Goal: Task Accomplishment & Management: Use online tool/utility

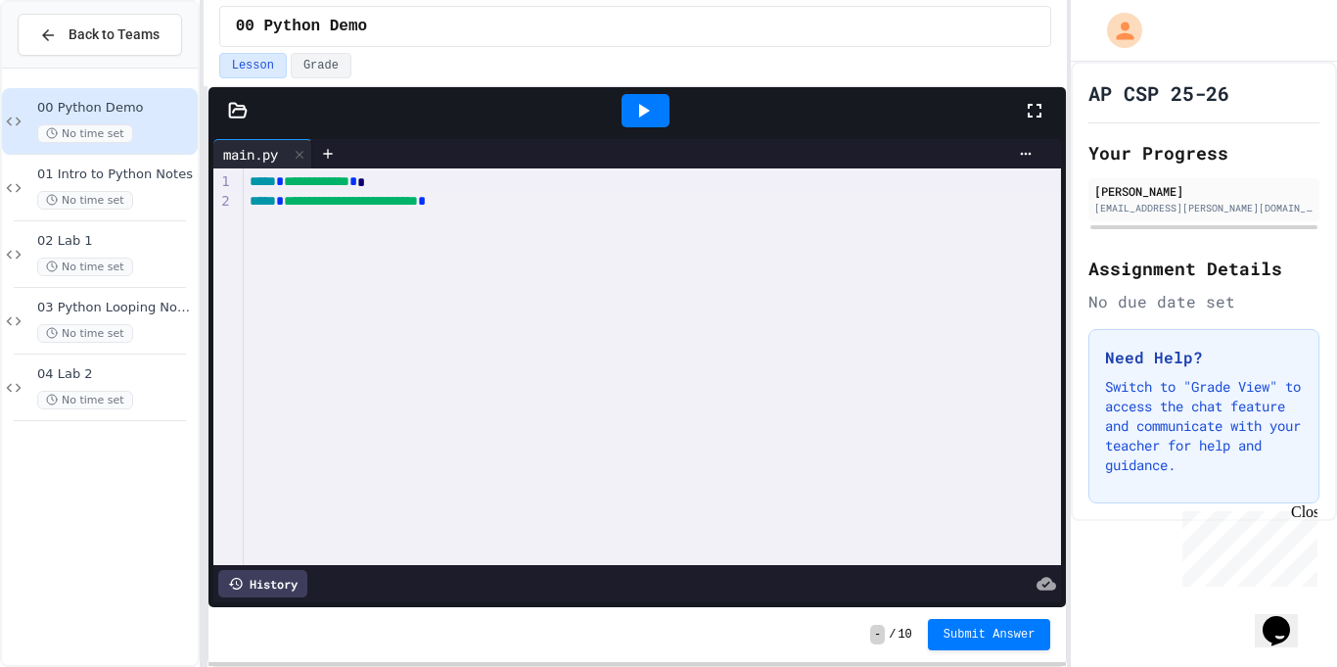
click at [658, 106] on div at bounding box center [646, 110] width 48 height 33
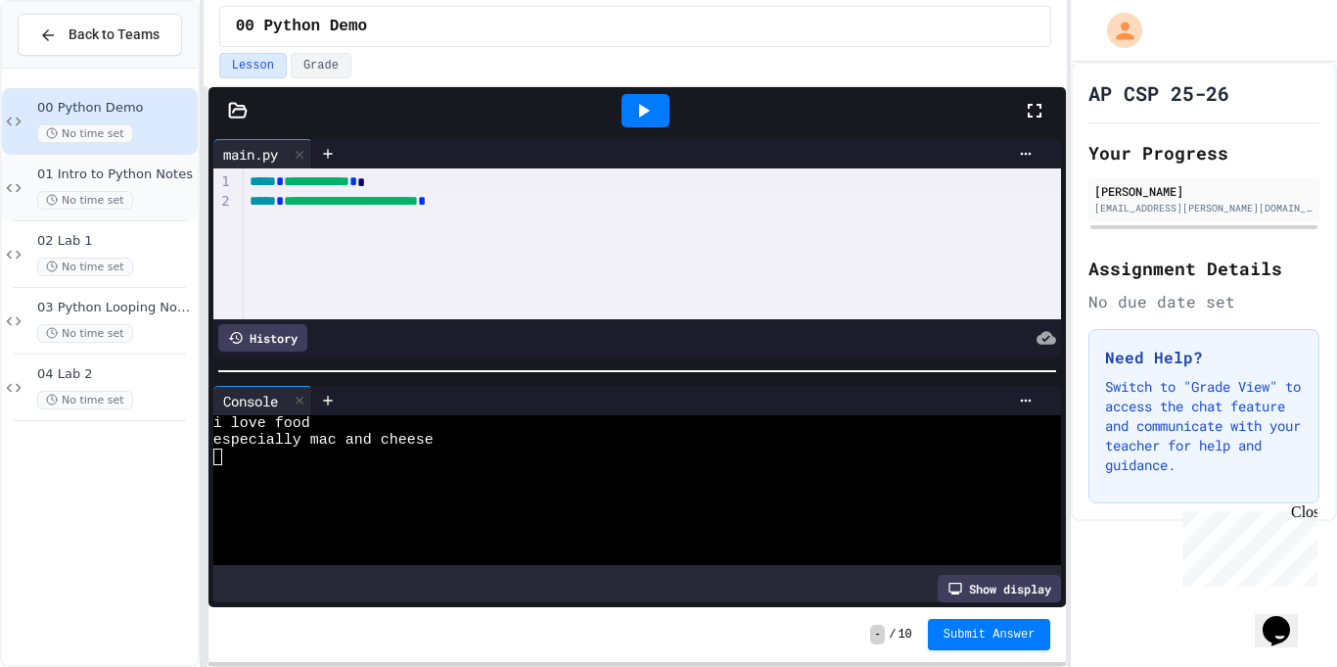
click at [114, 177] on span "01 Intro to Python Notes" at bounding box center [115, 174] width 157 height 17
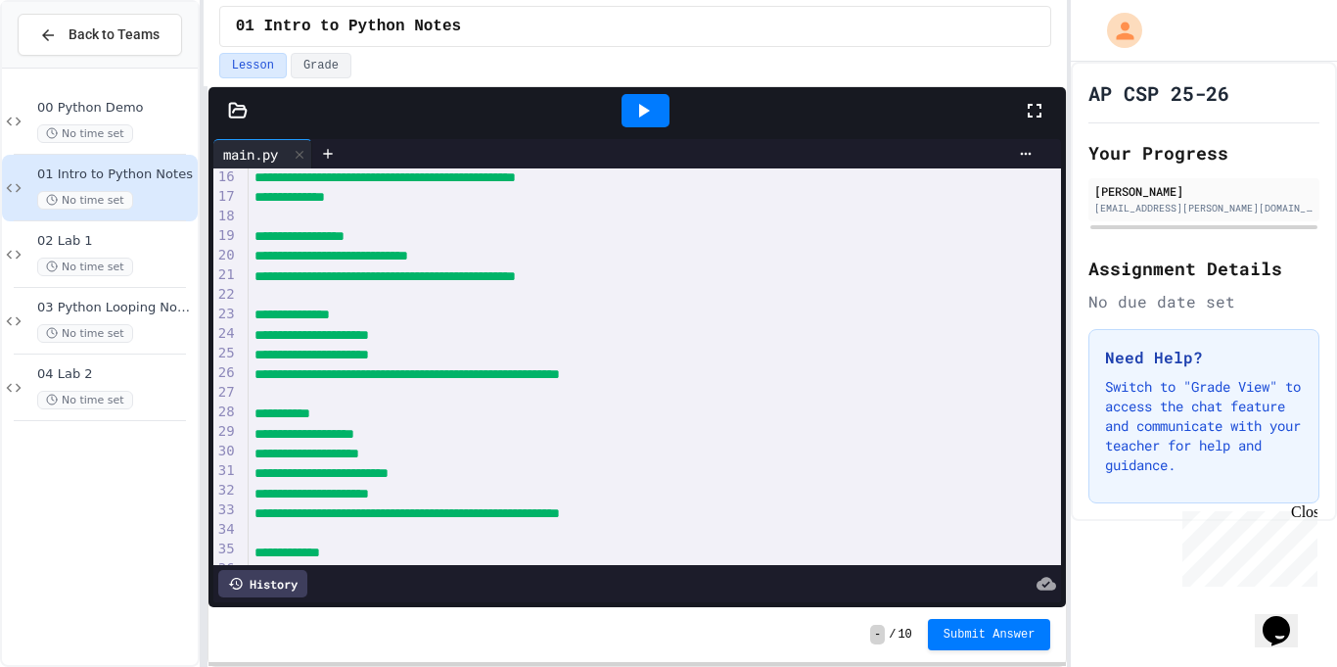
scroll to position [316, 0]
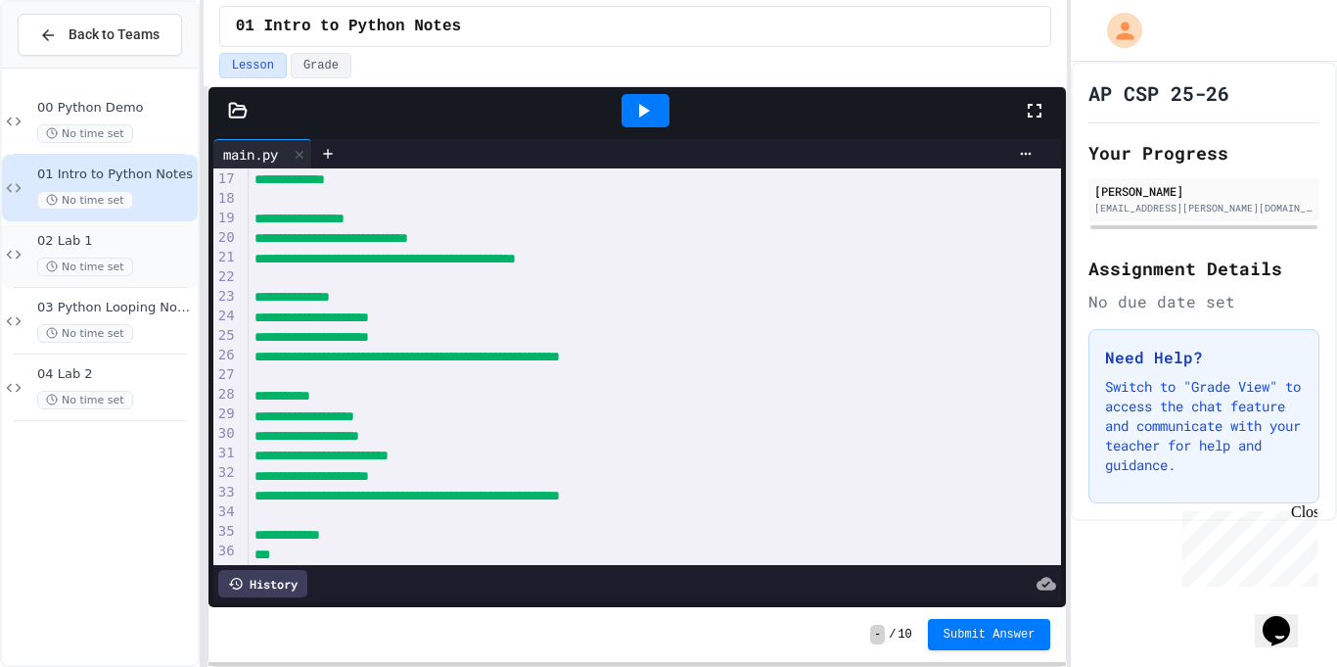
click at [46, 263] on icon at bounding box center [52, 266] width 12 height 12
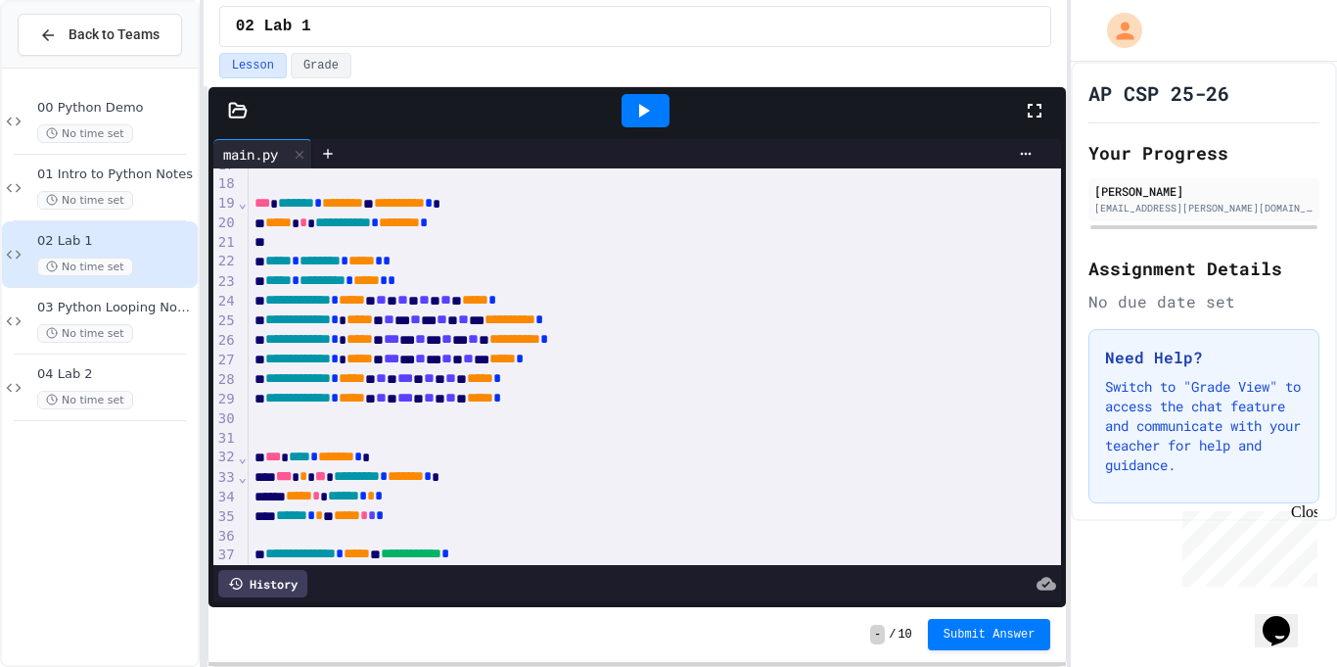
scroll to position [412, 0]
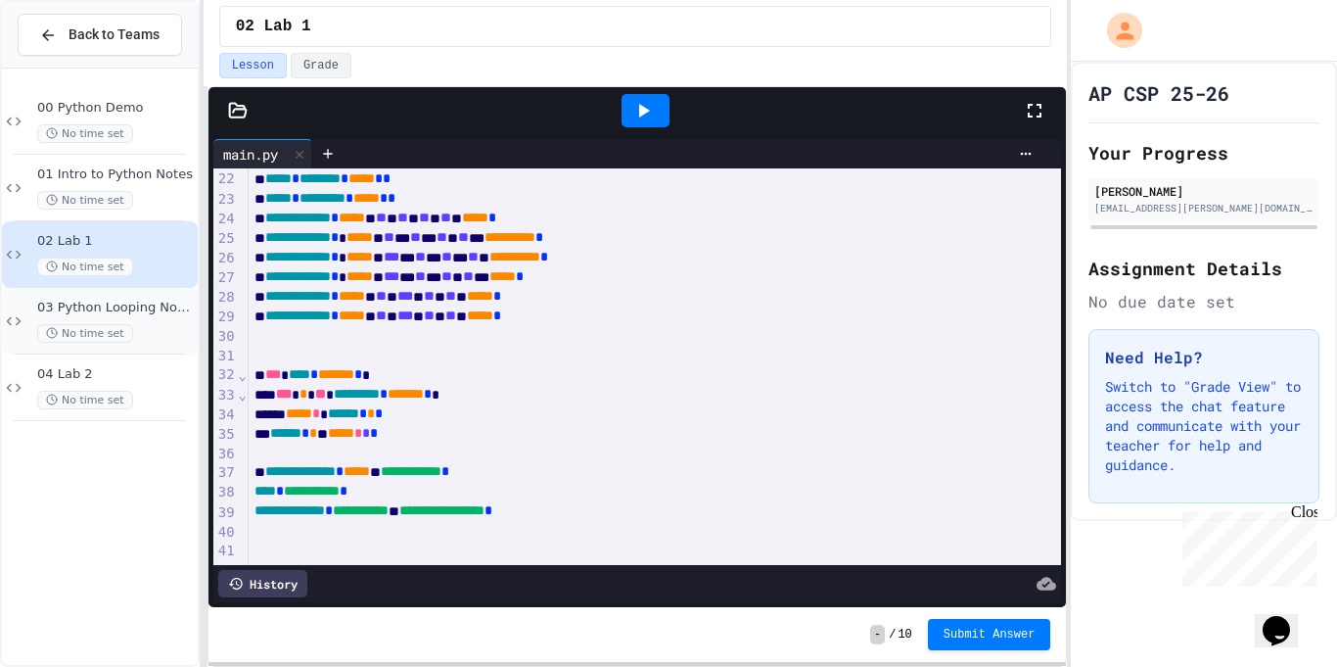
click at [143, 305] on span "03 Python Looping Notes" at bounding box center [115, 308] width 157 height 17
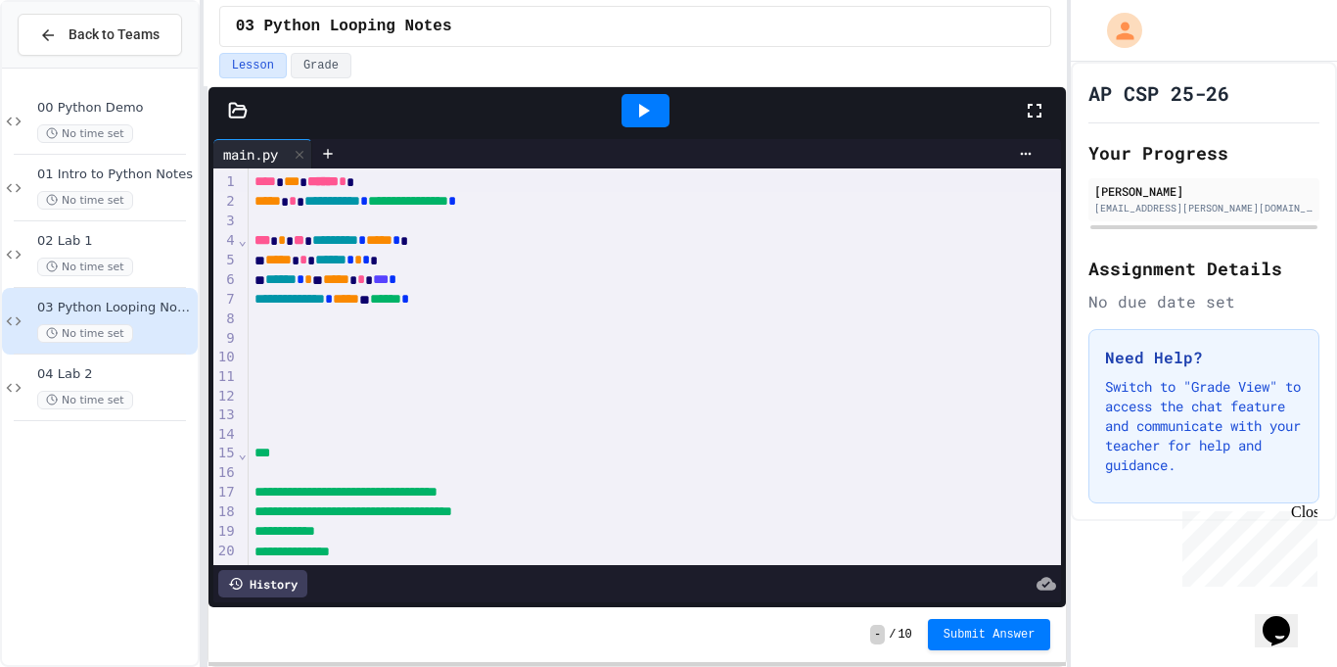
click at [177, 292] on div "03 Python Looping Notes No time set" at bounding box center [100, 321] width 196 height 67
click at [162, 272] on div "No time set" at bounding box center [115, 266] width 157 height 19
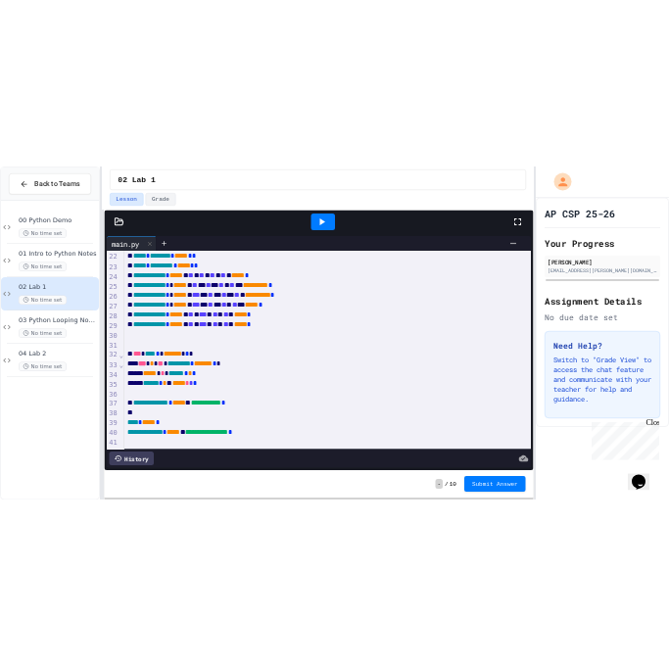
scroll to position [431, 0]
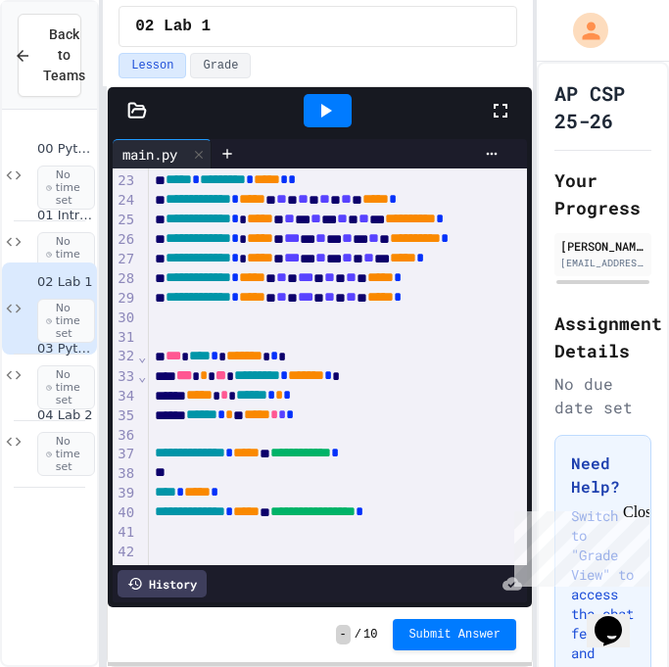
click at [146, 105] on icon at bounding box center [137, 111] width 20 height 20
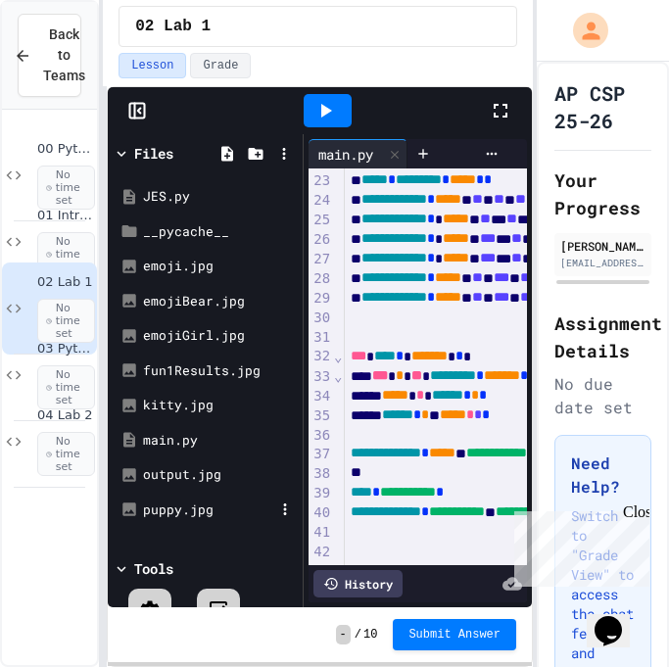
click at [203, 513] on div "puppy.jpg" at bounding box center [208, 510] width 131 height 20
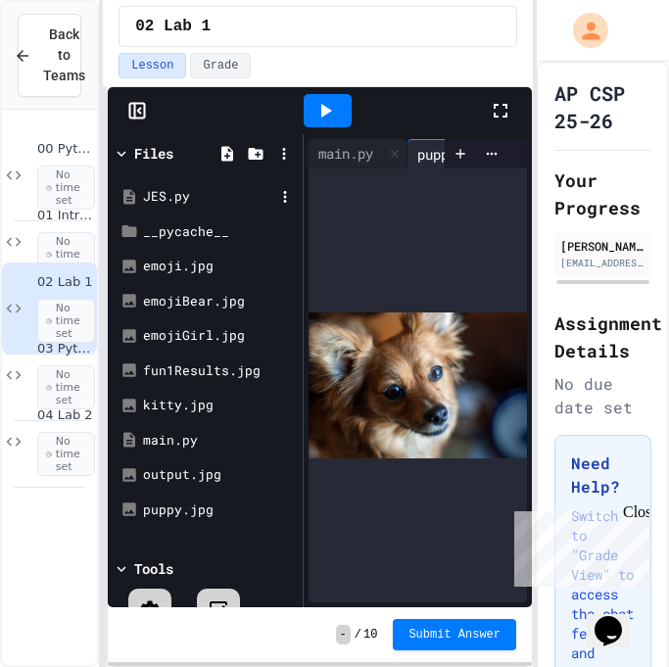
click at [146, 194] on div "JES.py" at bounding box center [208, 197] width 131 height 20
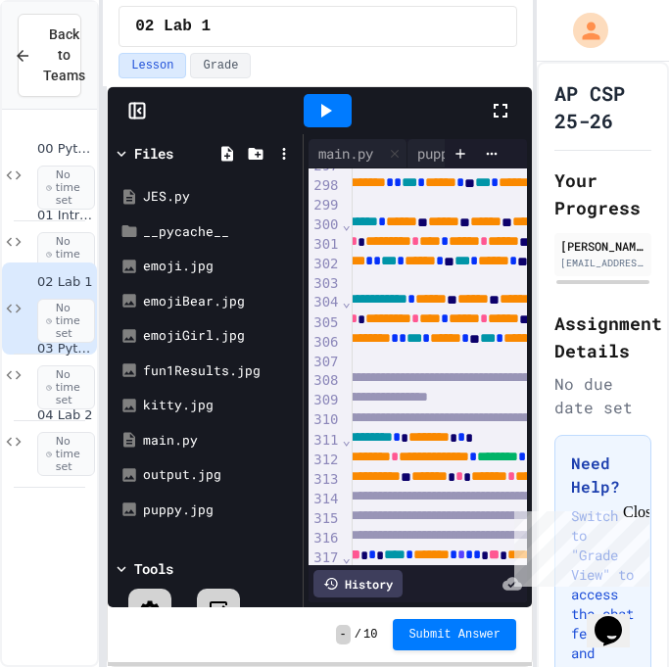
scroll to position [5809, 34]
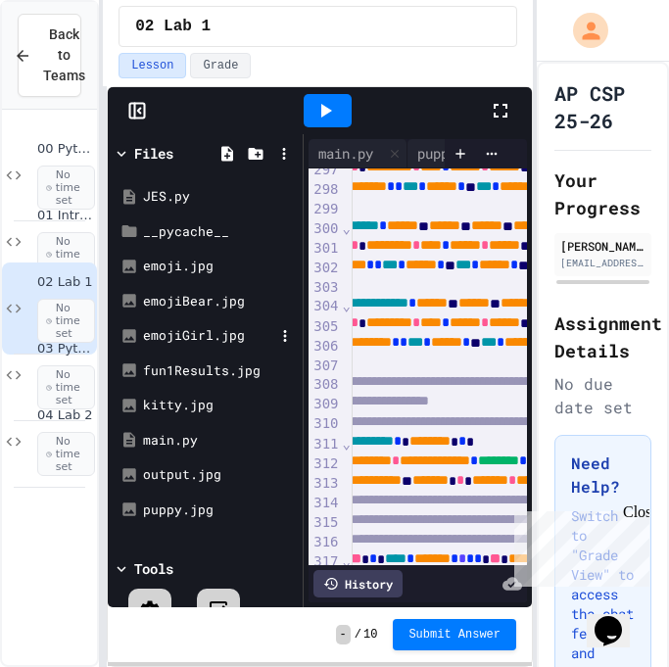
click at [182, 349] on div "emojiGirl.jpg" at bounding box center [205, 335] width 185 height 35
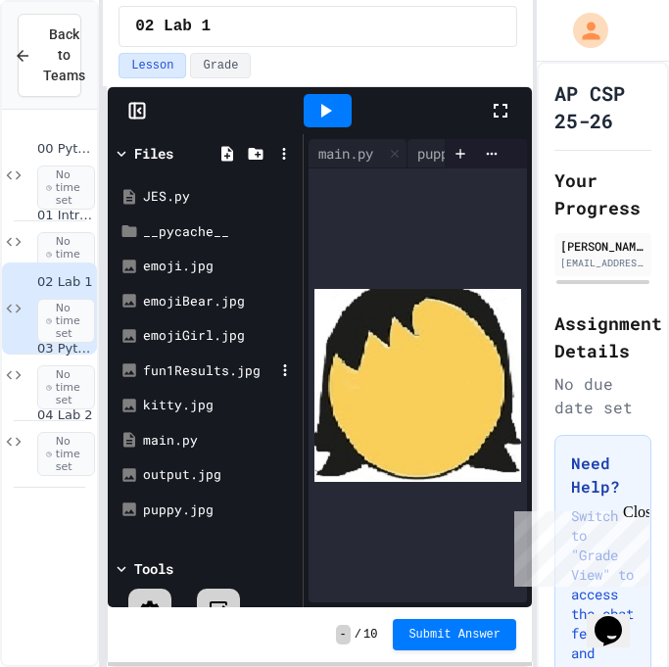
click at [190, 362] on div "fun1Results.jpg" at bounding box center [208, 371] width 131 height 20
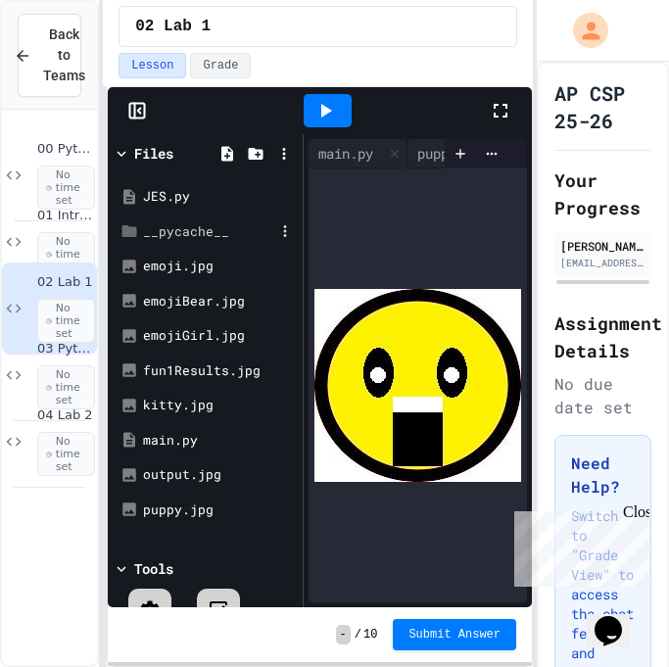
click at [193, 233] on div "__pycache__" at bounding box center [208, 232] width 131 height 20
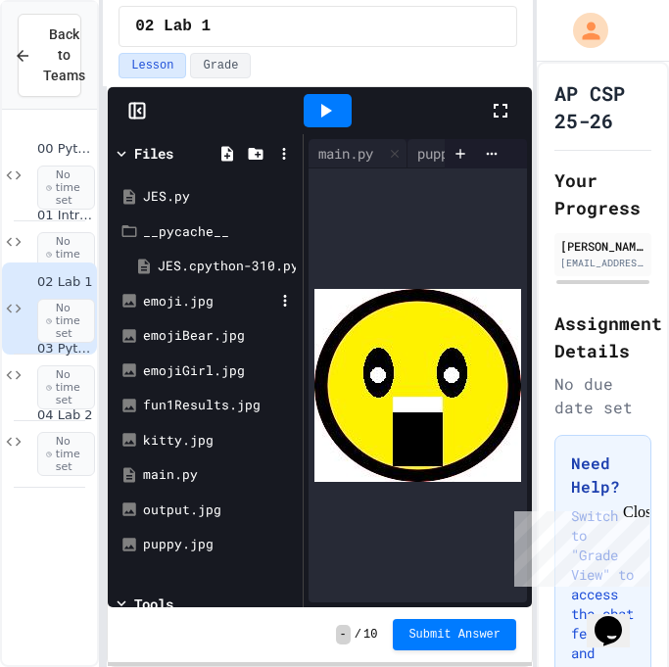
click at [221, 308] on div "emoji.jpg" at bounding box center [208, 302] width 131 height 20
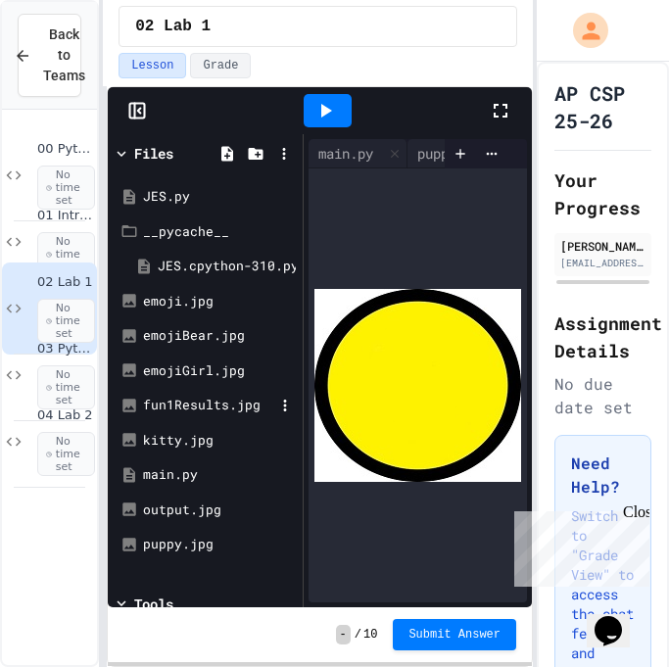
click at [227, 411] on div "fun1Results.jpg" at bounding box center [208, 405] width 131 height 20
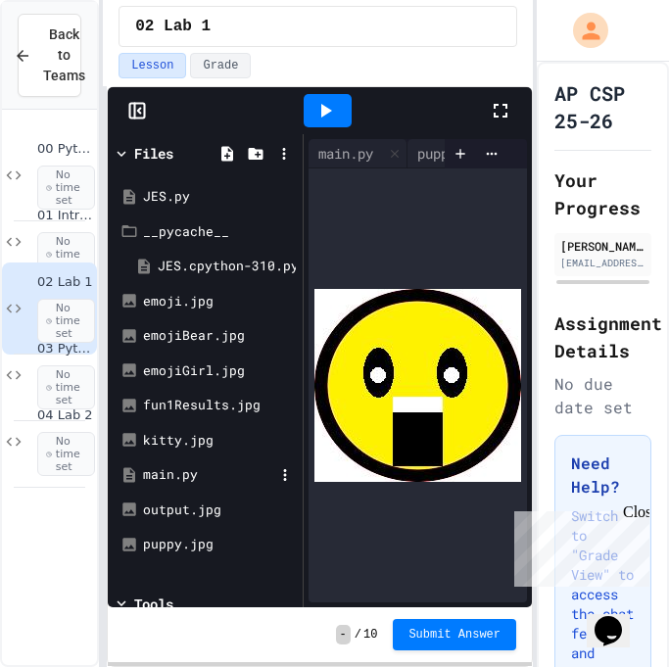
click at [178, 483] on div "main.py" at bounding box center [208, 475] width 131 height 20
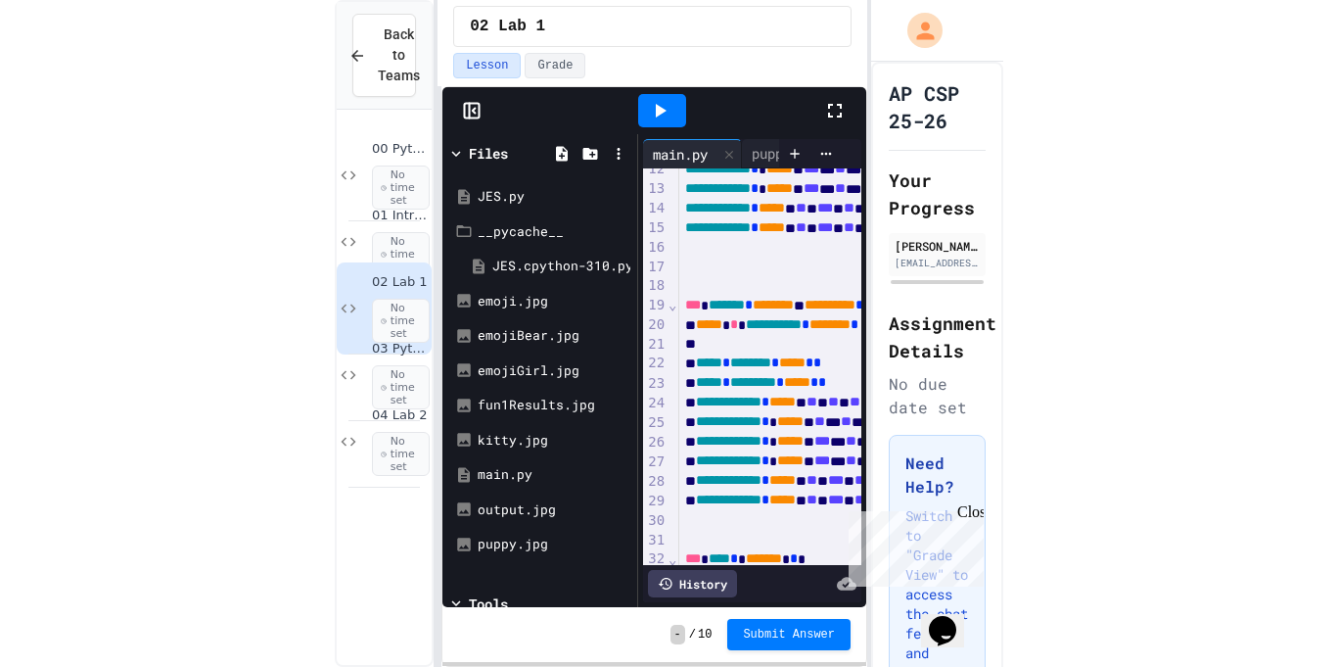
scroll to position [228, 0]
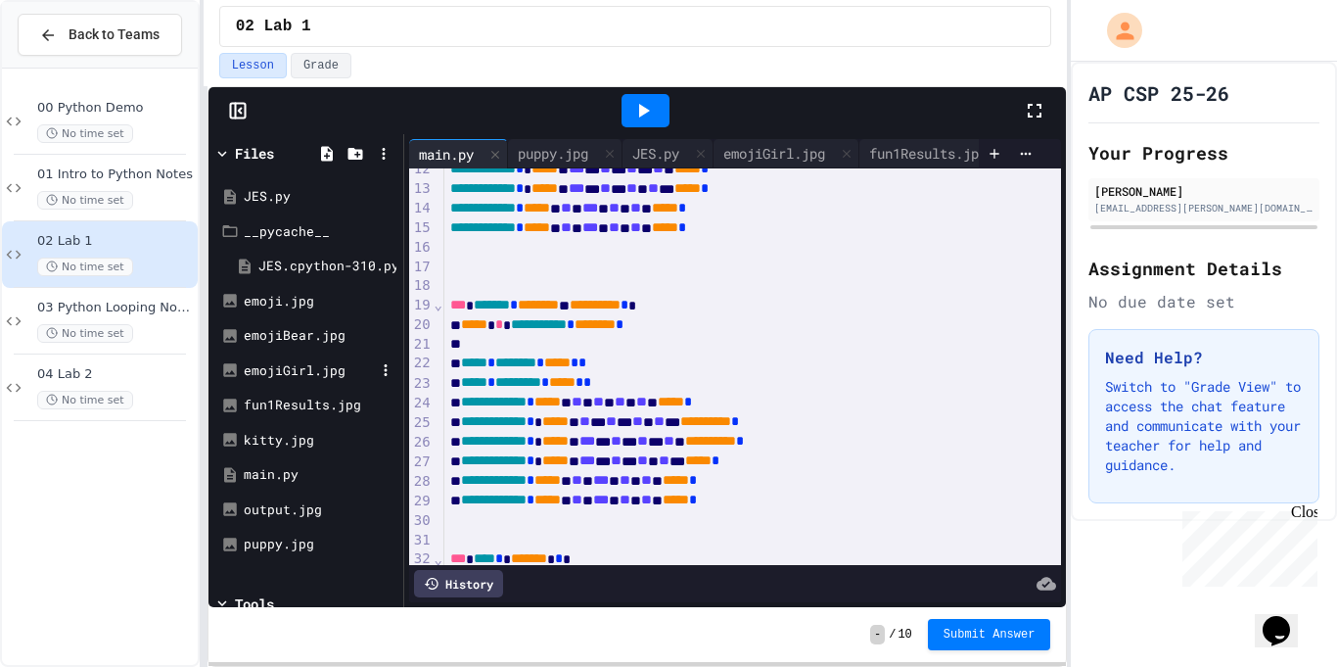
click at [289, 361] on div "emojiGirl.jpg" at bounding box center [309, 371] width 131 height 20
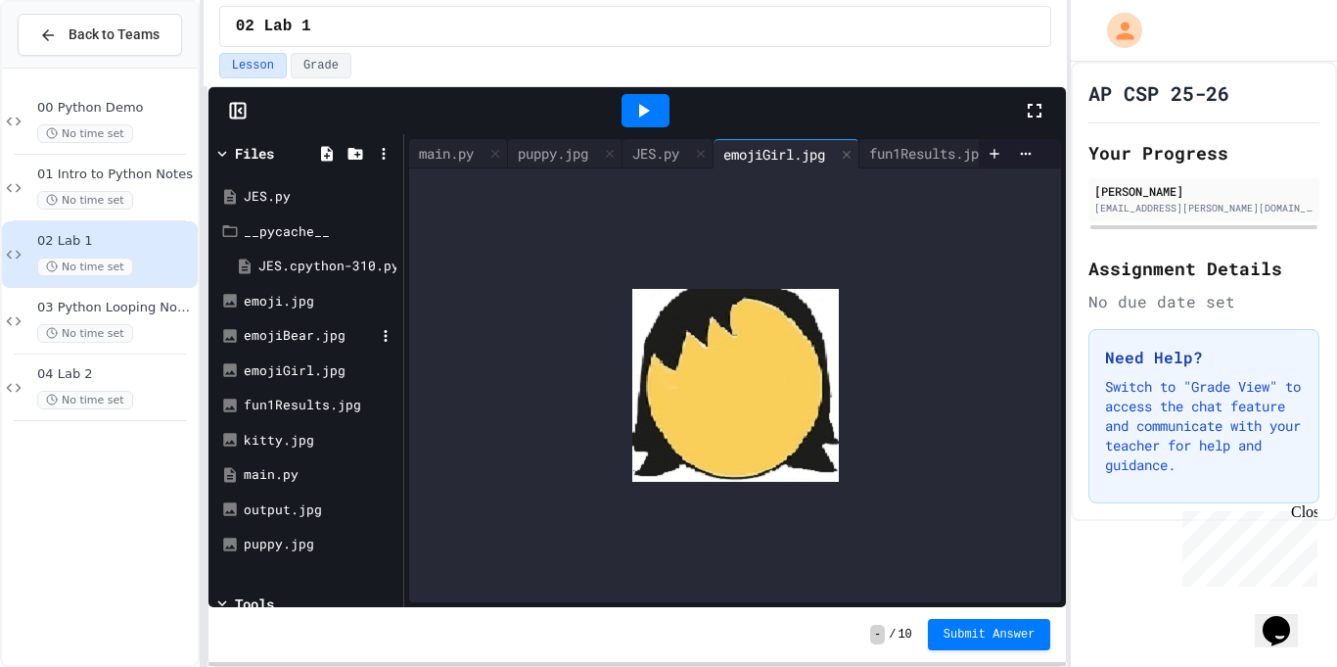
click at [299, 329] on div "emojiBear.jpg" at bounding box center [309, 336] width 131 height 20
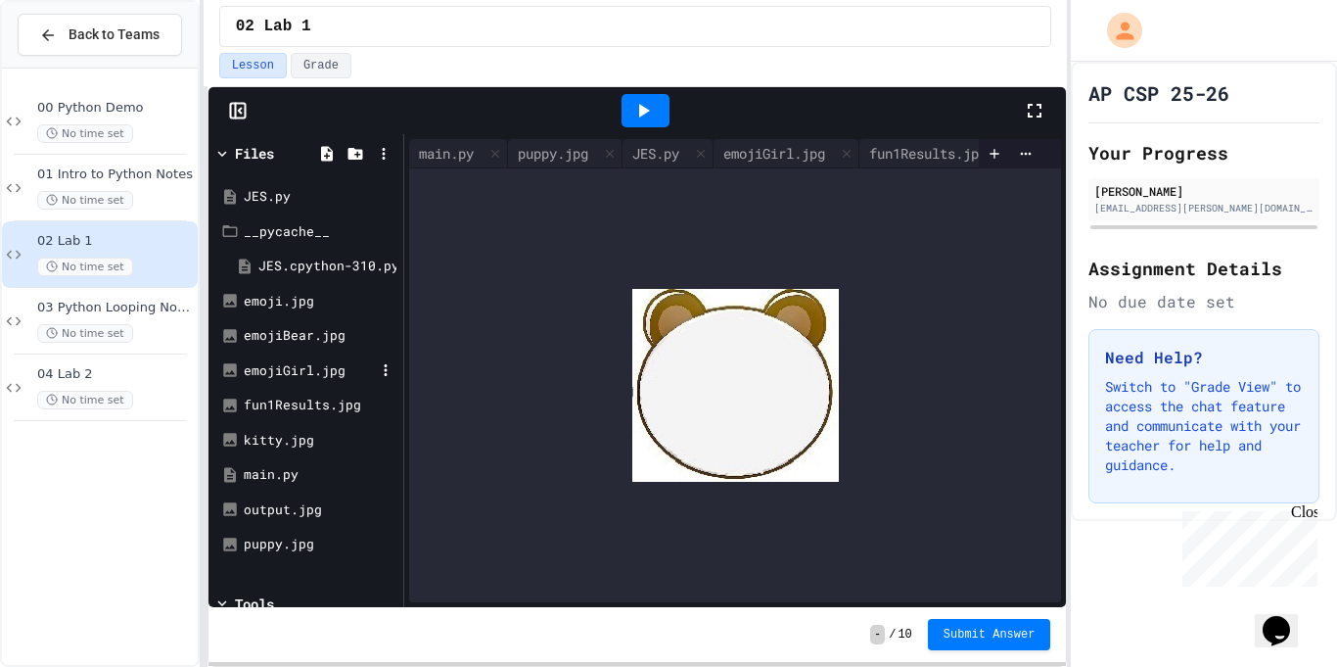
click at [321, 368] on div "emojiGirl.jpg" at bounding box center [309, 371] width 131 height 20
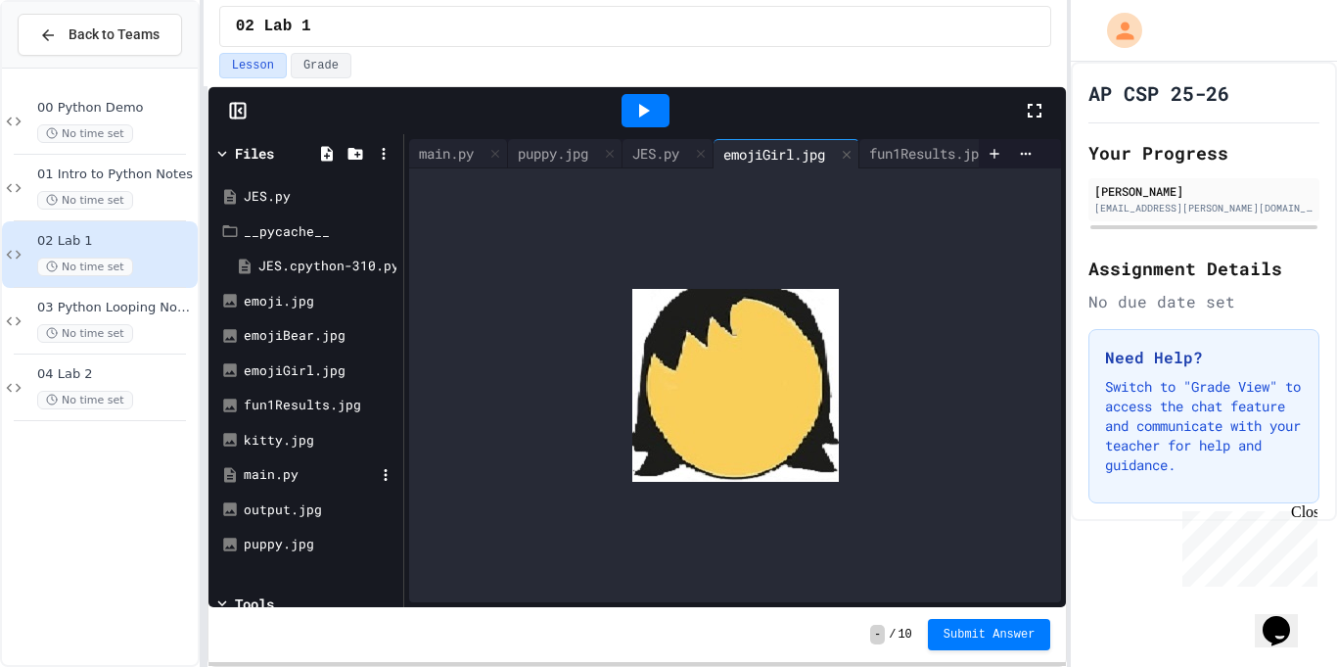
click at [321, 467] on div "main.py" at bounding box center [309, 475] width 131 height 20
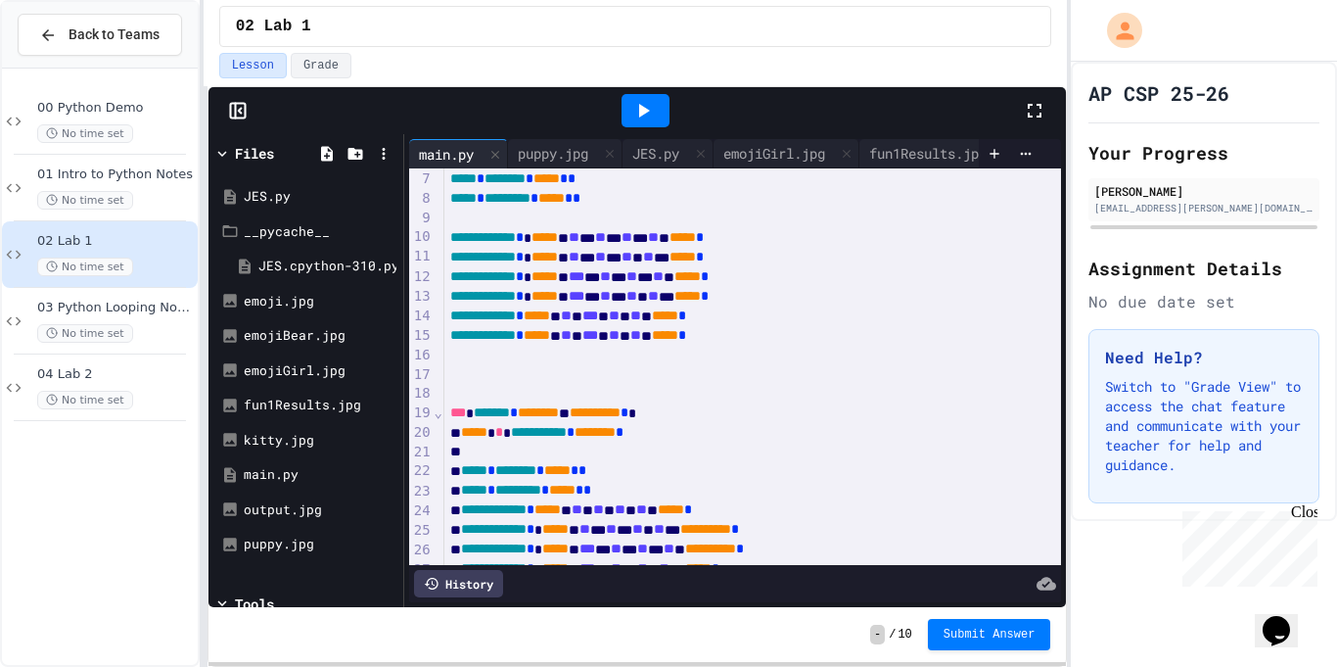
scroll to position [431, 0]
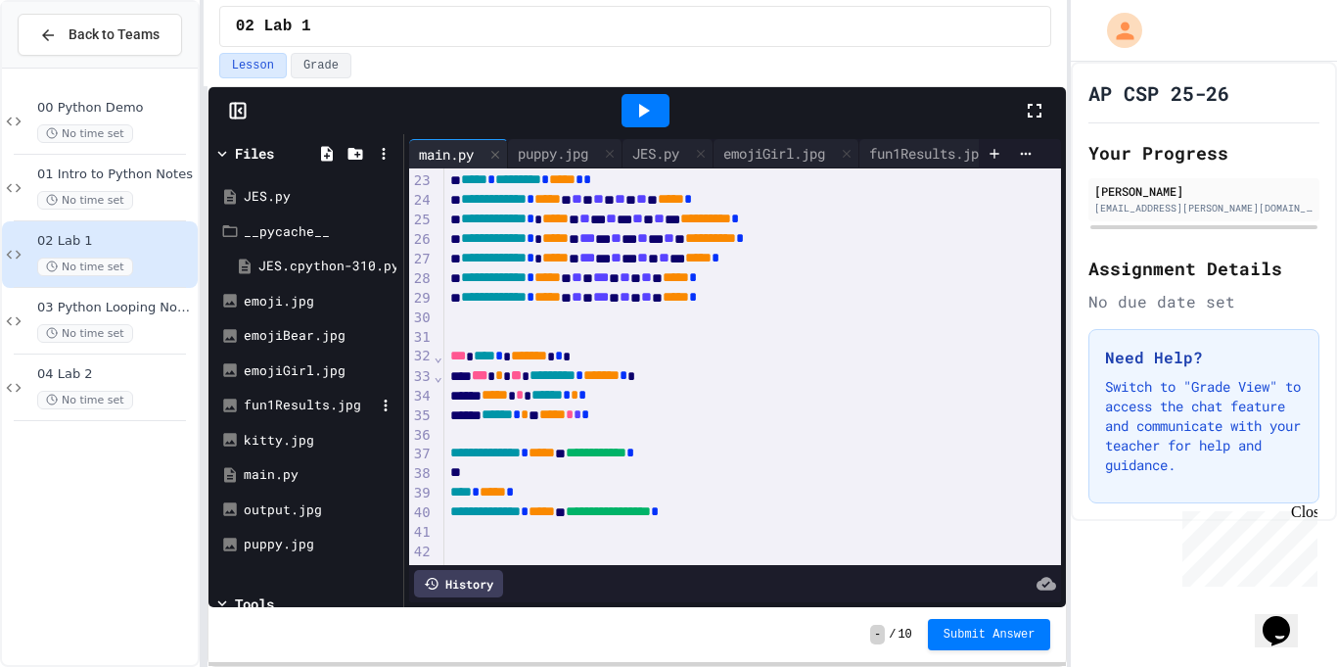
click at [316, 402] on div "fun1Results.jpg" at bounding box center [309, 405] width 131 height 20
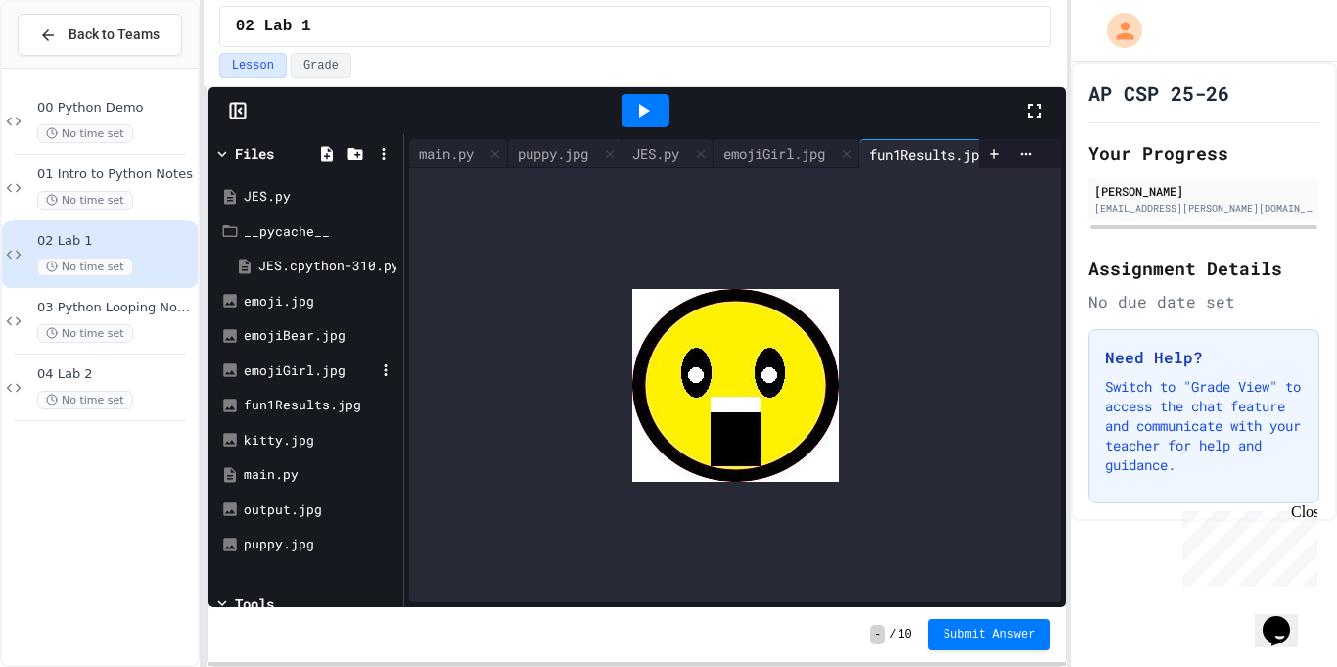
click at [303, 371] on div "emojiGirl.jpg" at bounding box center [309, 371] width 131 height 20
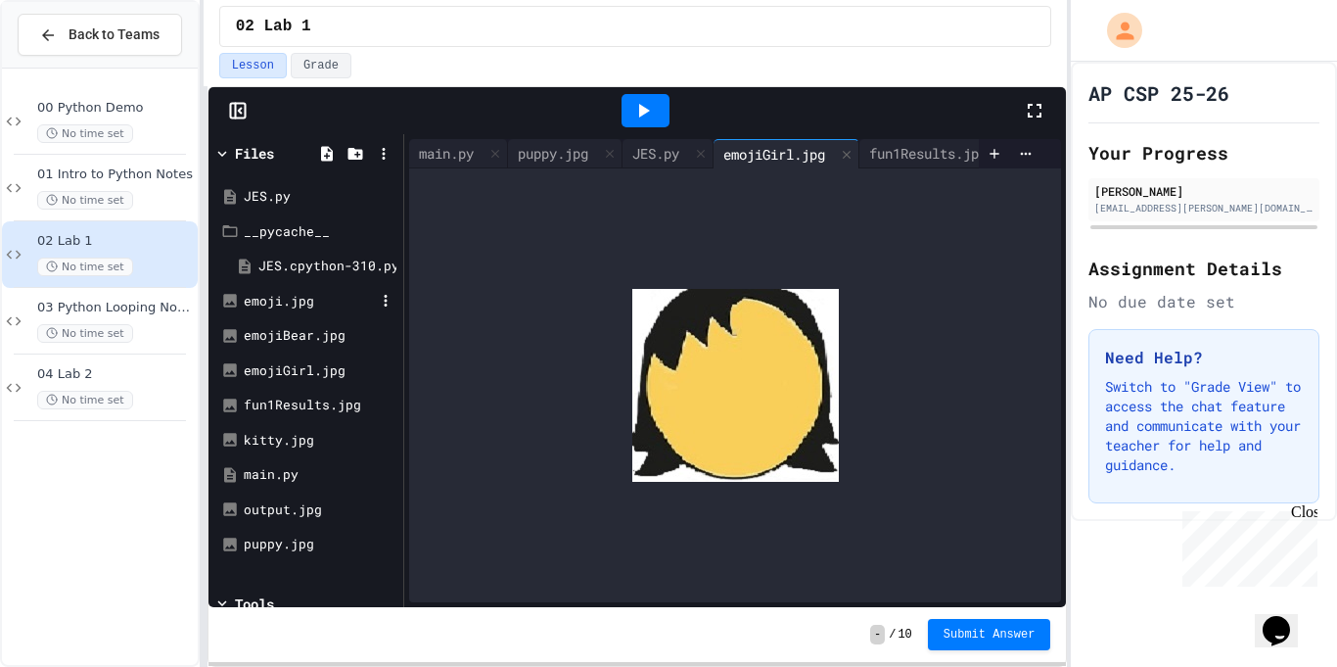
click at [311, 305] on div "emoji.jpg" at bounding box center [309, 302] width 131 height 20
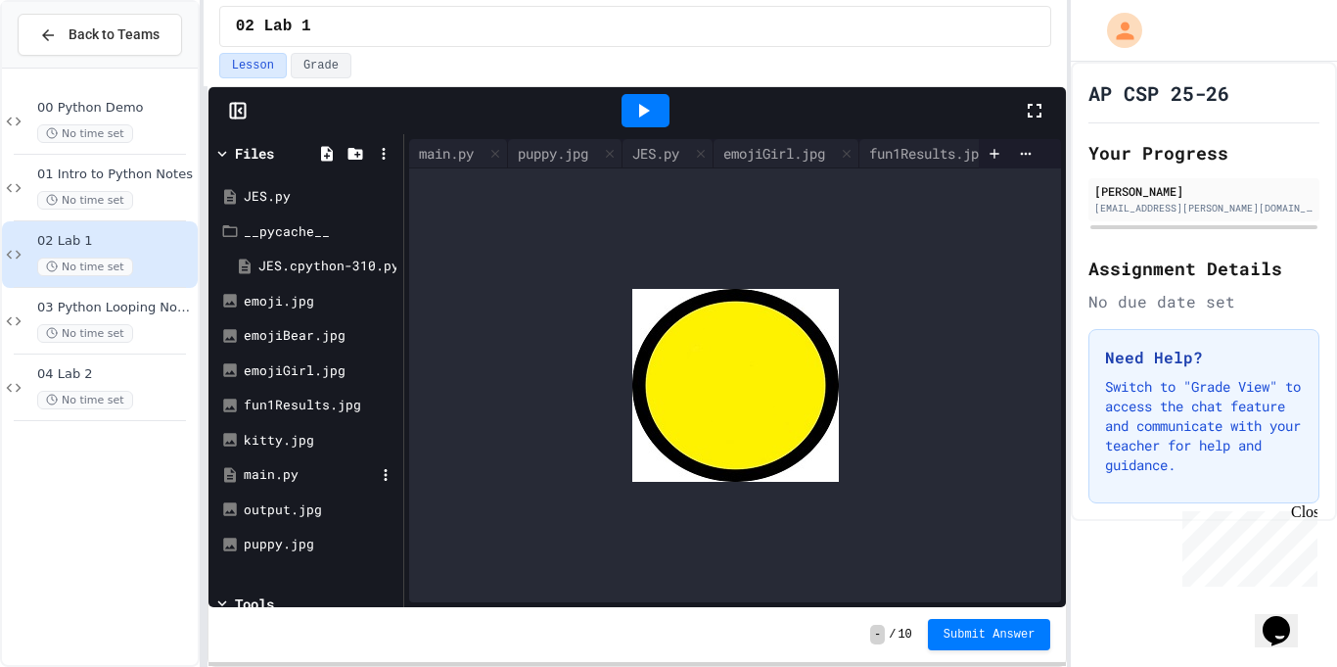
click at [304, 461] on div "main.py" at bounding box center [305, 474] width 185 height 35
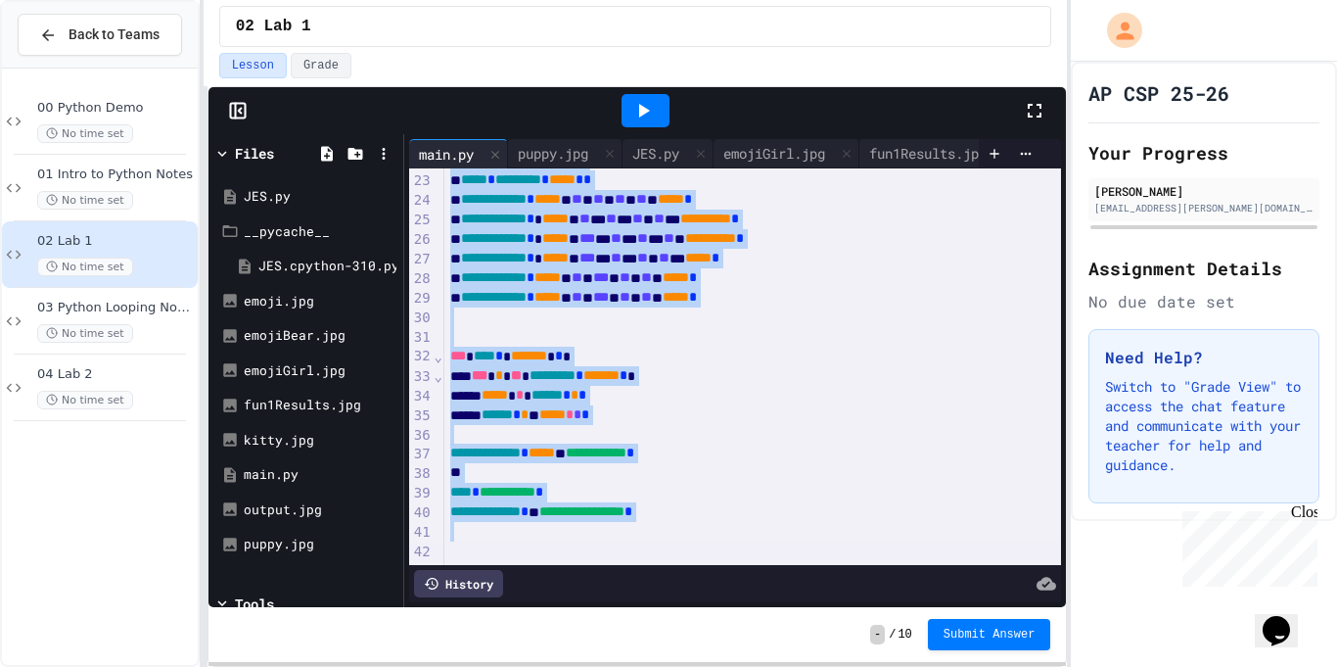
drag, startPoint x: 451, startPoint y: 276, endPoint x: 732, endPoint y: 658, distance: 474.0
click at [732, 658] on div "**********" at bounding box center [638, 376] width 859 height 579
copy div "**********"
click at [816, 516] on div "**********" at bounding box center [753, 512] width 619 height 20
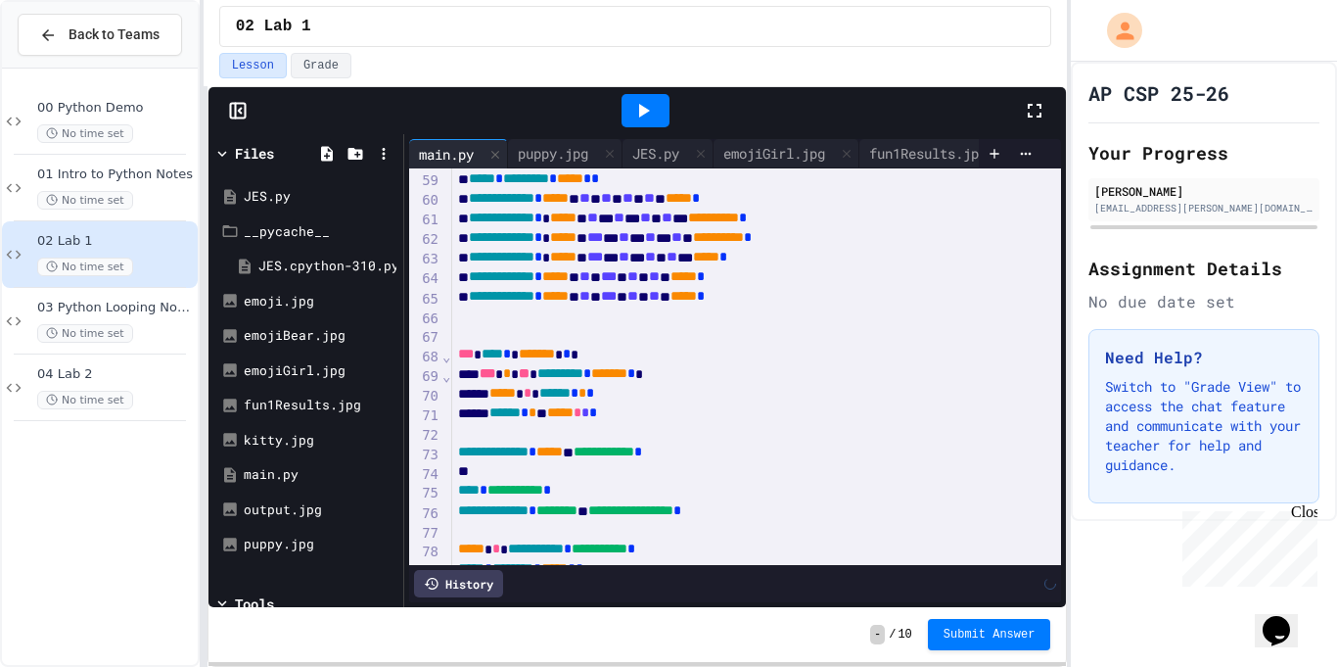
scroll to position [1837, 0]
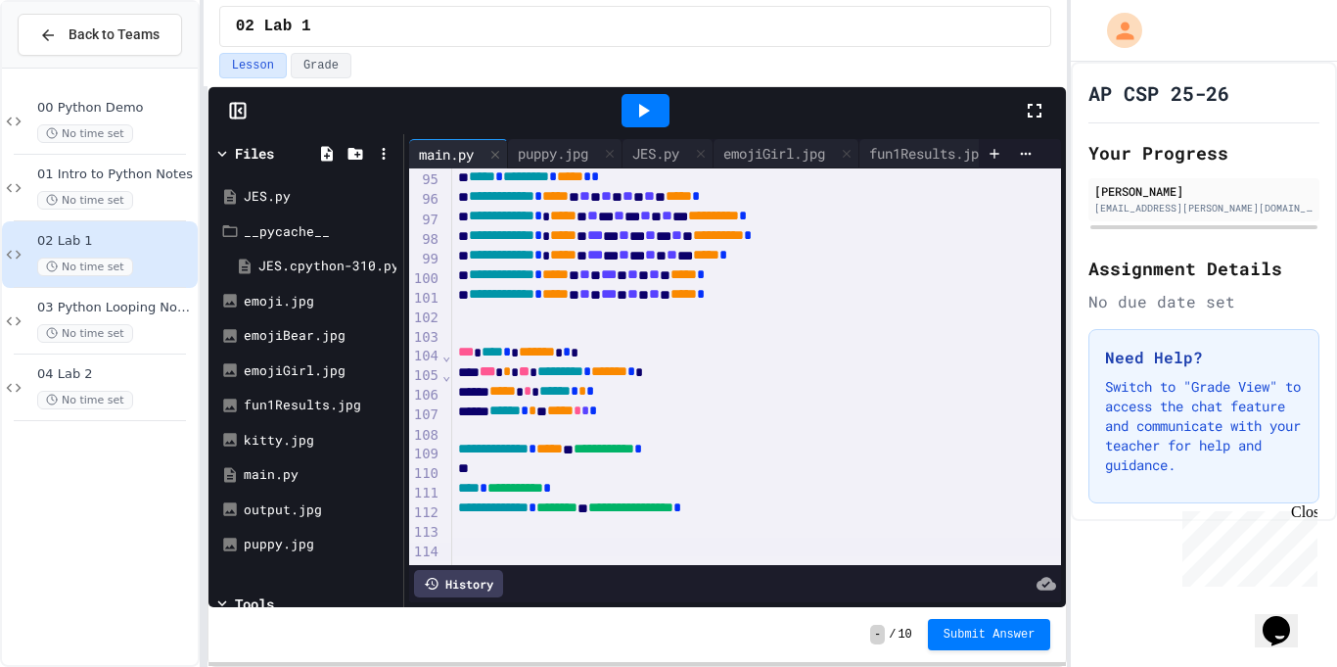
click at [884, 479] on div at bounding box center [757, 469] width 611 height 20
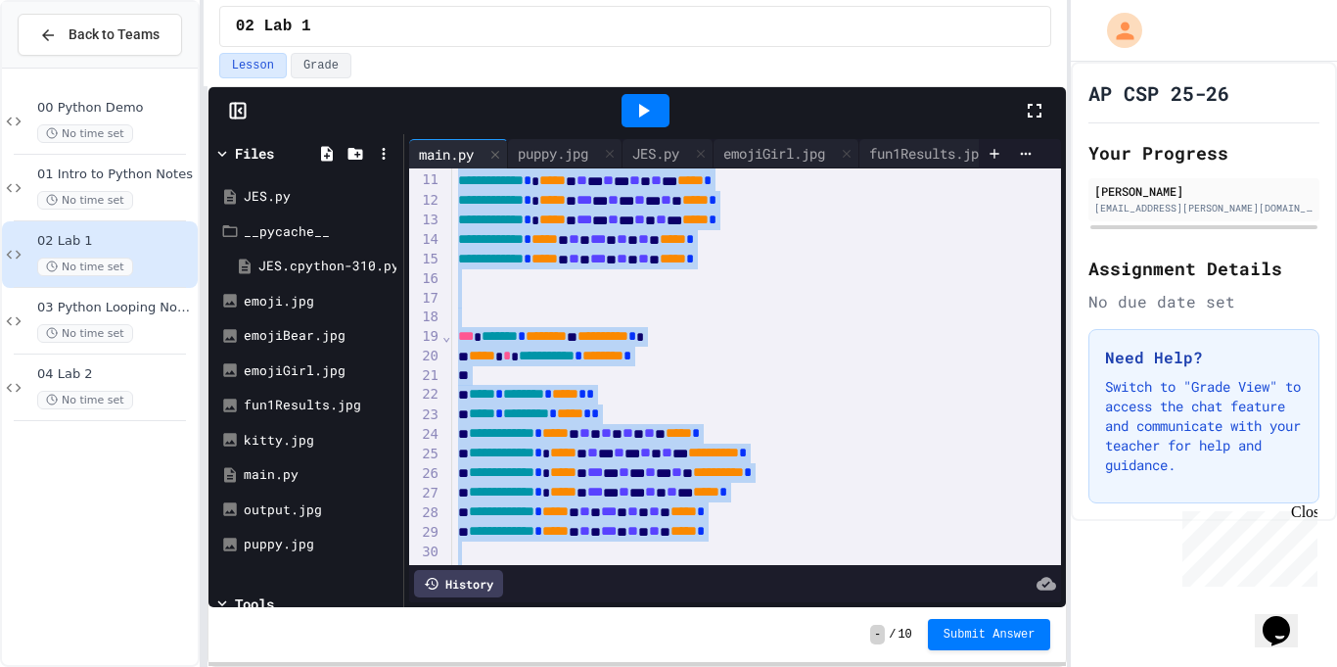
scroll to position [0, 0]
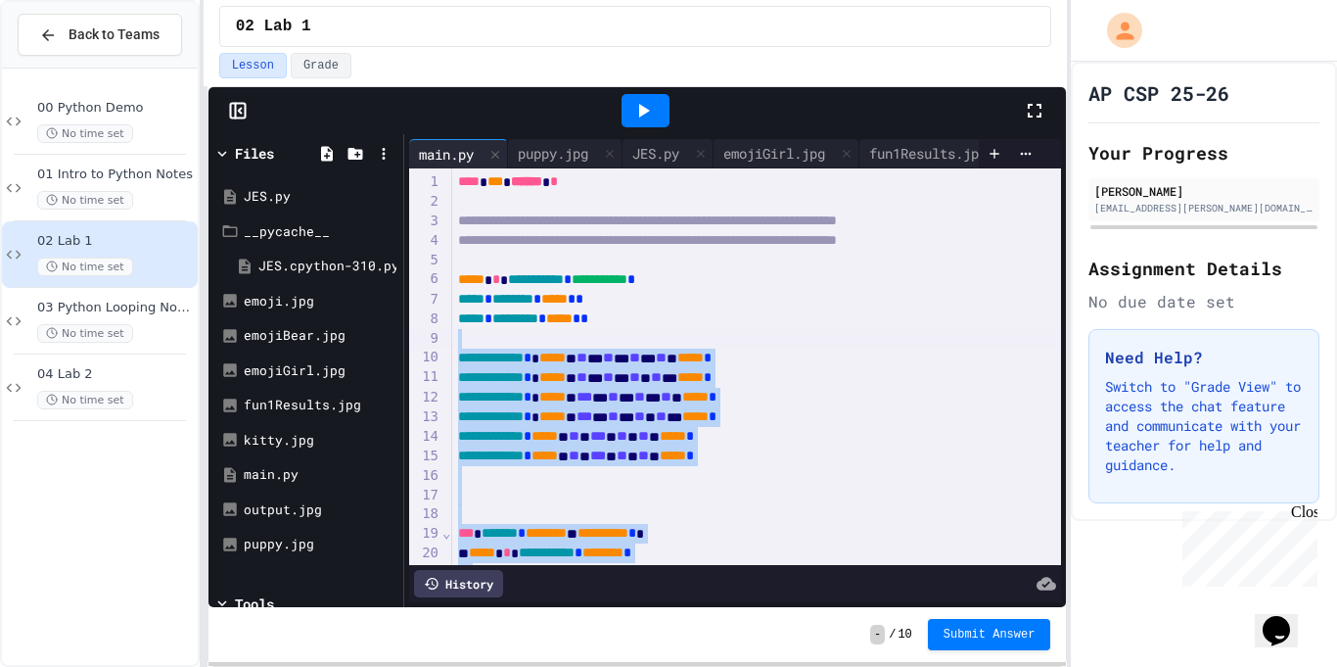
drag, startPoint x: 893, startPoint y: 510, endPoint x: 601, endPoint y: 342, distance: 336.8
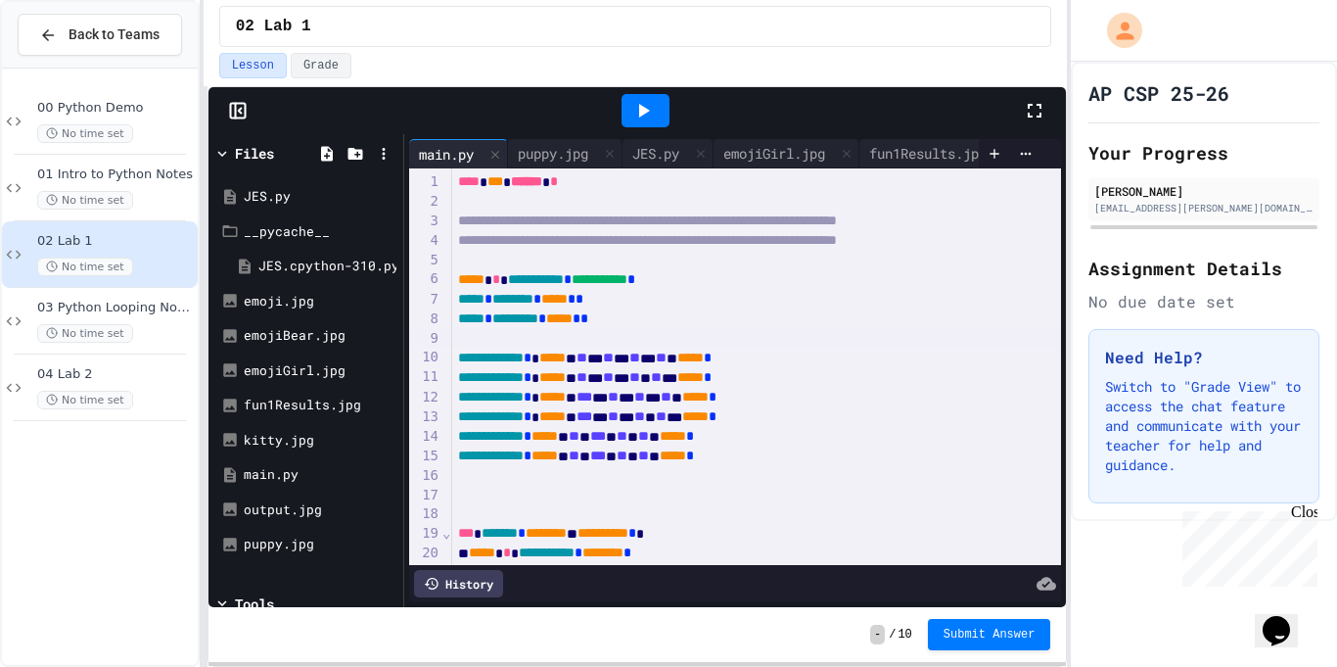
click at [601, 342] on div at bounding box center [757, 339] width 611 height 20
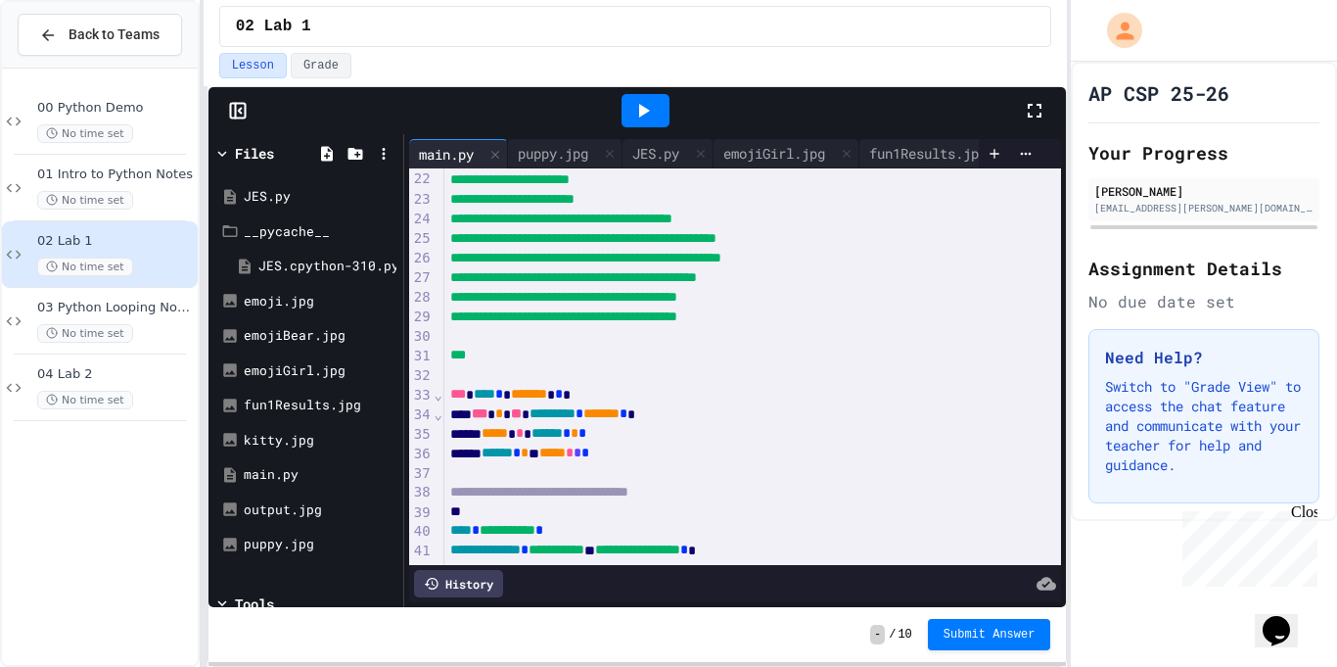
scroll to position [433, 0]
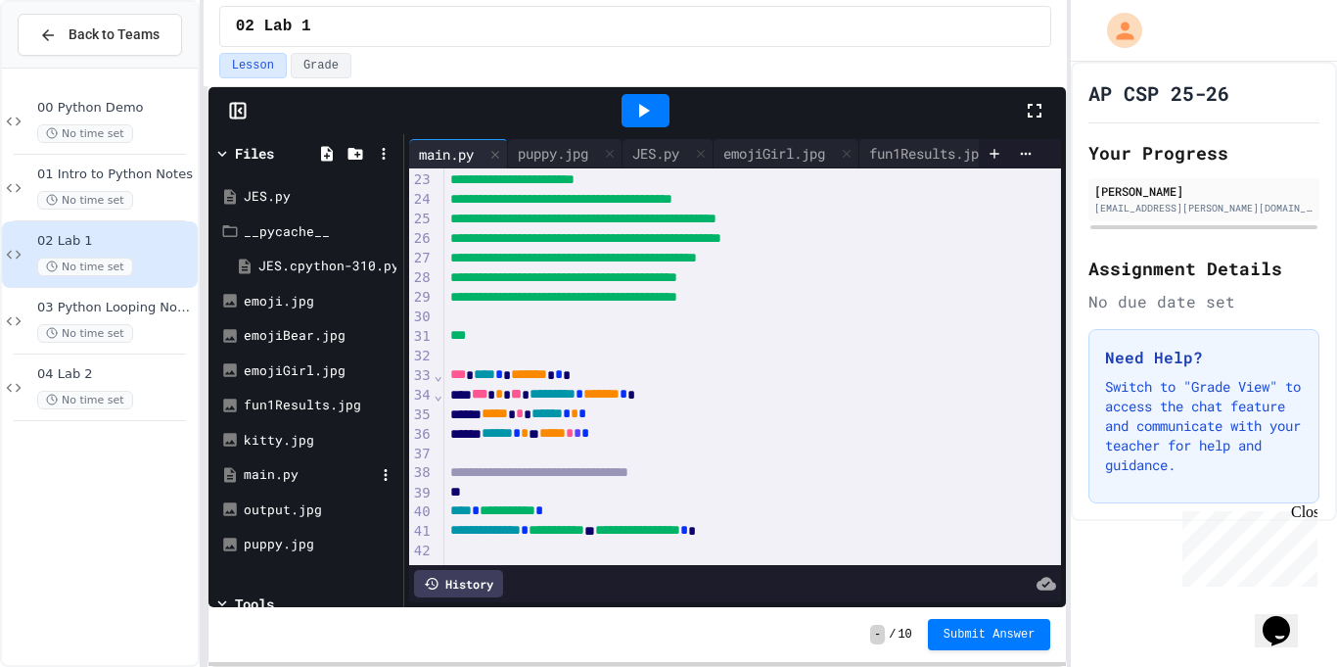
click at [288, 477] on div "main.py" at bounding box center [309, 475] width 131 height 20
click at [289, 475] on div "main.py" at bounding box center [309, 475] width 131 height 20
click at [268, 468] on div "main.py" at bounding box center [309, 475] width 131 height 20
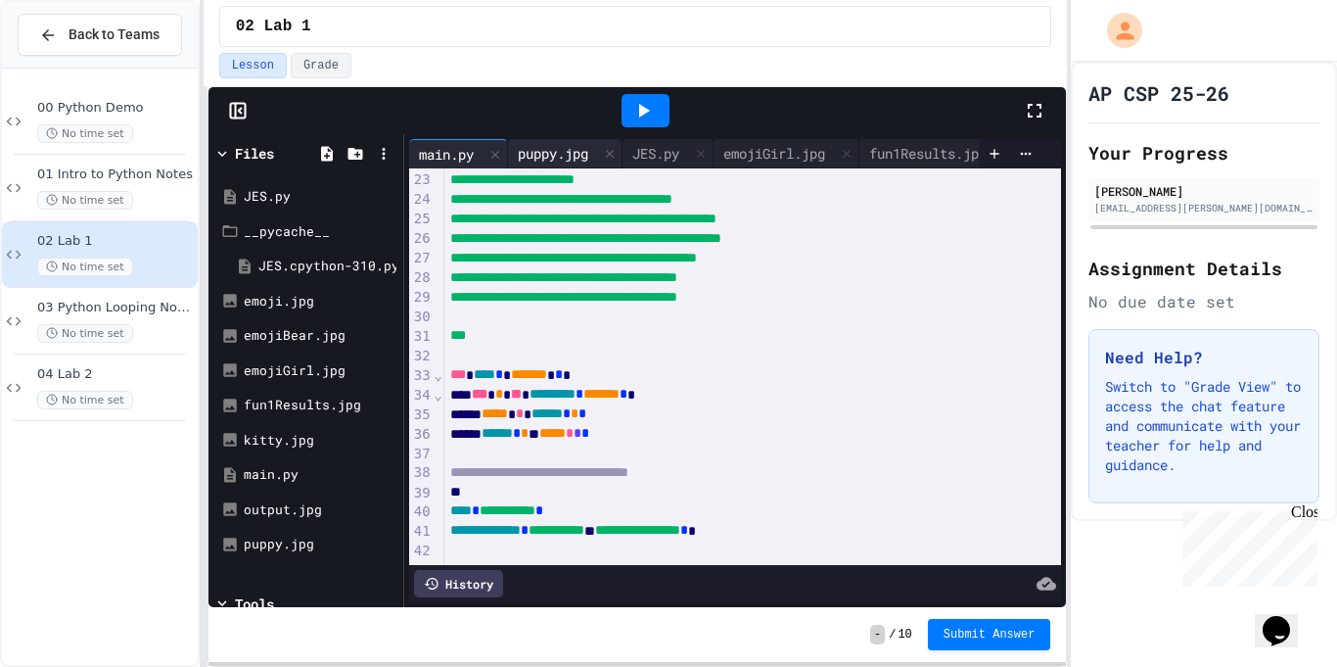
click at [582, 143] on div "puppy.jpg" at bounding box center [553, 153] width 90 height 21
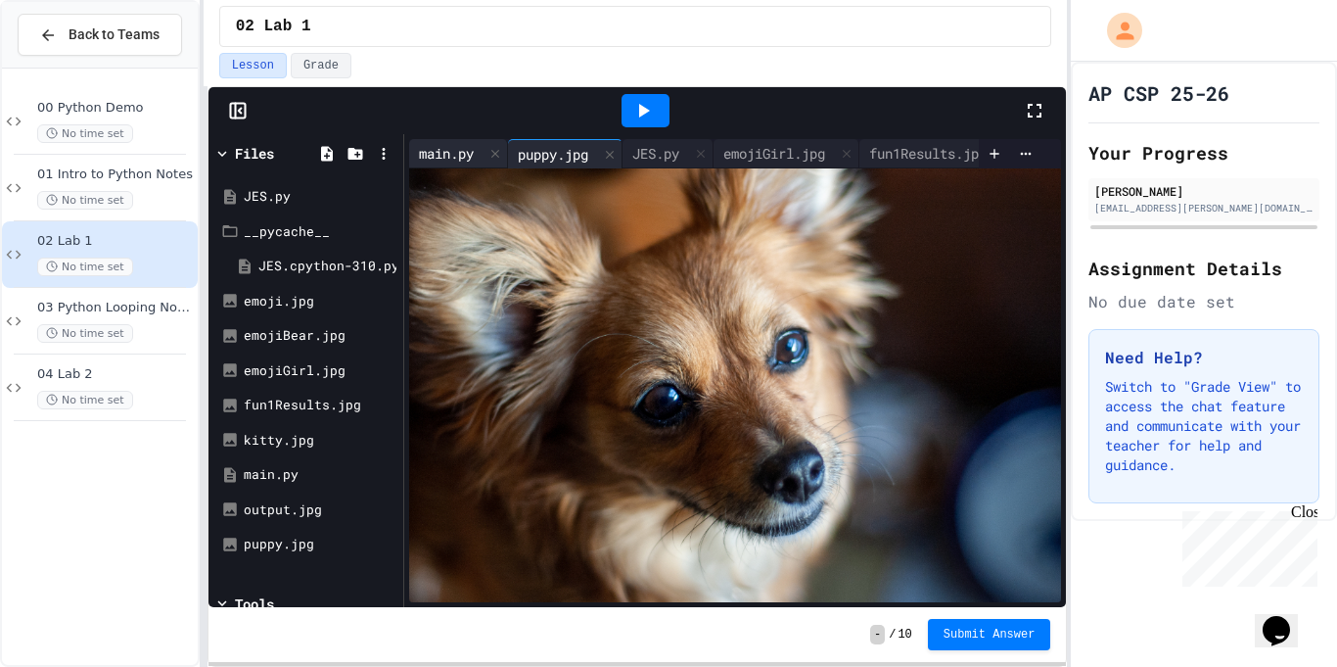
click at [467, 155] on div "main.py" at bounding box center [446, 153] width 74 height 21
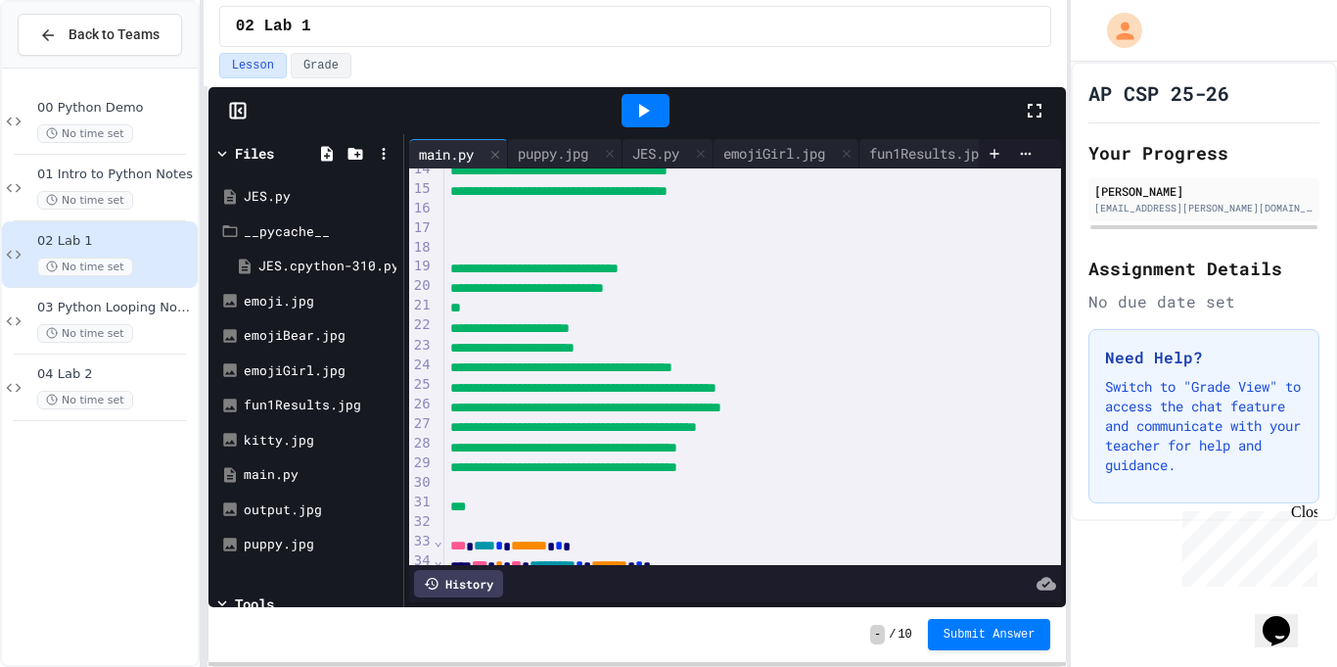
scroll to position [259, 0]
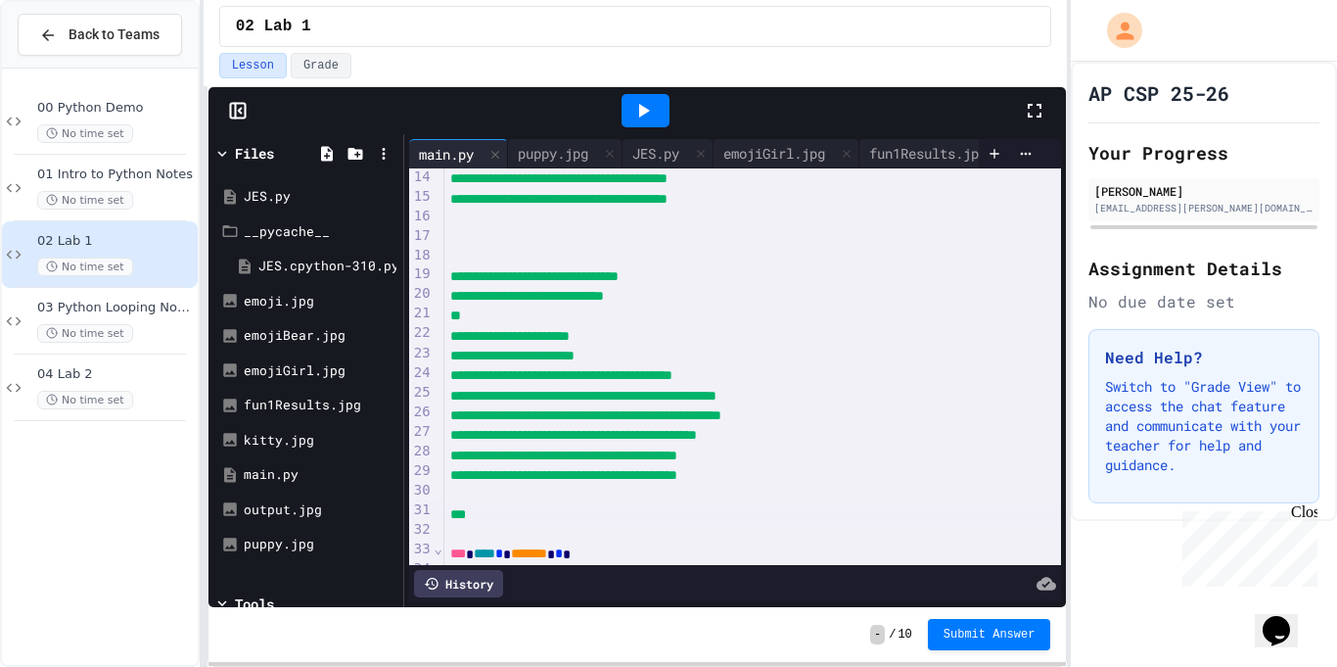
click at [862, 505] on div "***" at bounding box center [753, 515] width 619 height 20
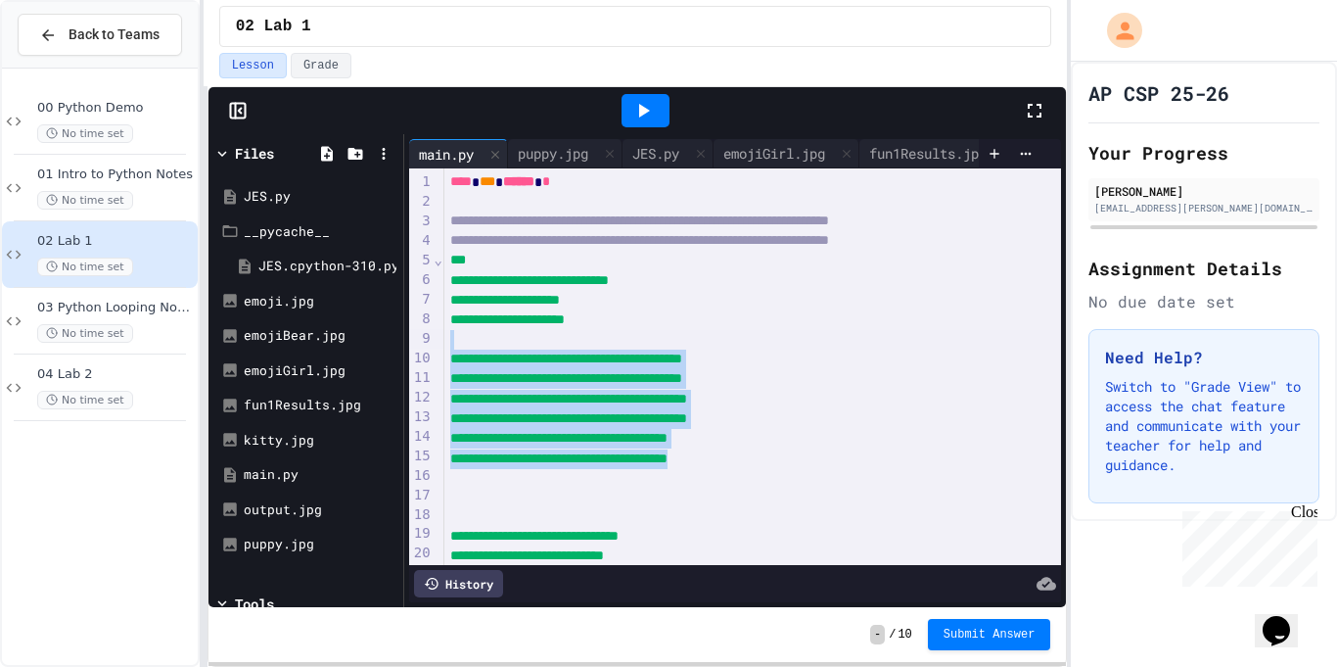
drag, startPoint x: 860, startPoint y: 461, endPoint x: 466, endPoint y: 334, distance: 414.5
click at [466, 334] on div "**********" at bounding box center [753, 585] width 619 height 834
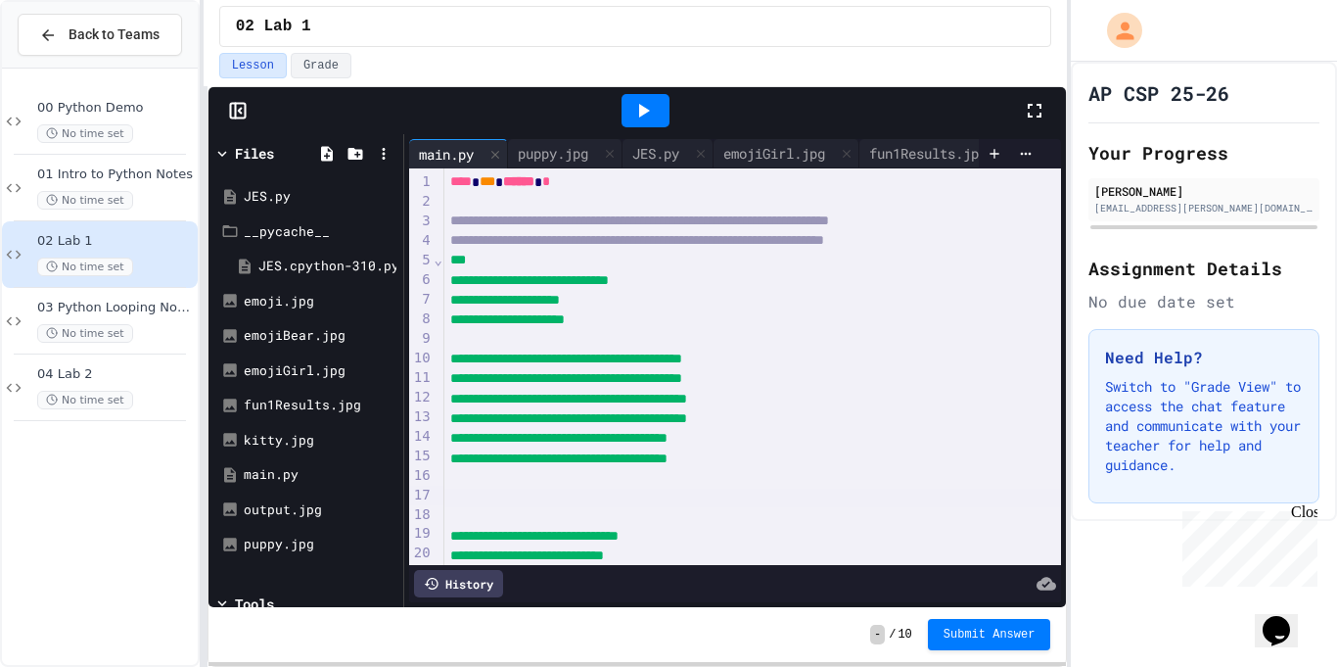
click at [530, 488] on div at bounding box center [753, 498] width 619 height 20
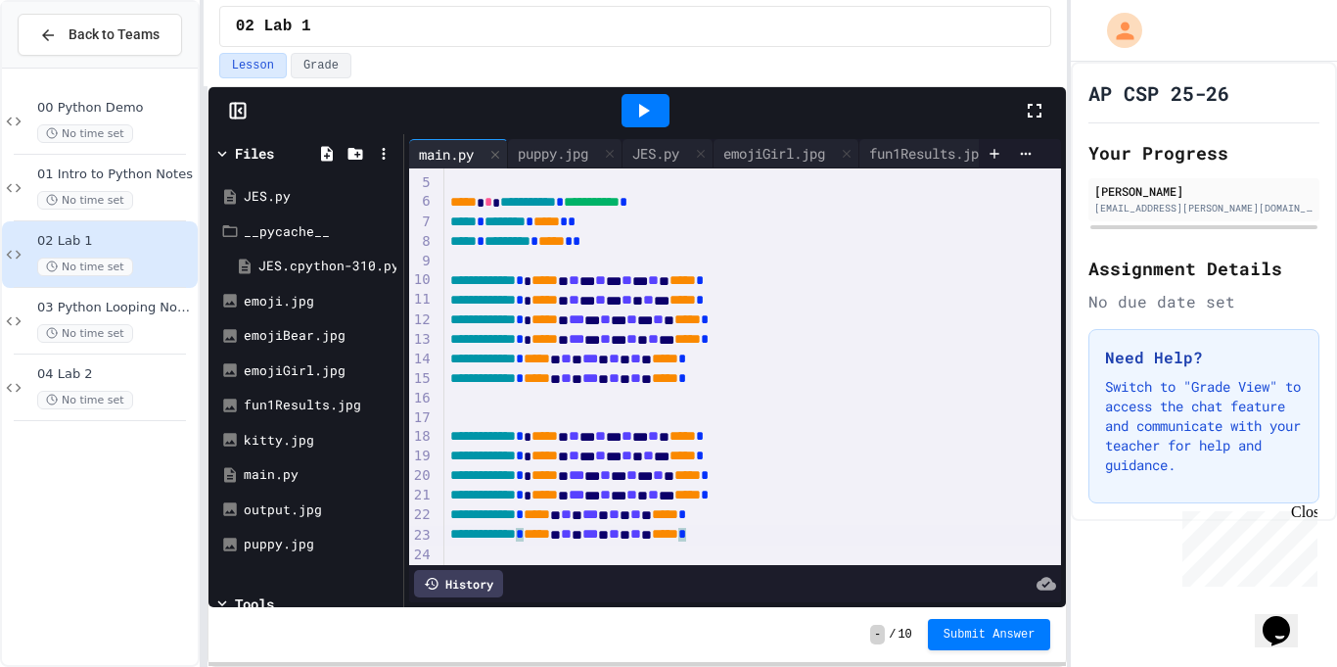
scroll to position [78, 0]
click at [514, 408] on div at bounding box center [753, 417] width 619 height 20
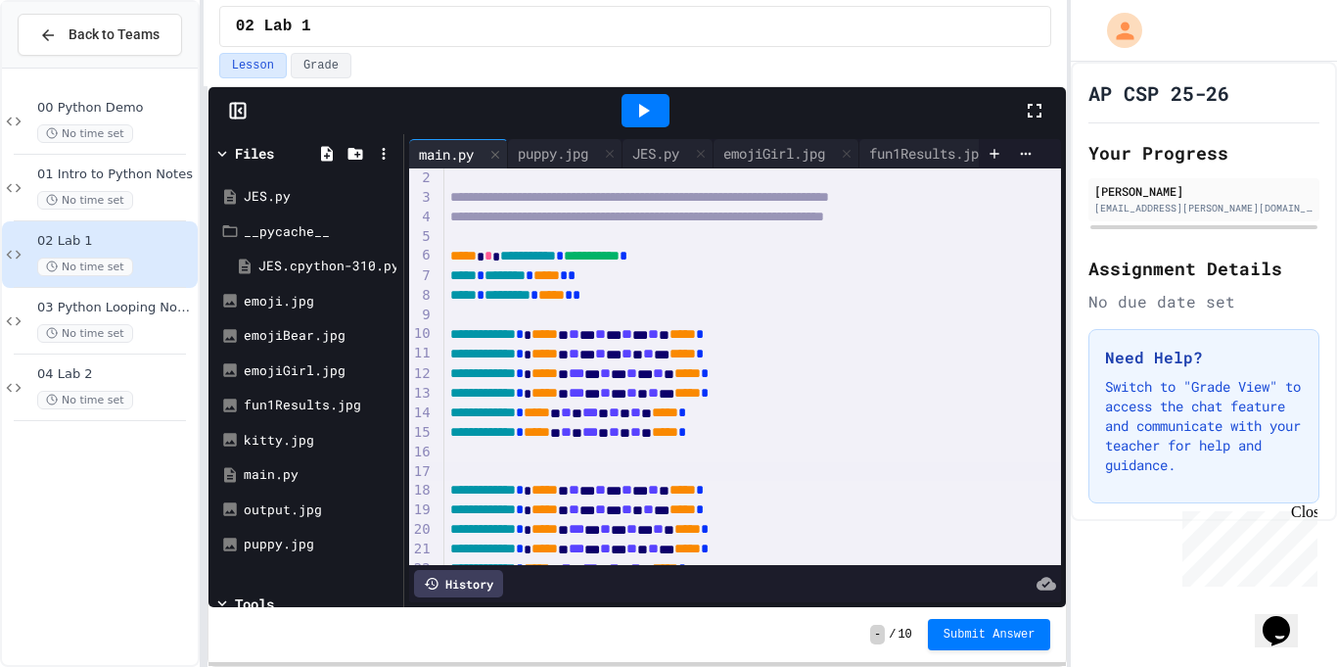
scroll to position [36, 0]
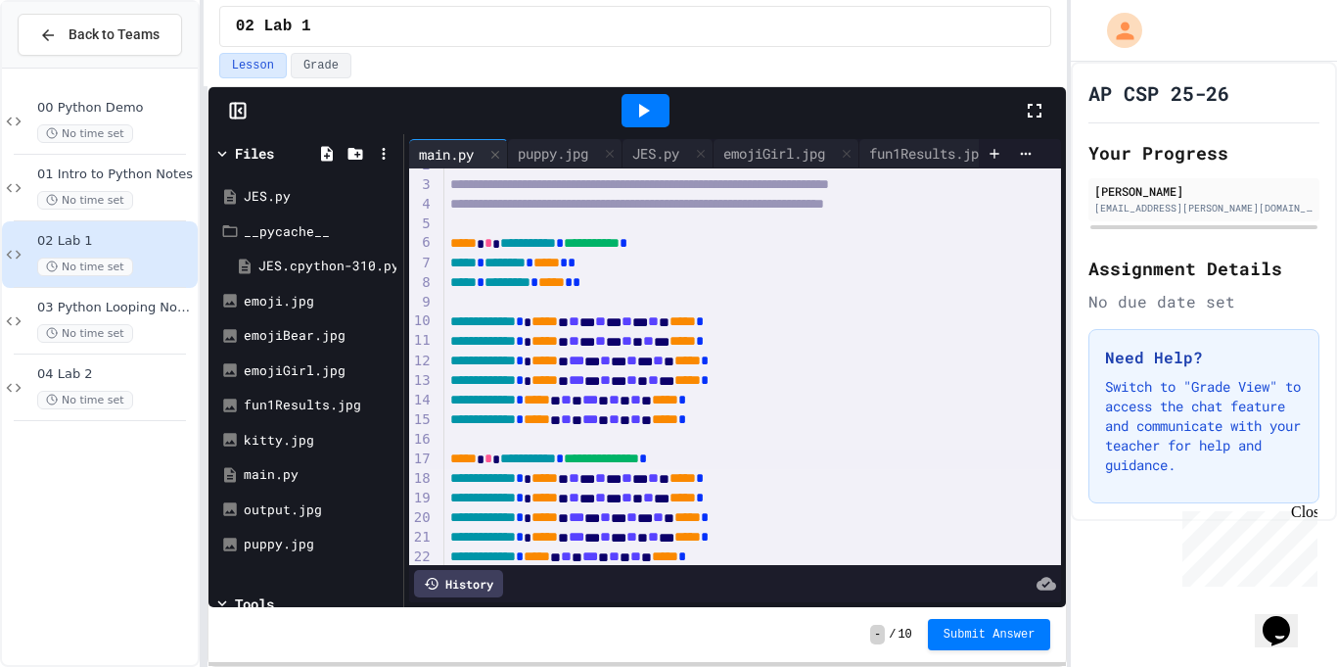
click at [533, 453] on span "**********" at bounding box center [528, 458] width 56 height 14
click at [741, 460] on div "**********" at bounding box center [753, 459] width 619 height 20
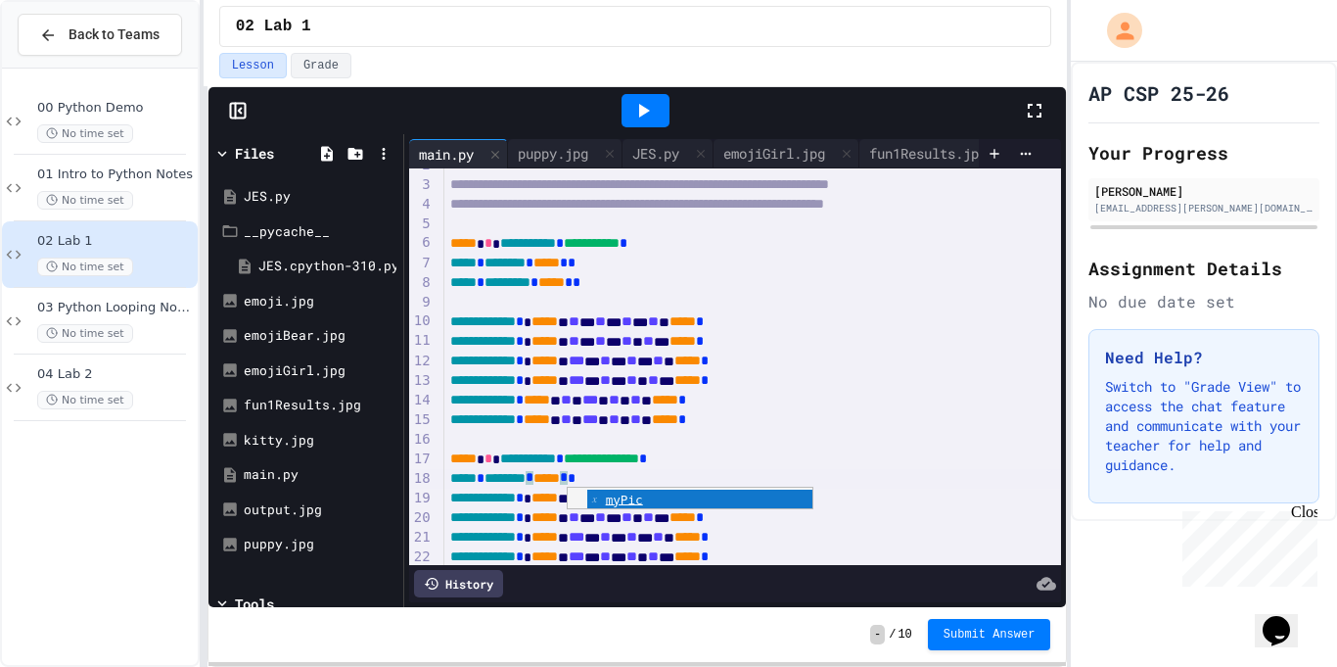
click at [724, 468] on div "**********" at bounding box center [753, 459] width 619 height 20
click at [737, 477] on div "***** * ******** * ***** * *" at bounding box center [753, 479] width 619 height 20
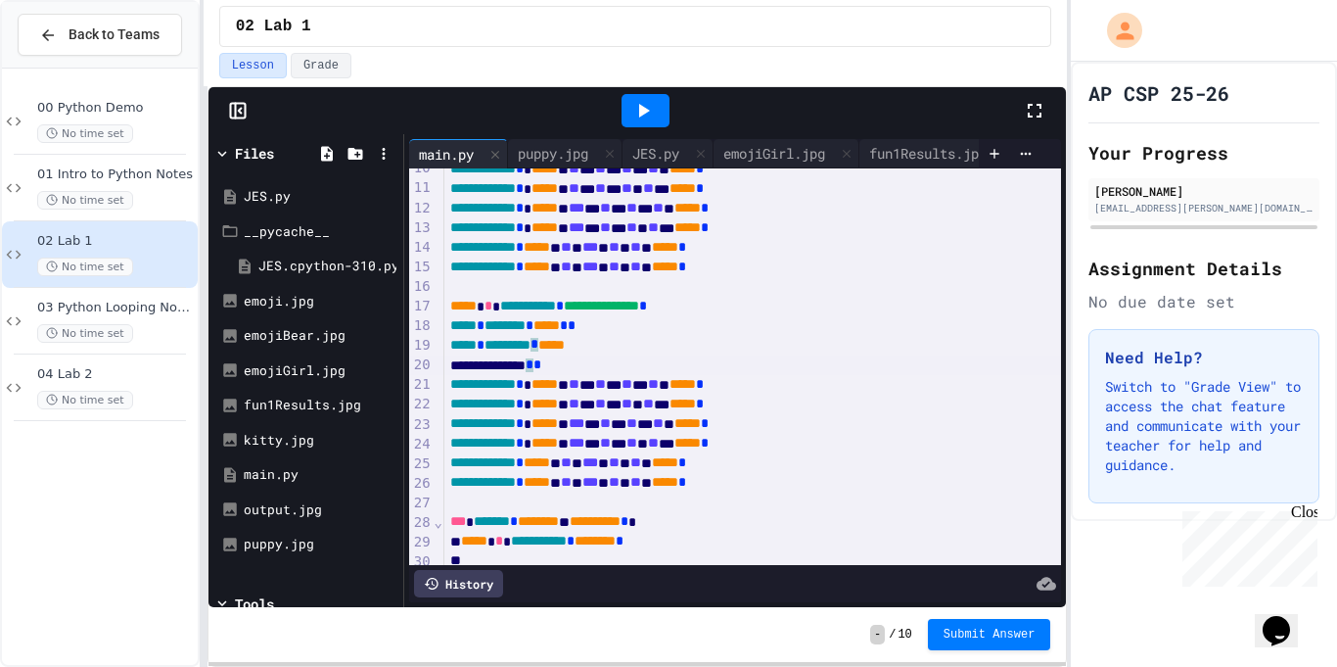
scroll to position [213, 0]
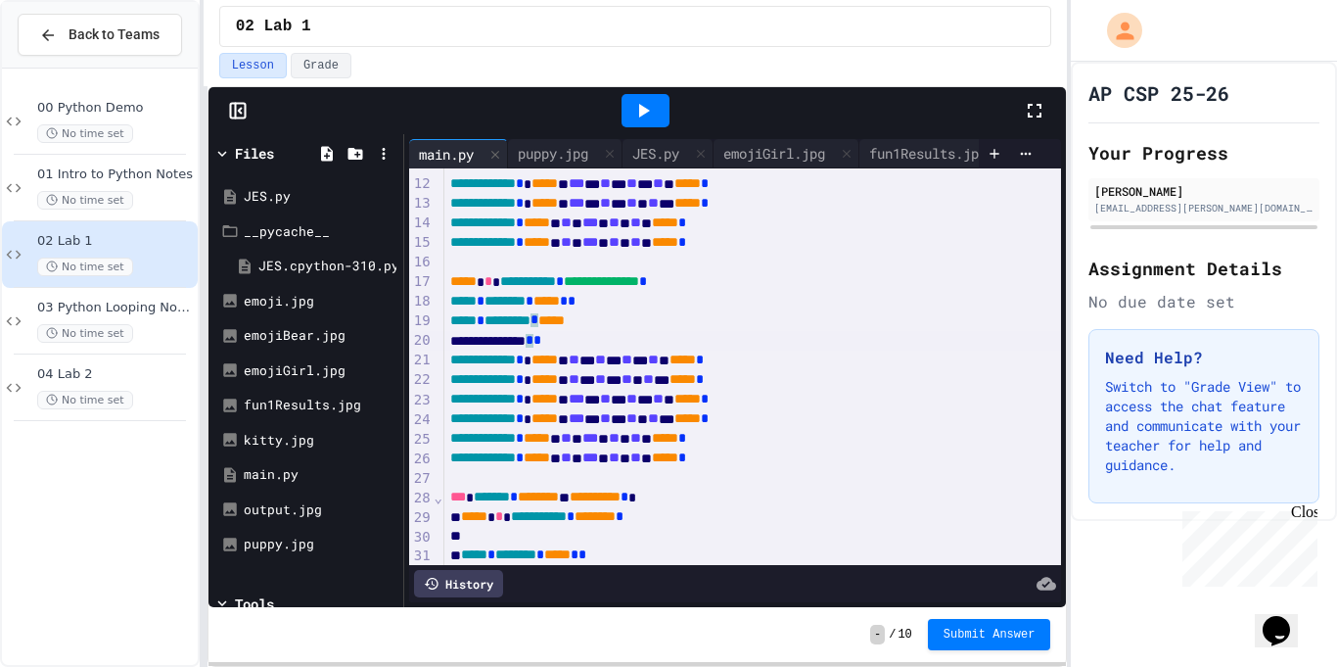
click at [633, 122] on div at bounding box center [646, 110] width 48 height 33
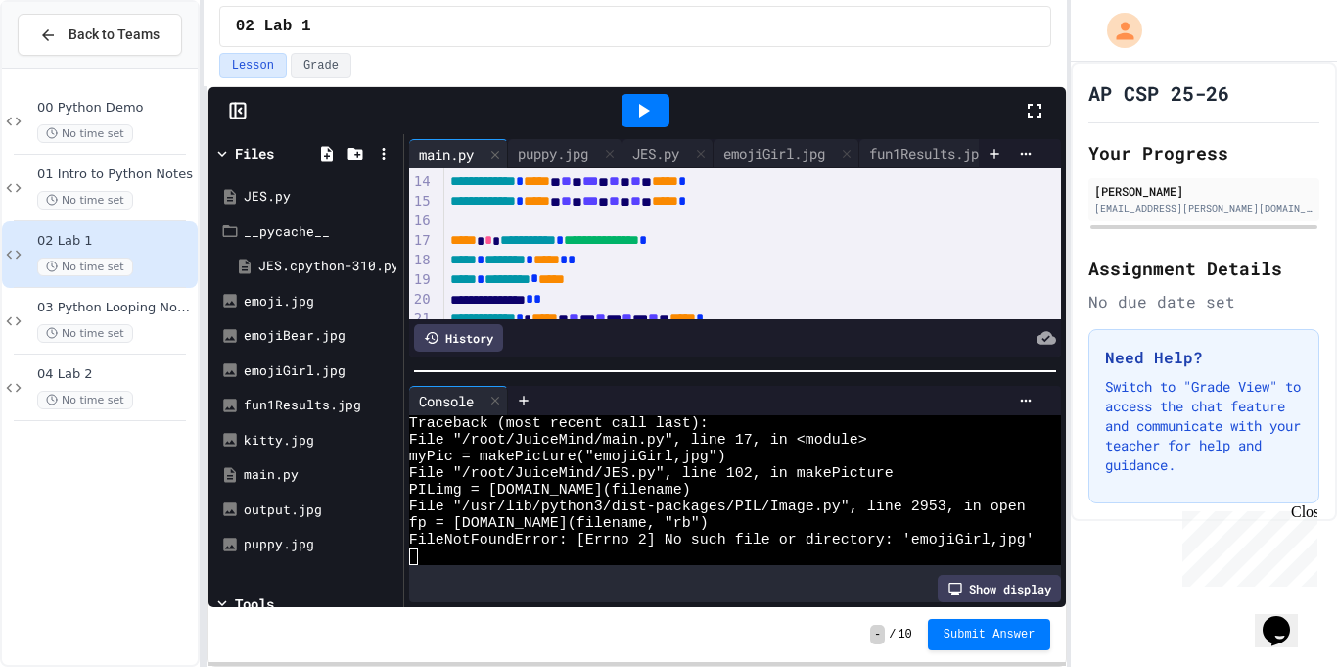
scroll to position [254, 0]
click at [639, 246] on span "**********" at bounding box center [601, 241] width 75 height 14
click at [644, 117] on icon at bounding box center [642, 110] width 23 height 23
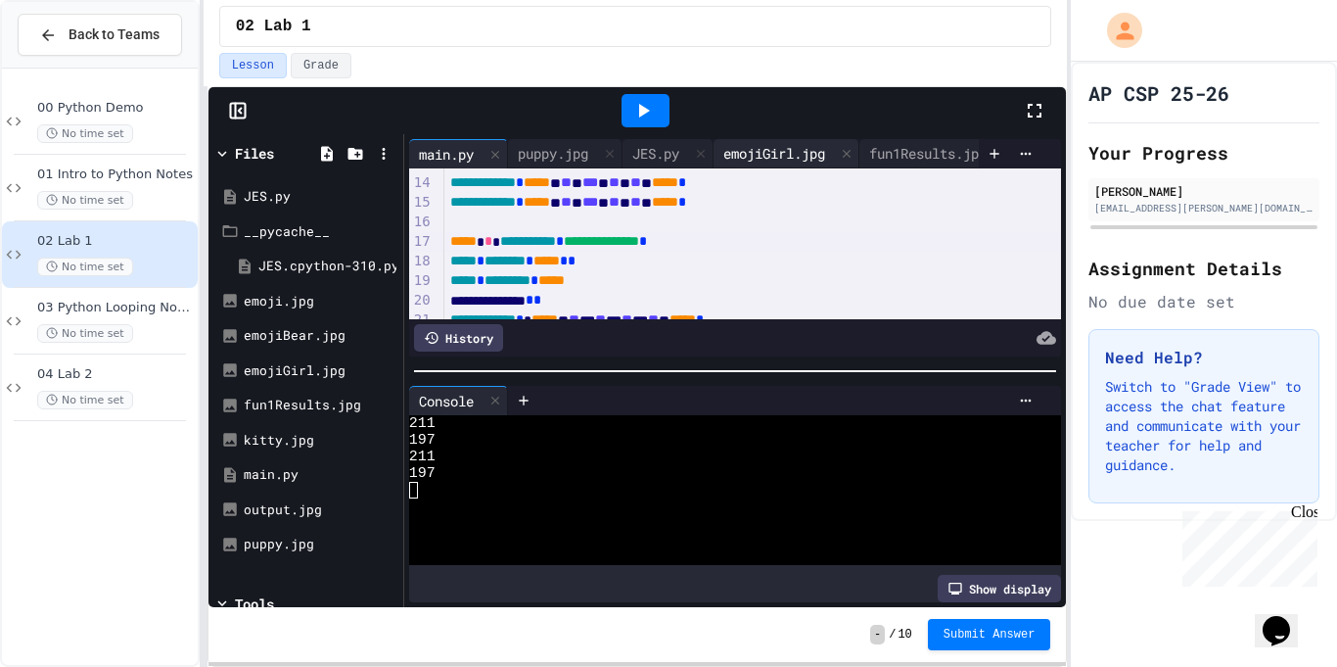
click at [752, 160] on div "emojiGirl.jpg" at bounding box center [774, 153] width 121 height 21
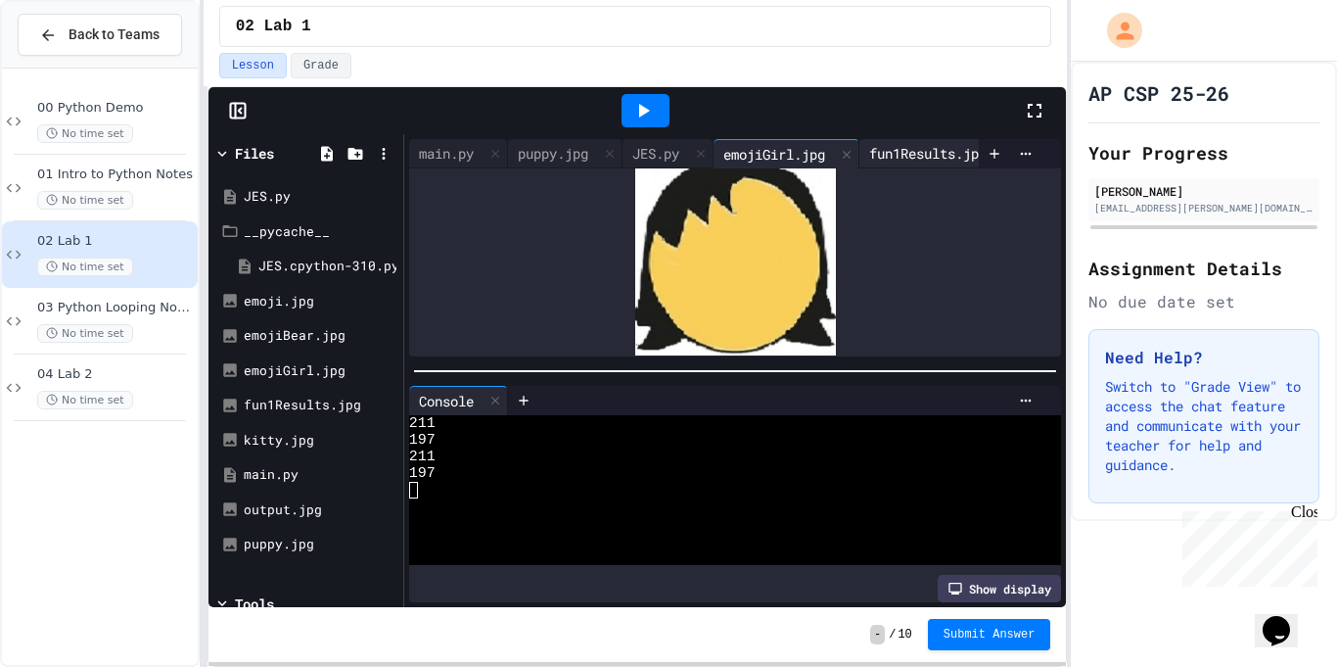
click at [953, 153] on div "fun1Results.jpg" at bounding box center [927, 153] width 137 height 21
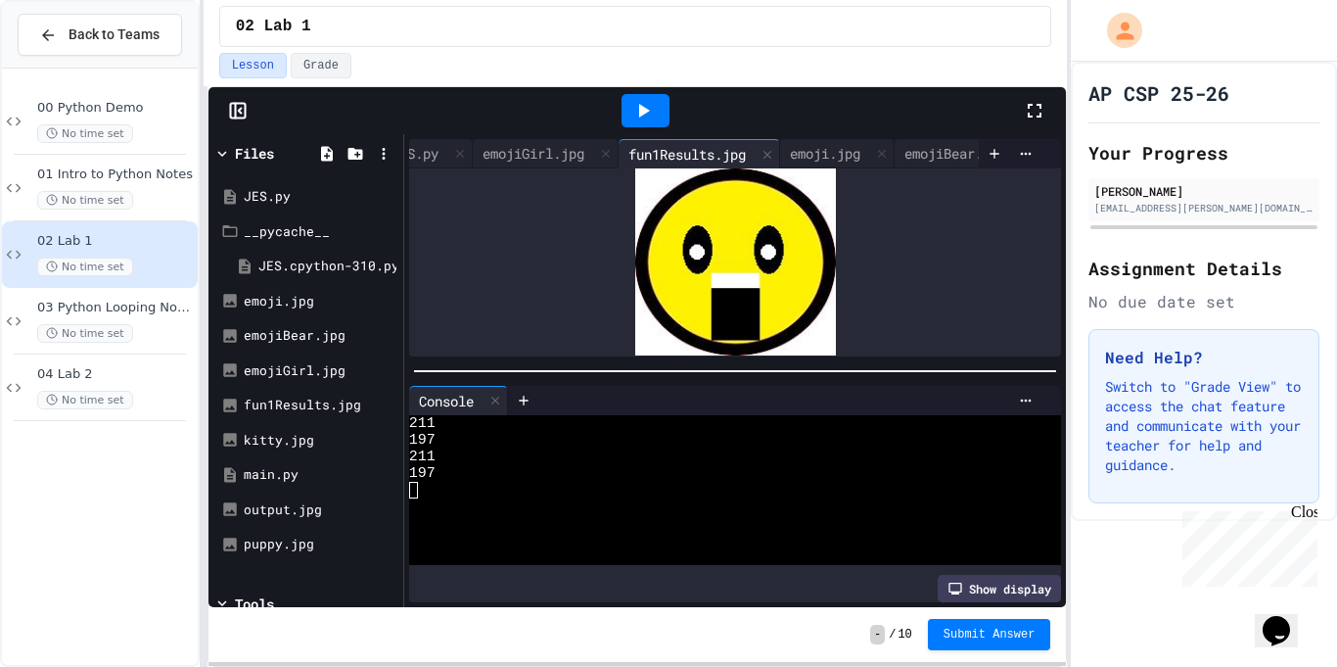
scroll to position [0, 330]
click at [884, 156] on div "emojiBear.jpg" at bounding box center [894, 153] width 121 height 21
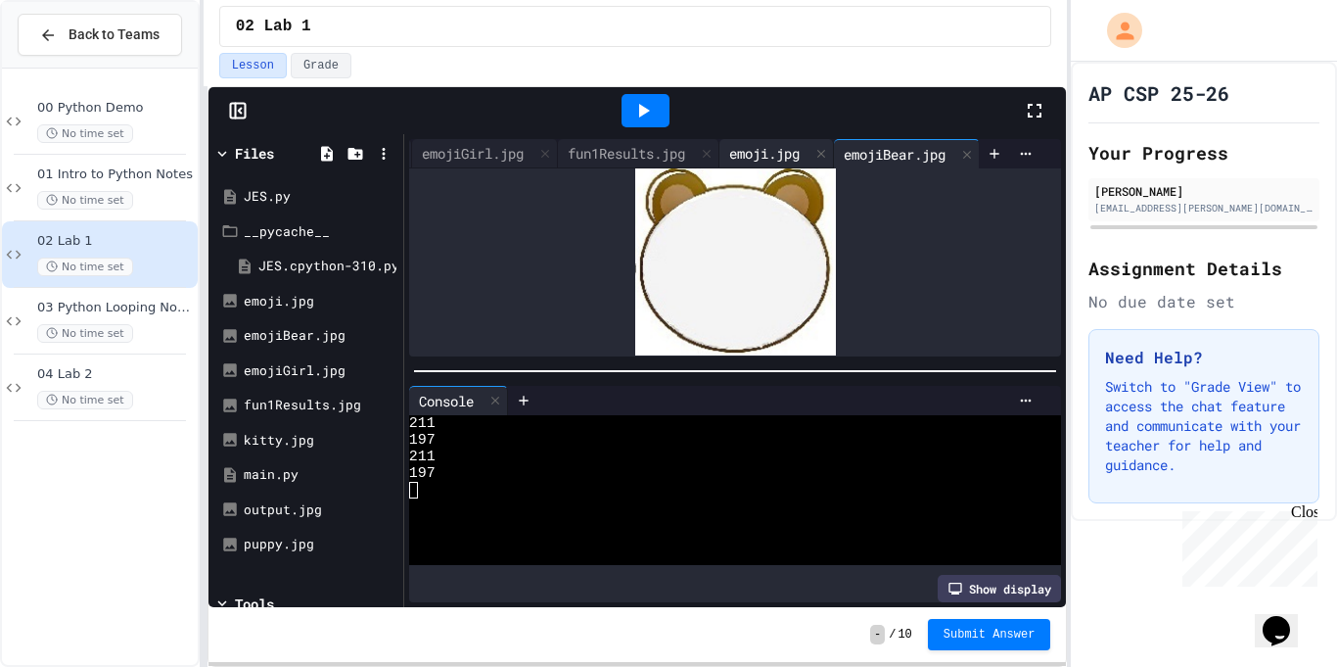
click at [767, 150] on div "emoji.jpg" at bounding box center [764, 153] width 90 height 21
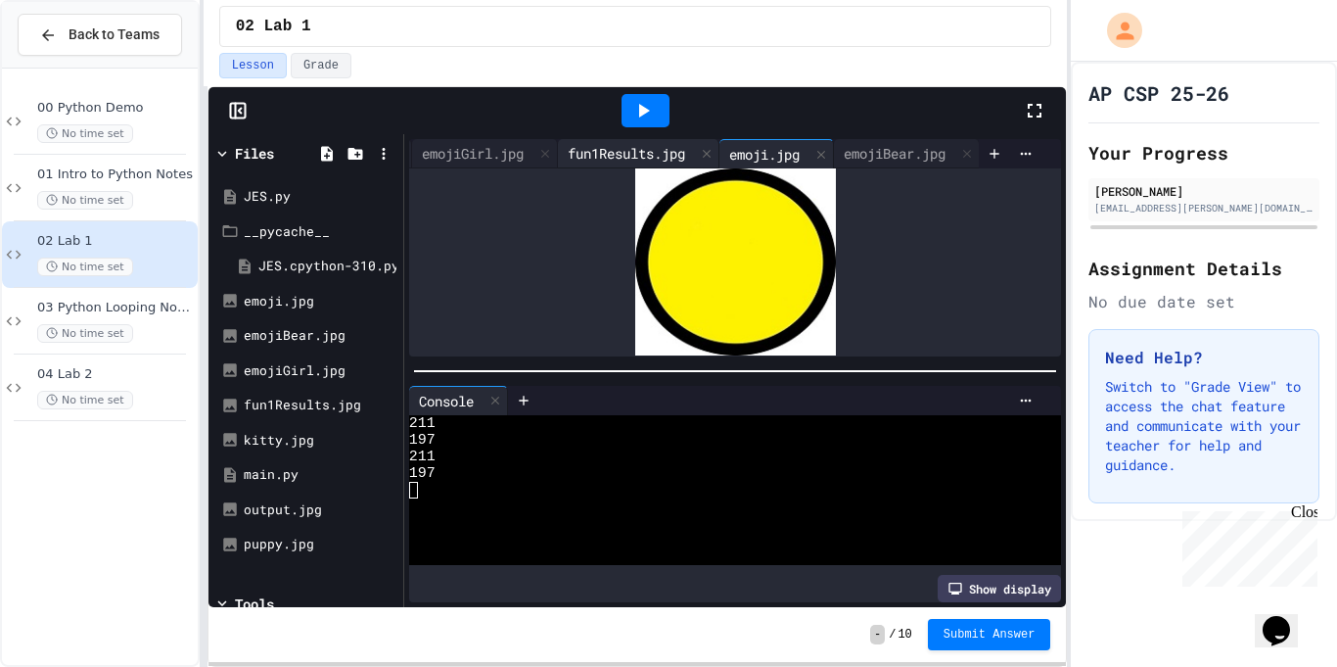
click at [623, 149] on div "fun1Results.jpg" at bounding box center [626, 153] width 137 height 21
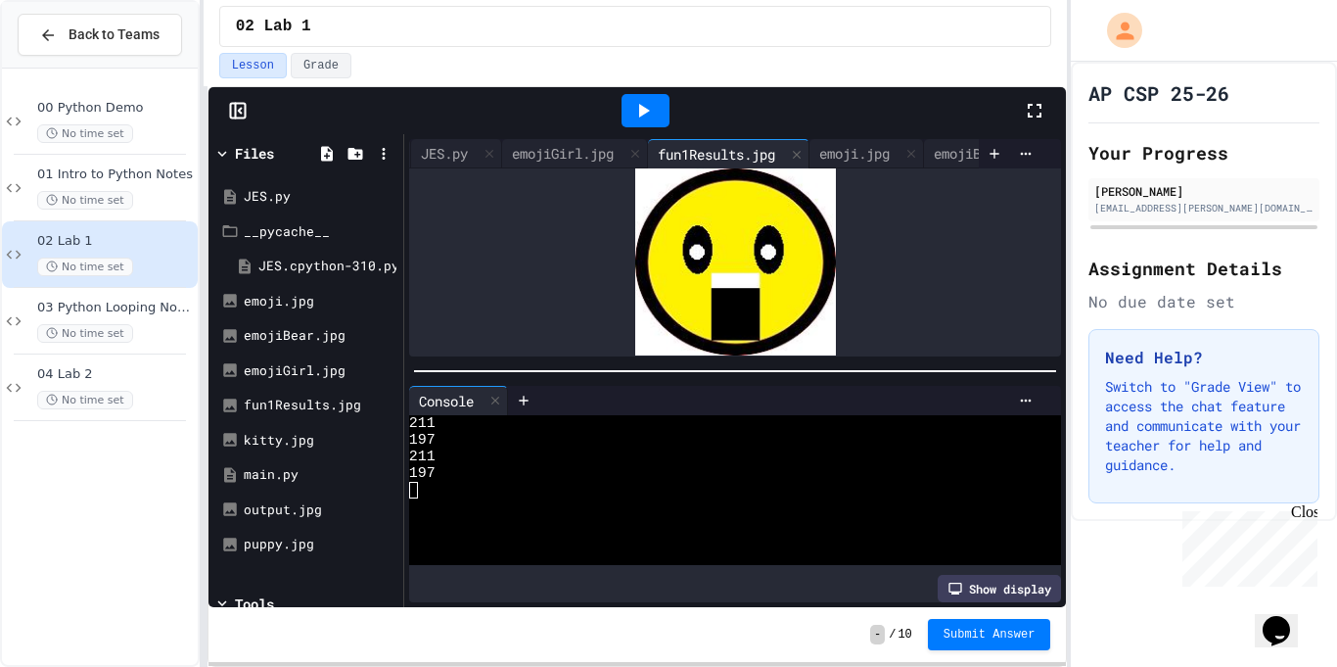
scroll to position [0, 206]
click at [623, 149] on div "emojiGirl.jpg" at bounding box center [568, 153] width 121 height 21
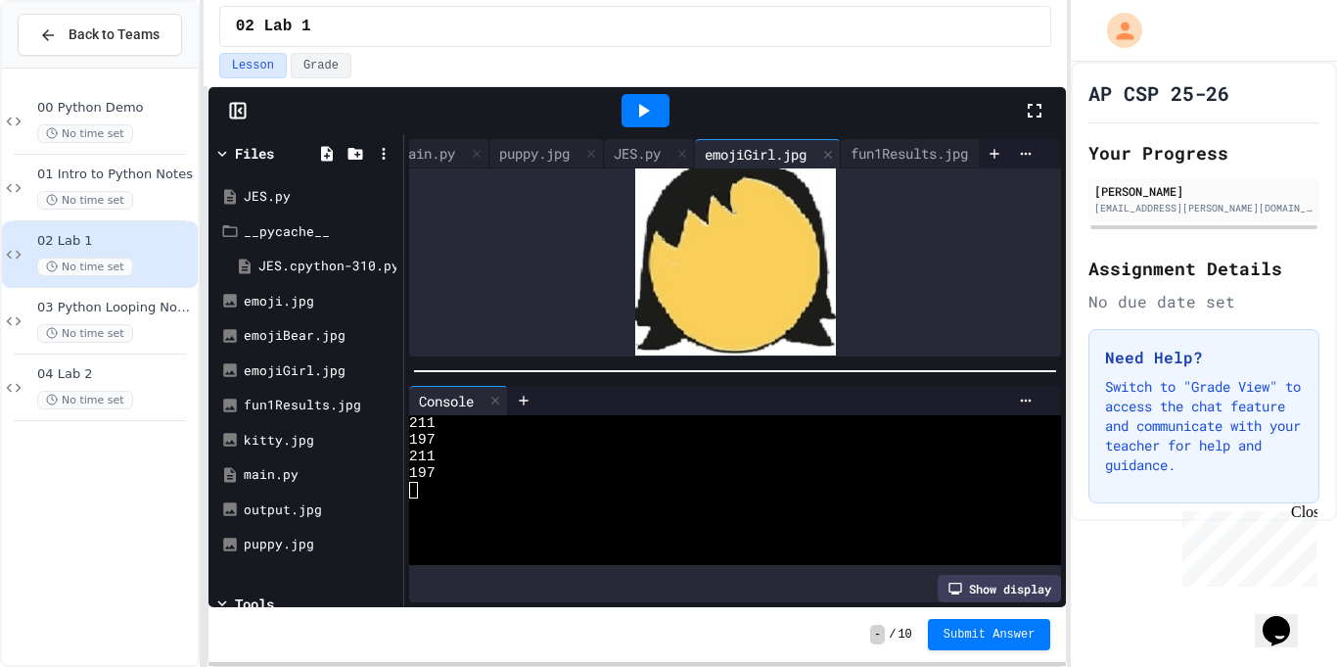
scroll to position [0, 0]
click at [454, 159] on div "main.py" at bounding box center [446, 153] width 74 height 21
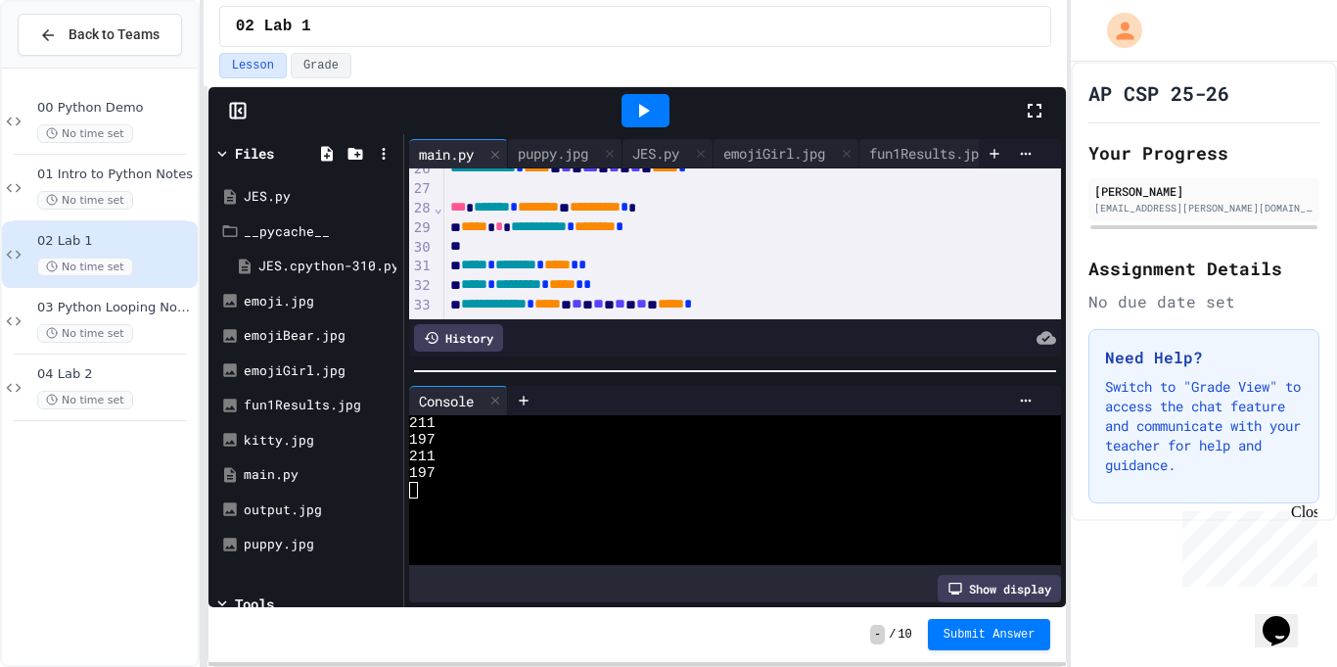
scroll to position [499, 0]
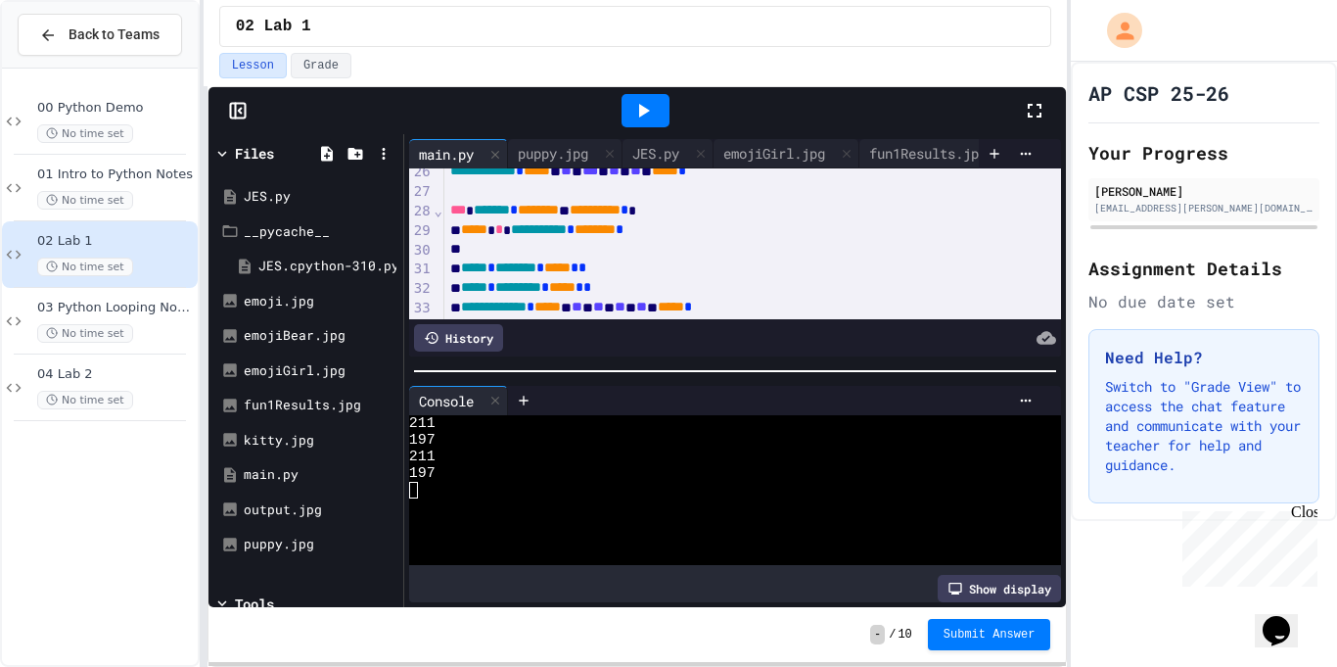
click at [718, 344] on div at bounding box center [780, 337] width 554 height 27
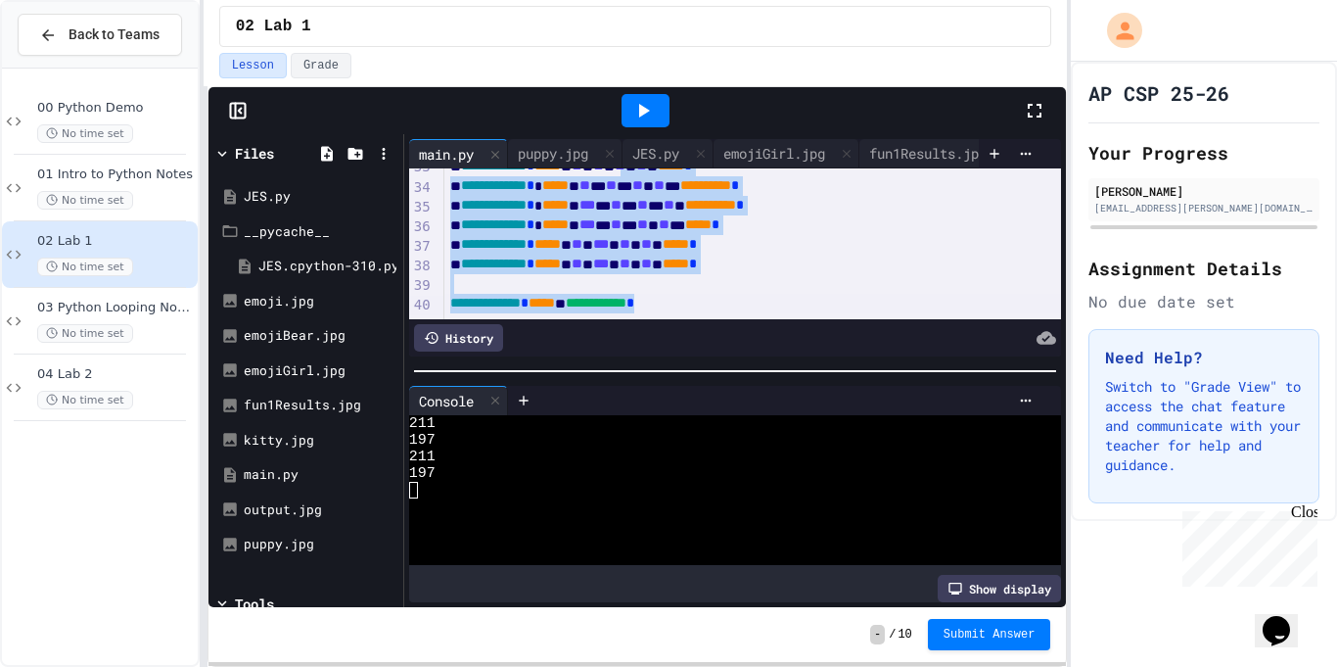
drag, startPoint x: 703, startPoint y: 314, endPoint x: 711, endPoint y: 441, distance: 127.5
click at [711, 441] on div "**********" at bounding box center [735, 370] width 663 height 473
click at [865, 309] on div "**********" at bounding box center [753, 304] width 619 height 20
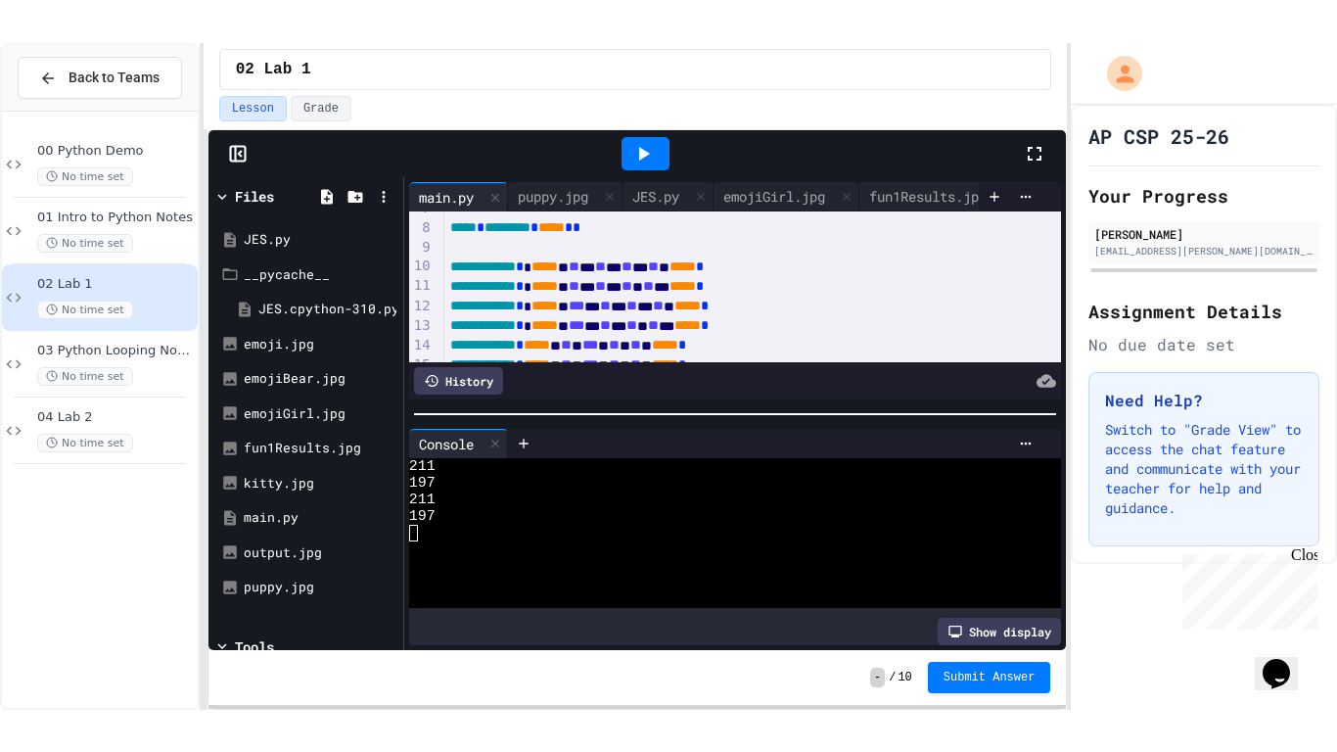
scroll to position [0, 0]
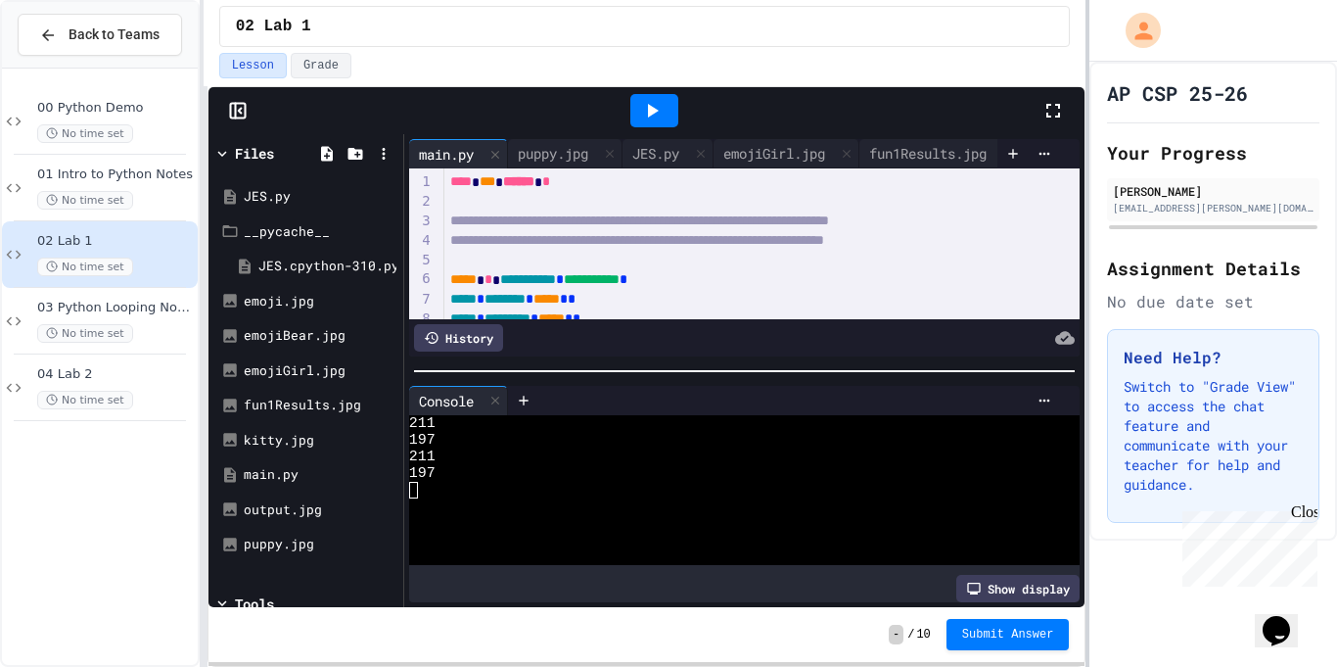
click at [1086, 272] on div at bounding box center [1088, 333] width 4 height 667
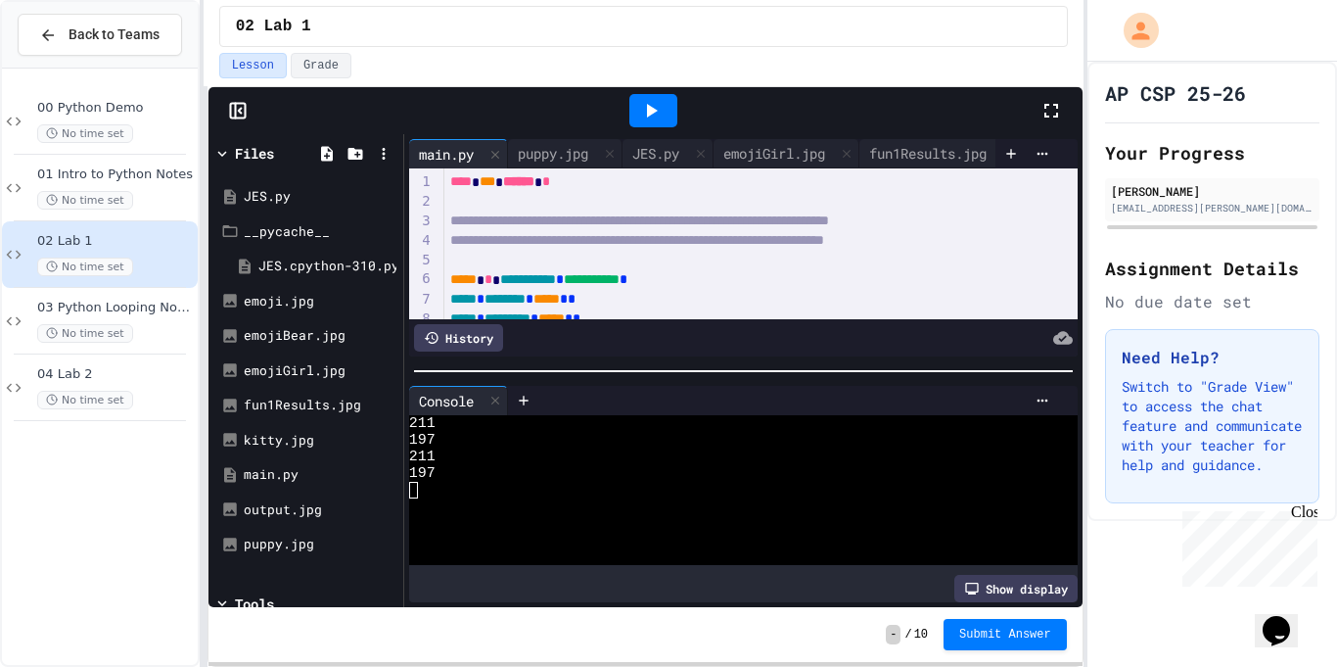
click at [1048, 113] on icon at bounding box center [1051, 110] width 23 height 23
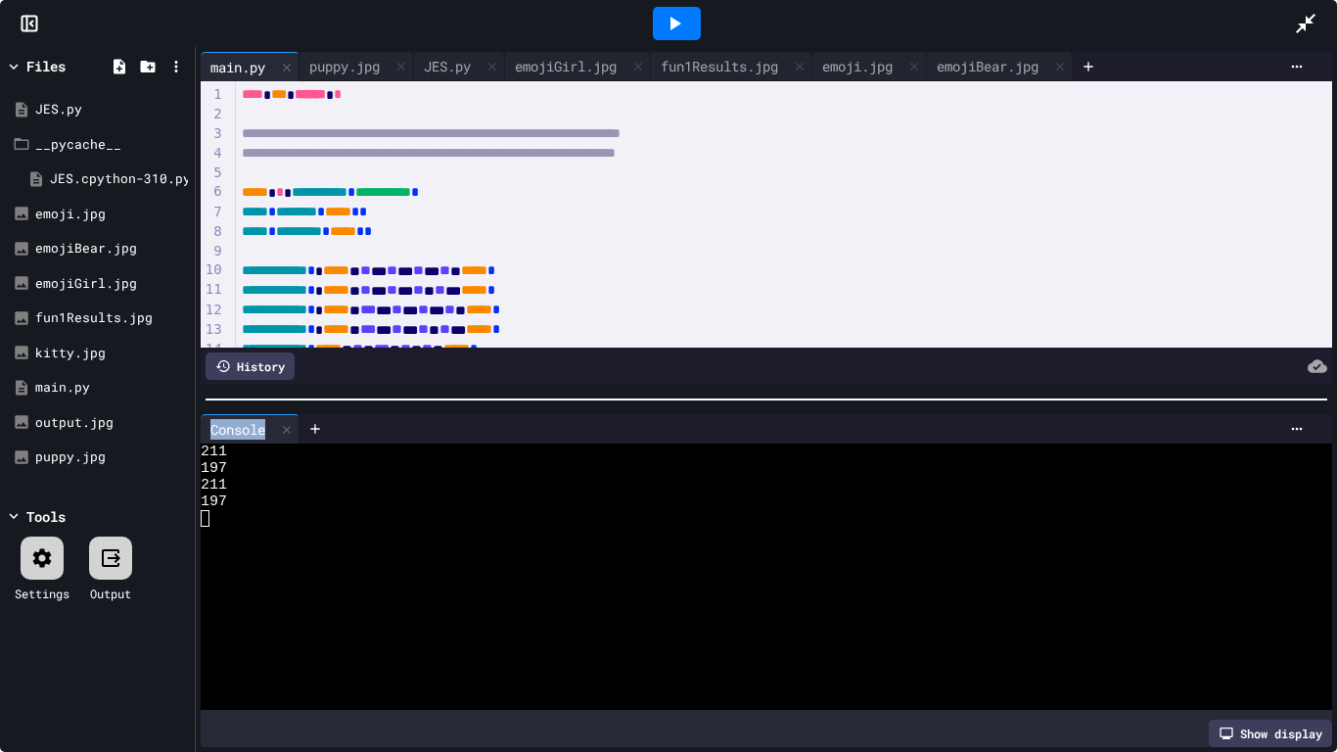
drag, startPoint x: 877, startPoint y: 350, endPoint x: 894, endPoint y: 423, distance: 74.3
click at [894, 423] on div "**********" at bounding box center [766, 399] width 1141 height 705
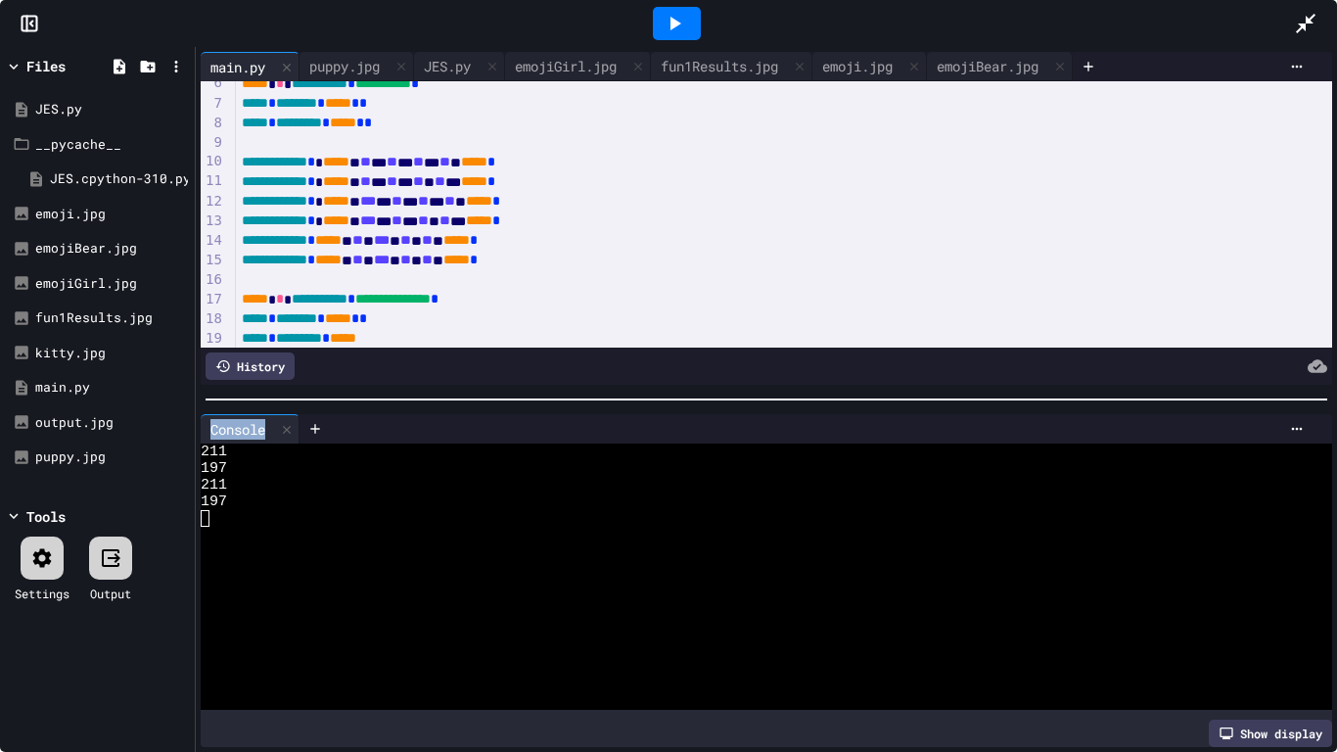
scroll to position [193, 0]
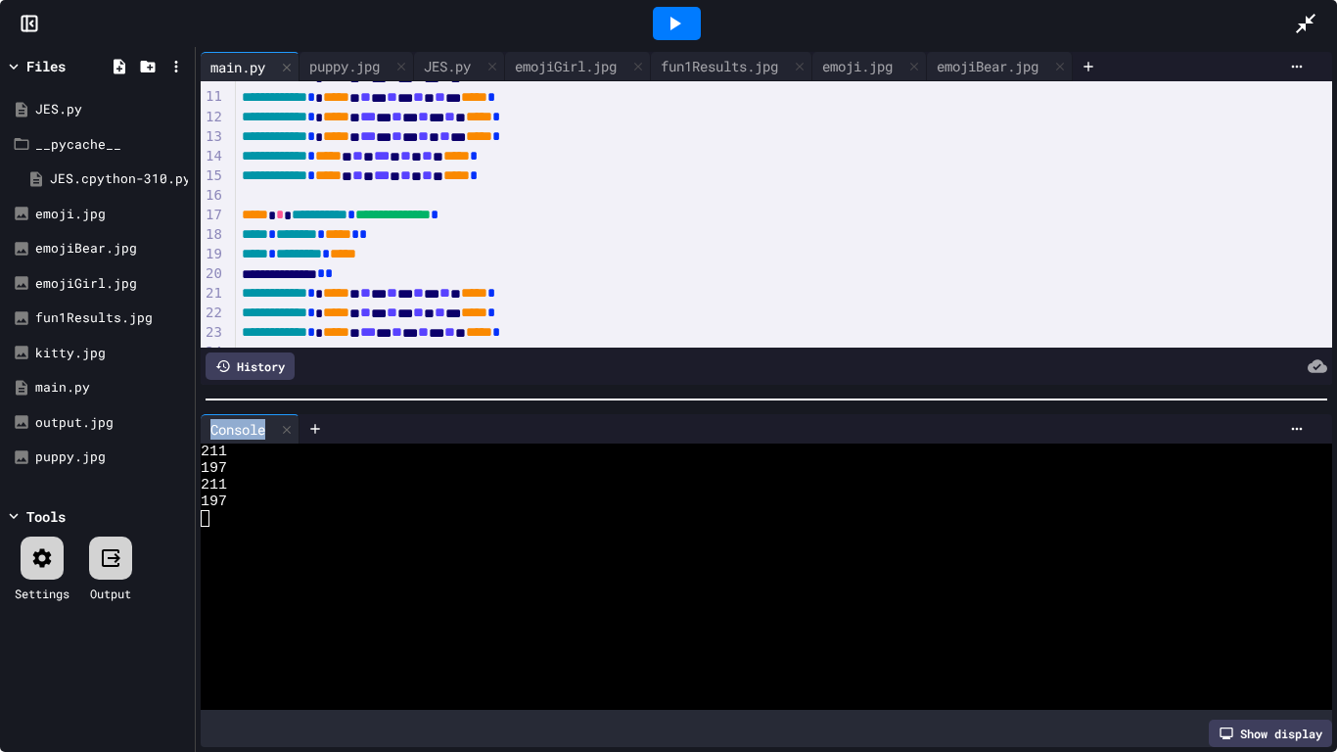
click at [325, 277] on span "*" at bounding box center [321, 273] width 8 height 14
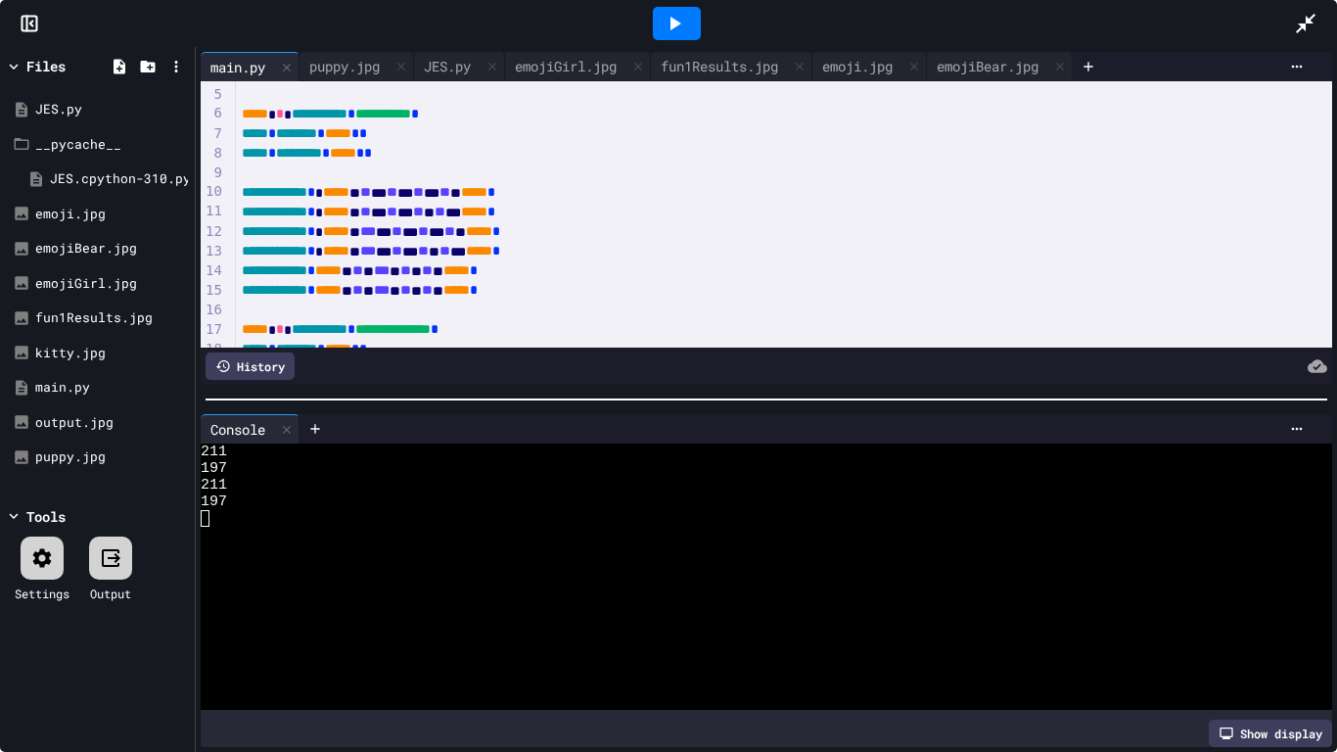
scroll to position [0, 0]
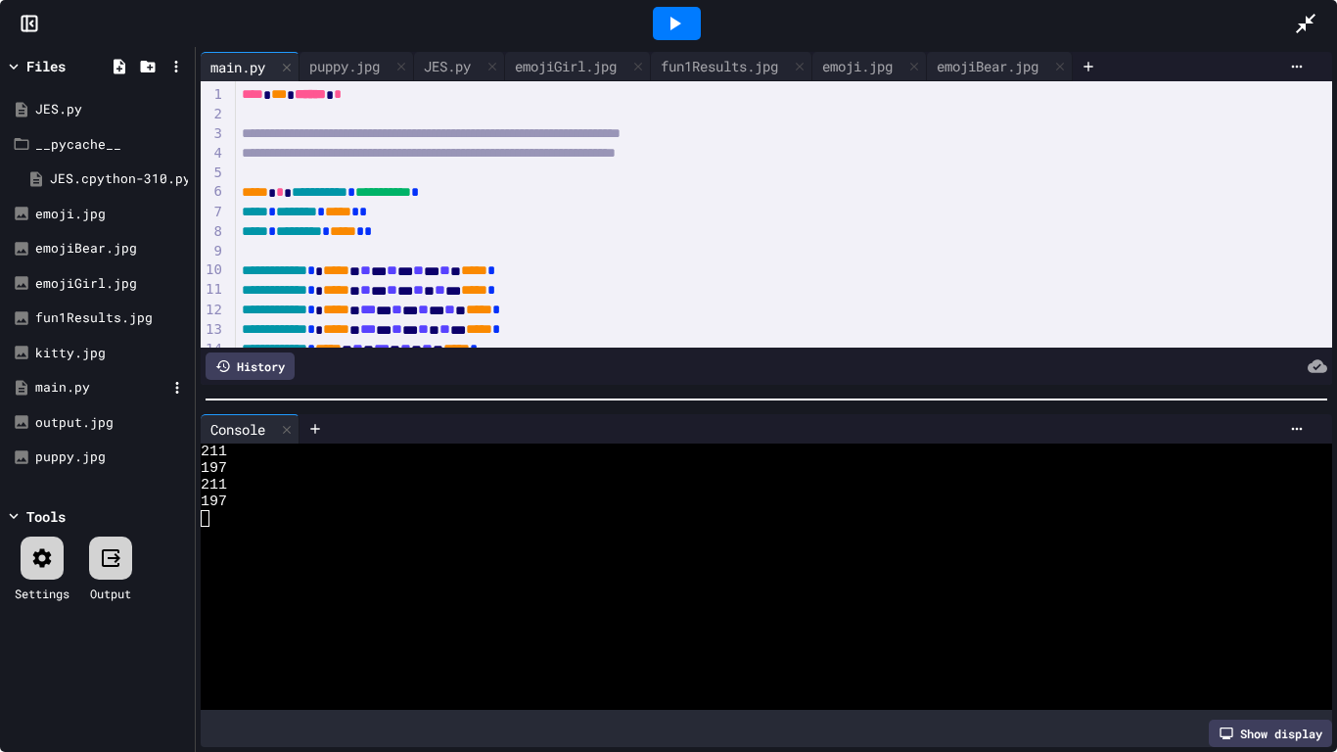
click at [36, 373] on div "main.py" at bounding box center [97, 387] width 185 height 35
click at [49, 323] on div "fun1Results.jpg" at bounding box center [100, 318] width 131 height 20
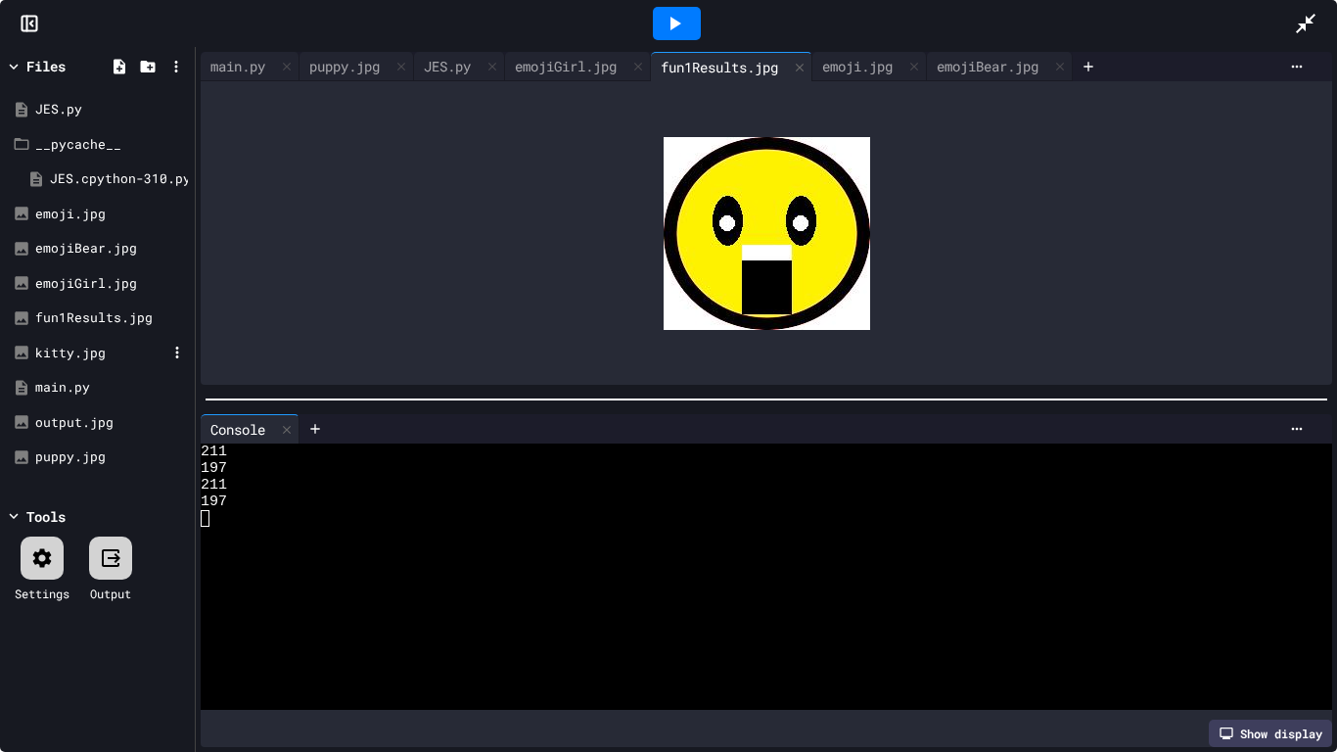
click at [52, 352] on div "kitty.jpg" at bounding box center [100, 354] width 131 height 20
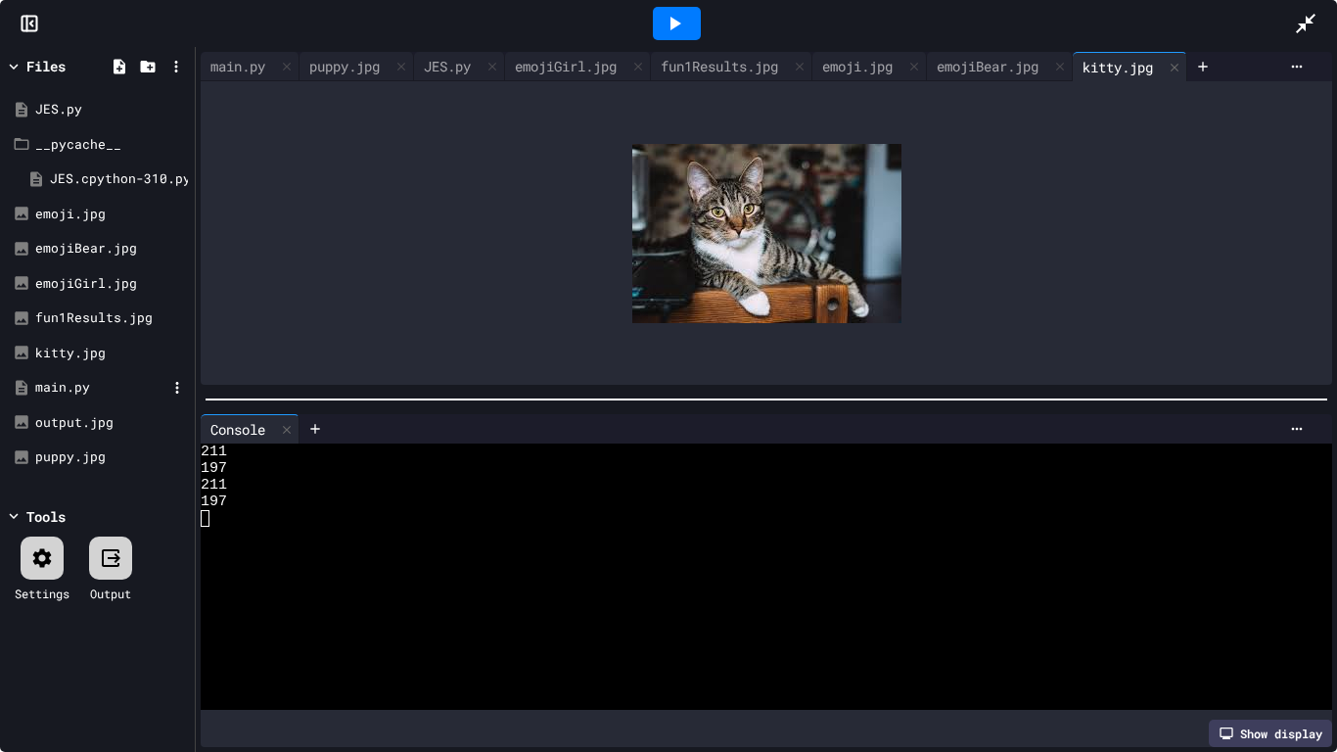
click at [77, 385] on div "main.py" at bounding box center [100, 388] width 131 height 20
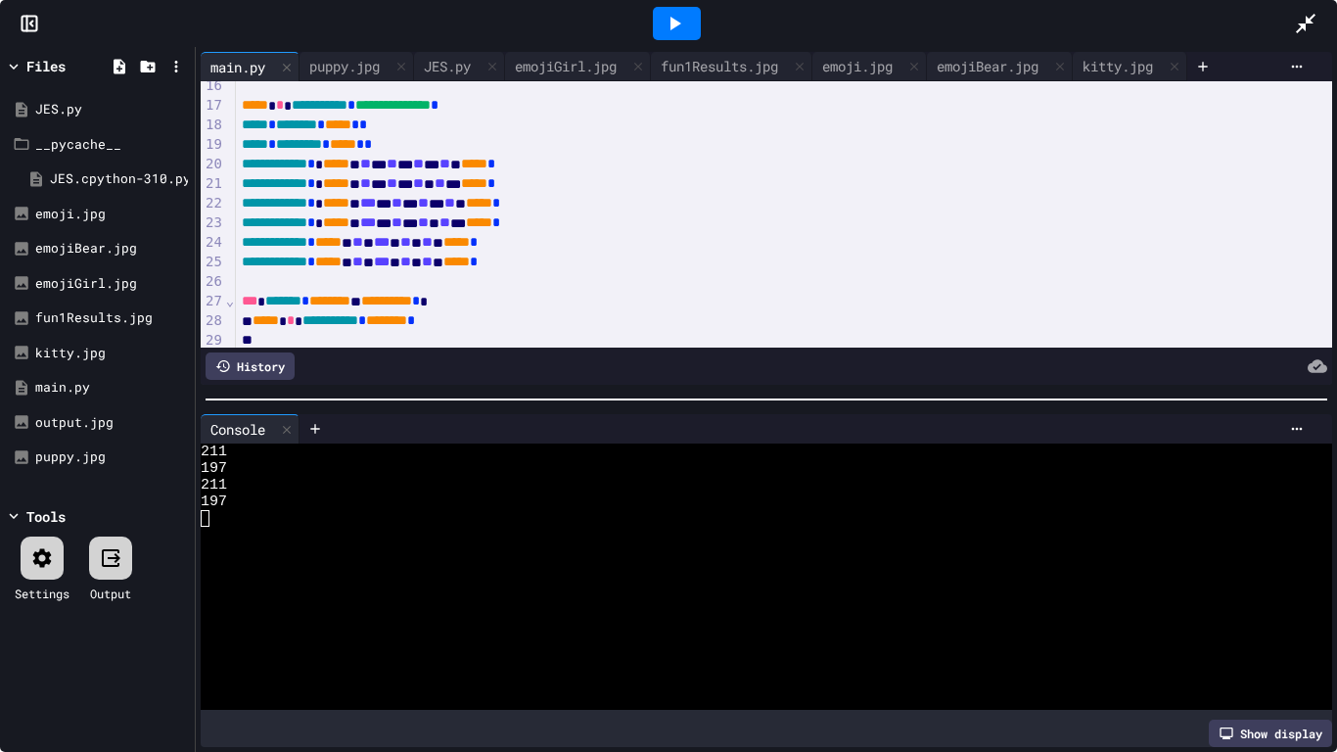
scroll to position [313, 0]
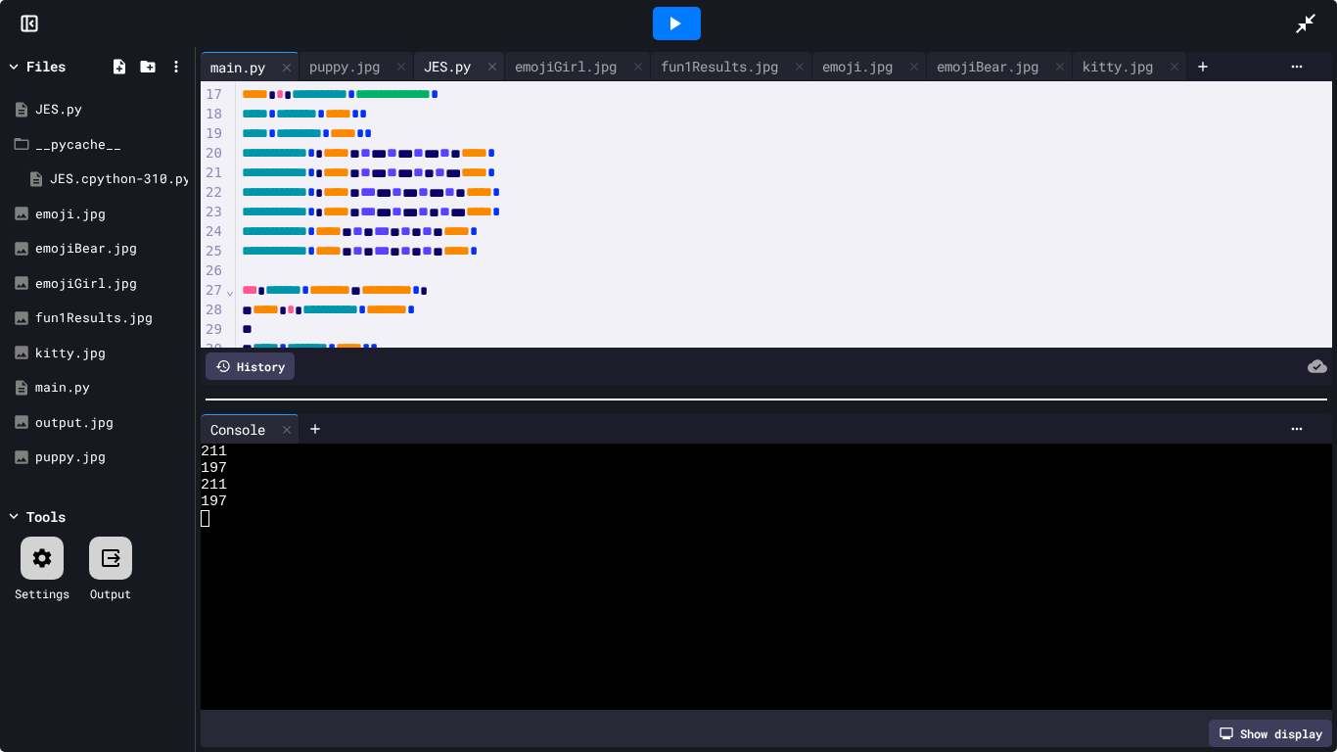
click at [449, 63] on div "JES.py" at bounding box center [447, 66] width 67 height 21
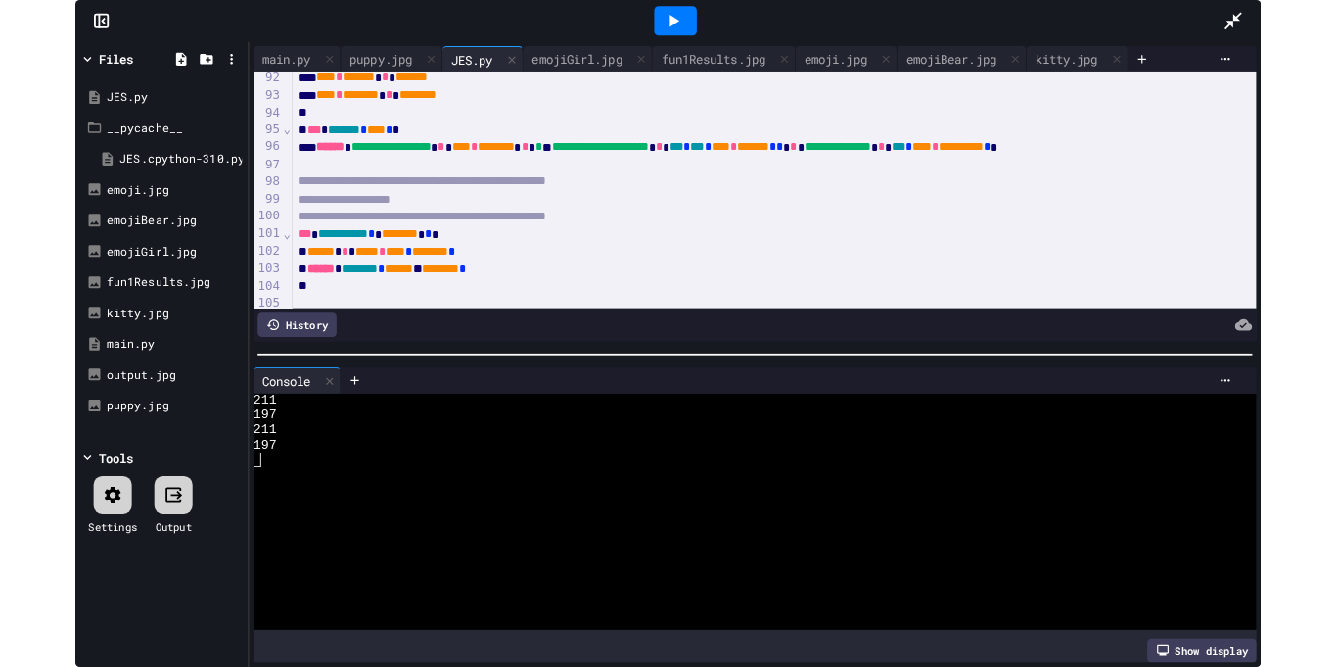
scroll to position [1863, 0]
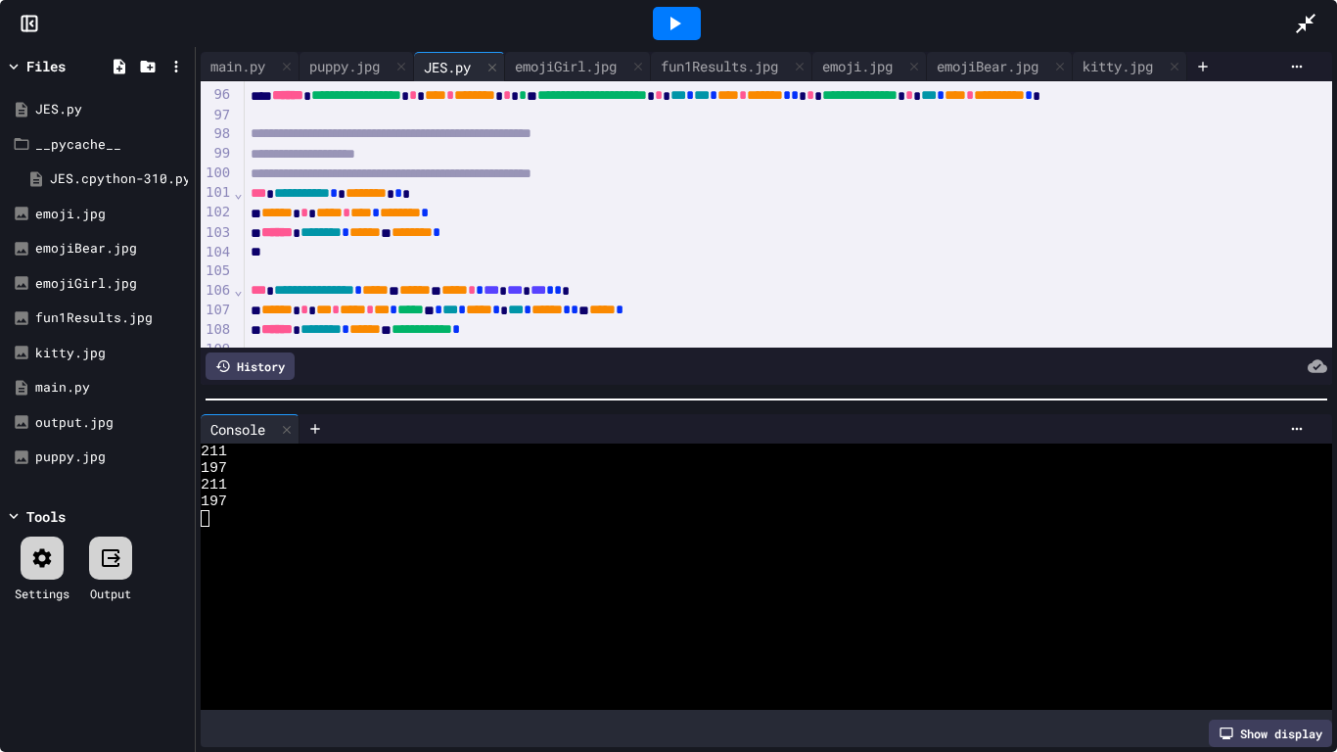
click at [1315, 6] on div at bounding box center [1315, 23] width 43 height 53
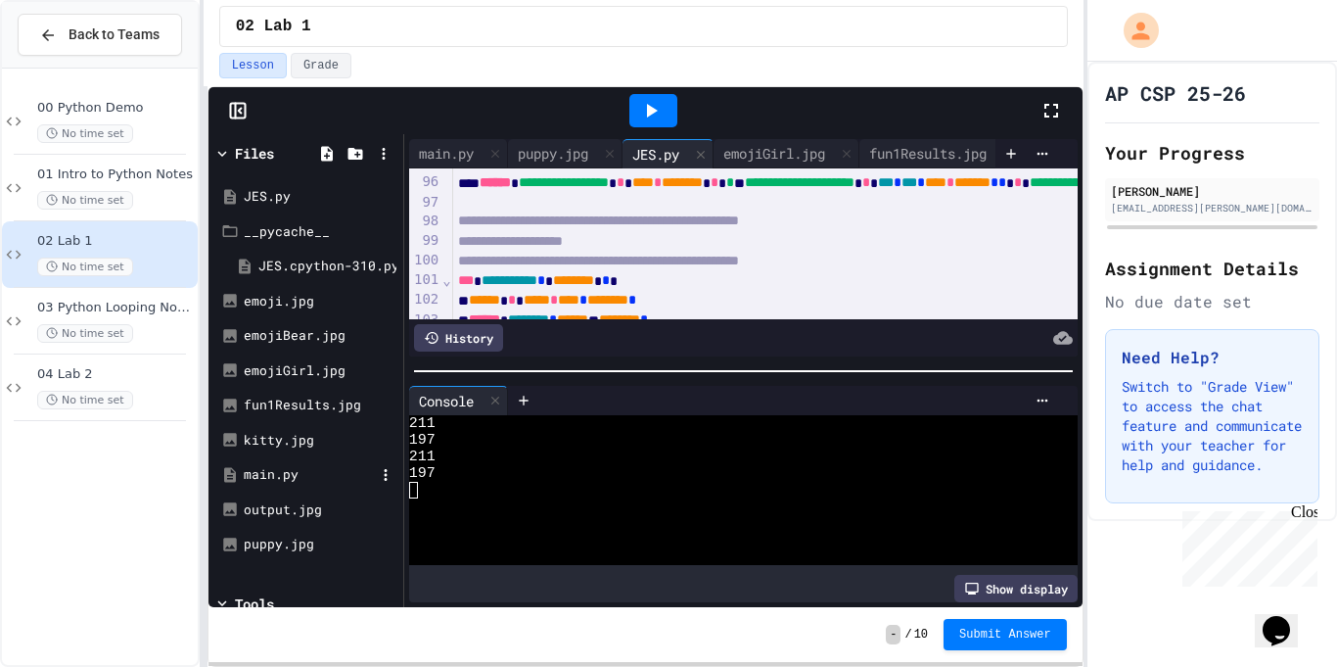
click at [304, 478] on div "main.py" at bounding box center [309, 475] width 131 height 20
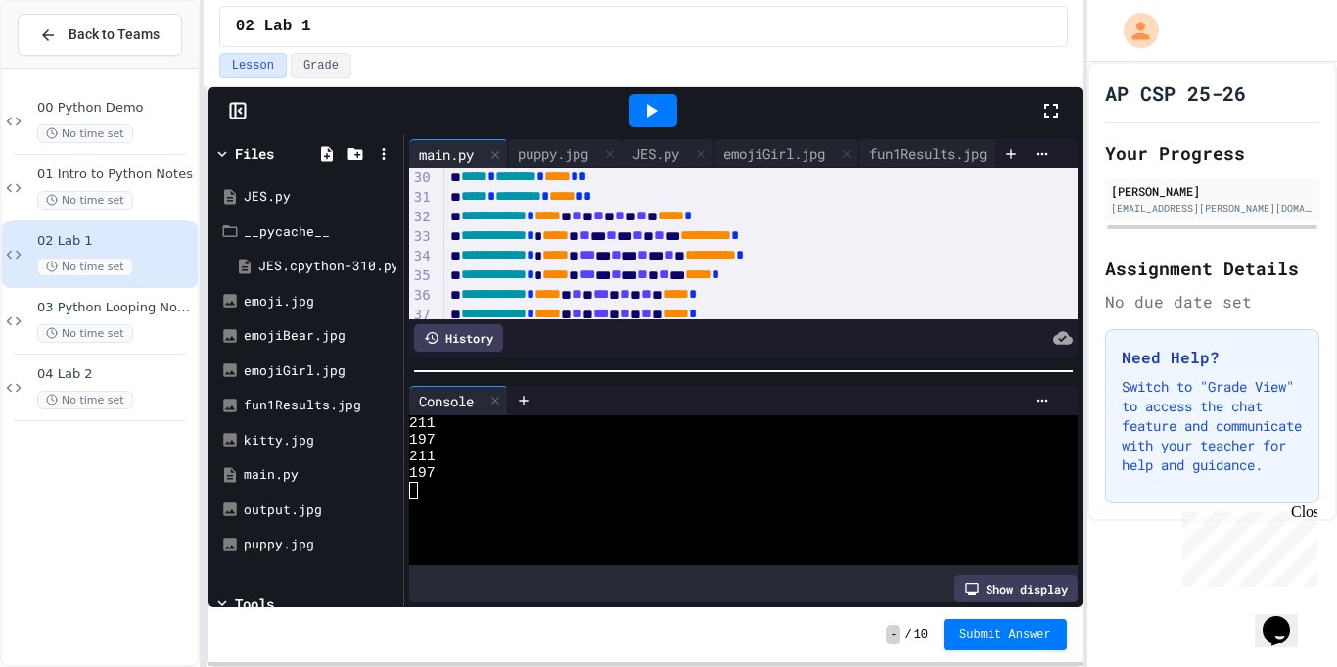
scroll to position [621, 0]
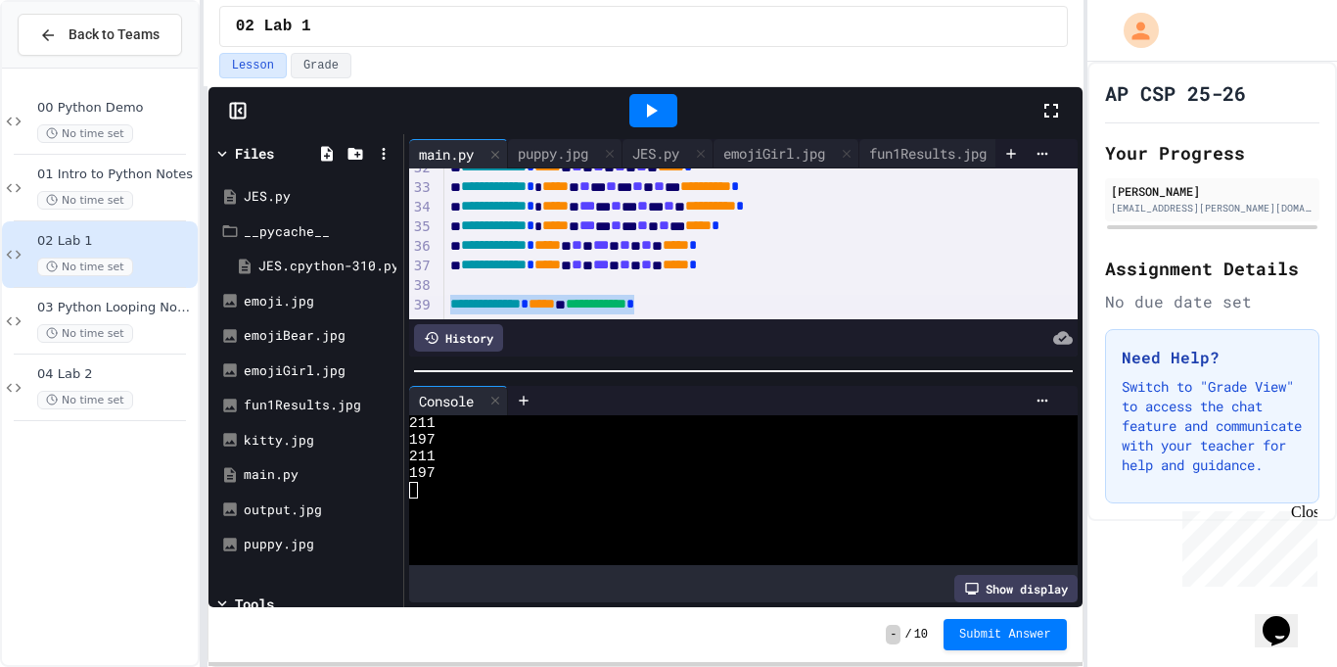
drag, startPoint x: 724, startPoint y: 306, endPoint x: 438, endPoint y: 303, distance: 286.8
click at [438, 303] on div "**********" at bounding box center [743, 243] width 669 height 151
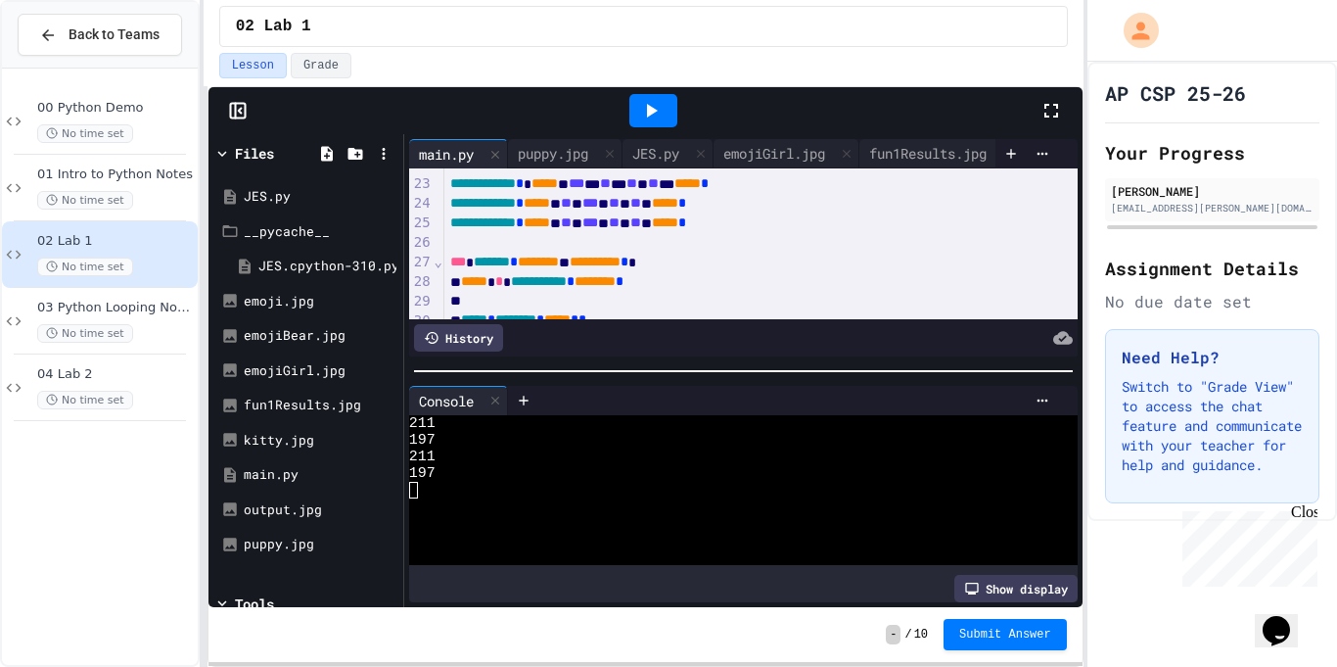
scroll to position [427, 0]
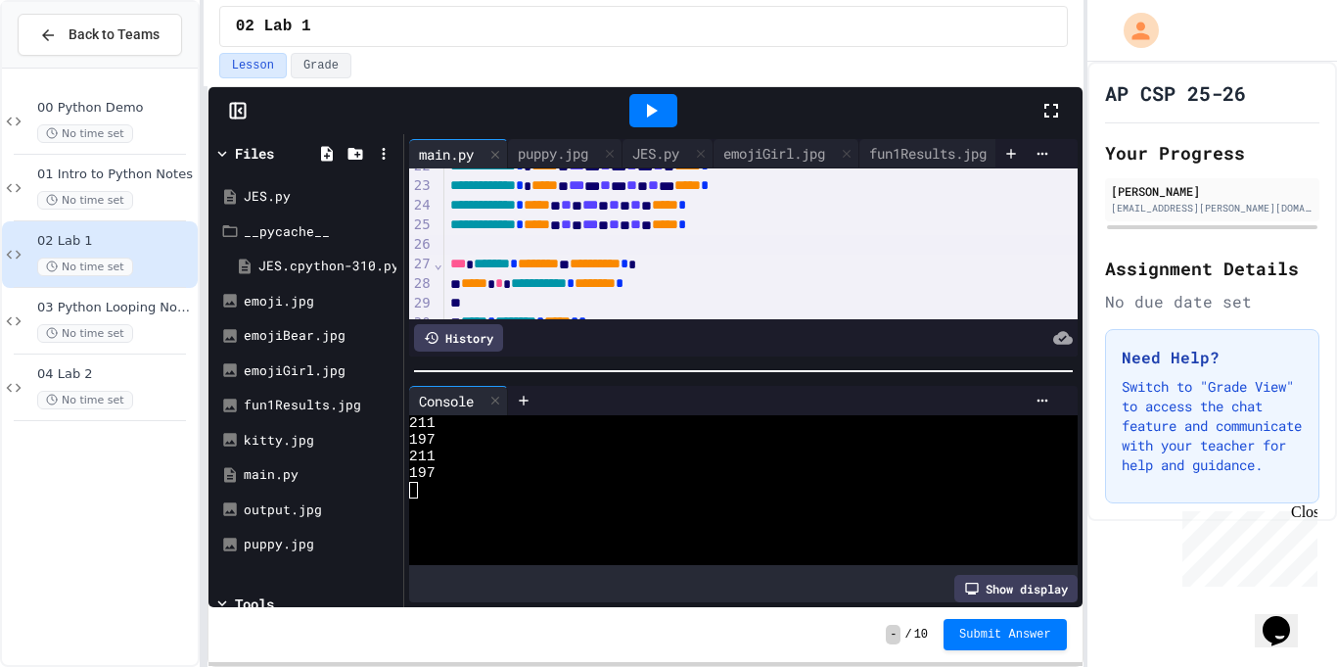
click at [545, 243] on div at bounding box center [761, 245] width 634 height 20
click at [316, 542] on div "puppy.jpg" at bounding box center [309, 544] width 131 height 20
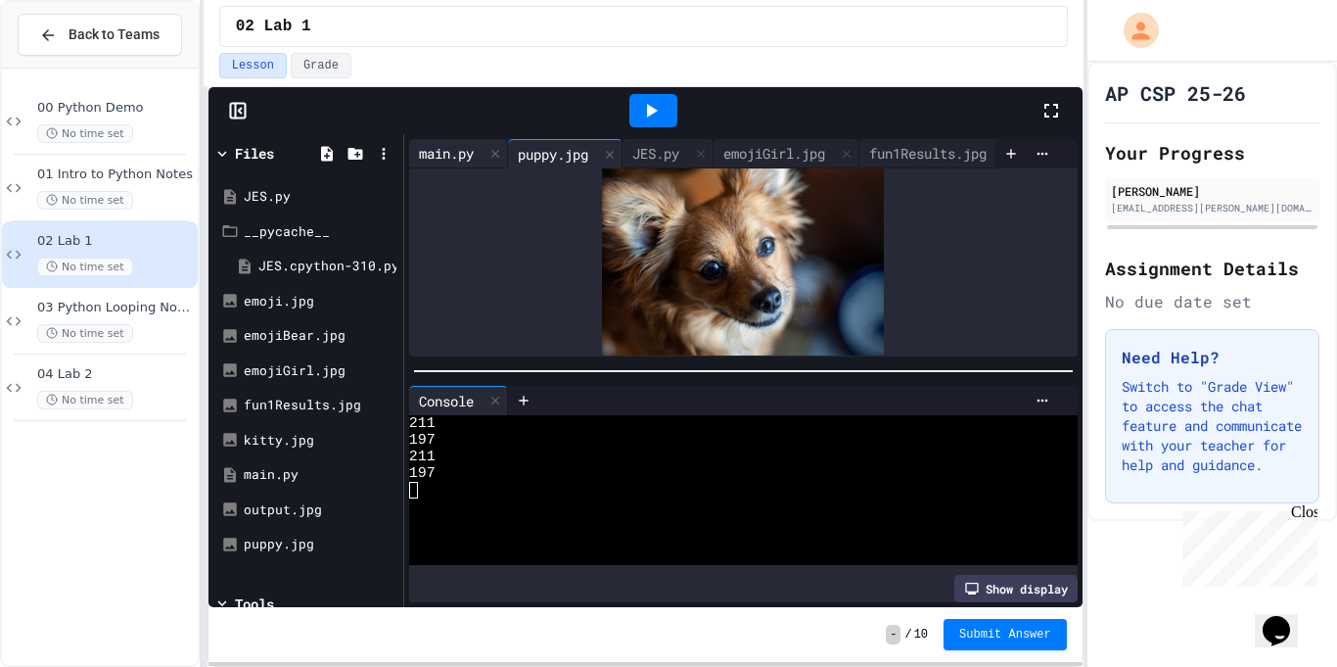
click at [440, 153] on div "main.py" at bounding box center [446, 153] width 74 height 21
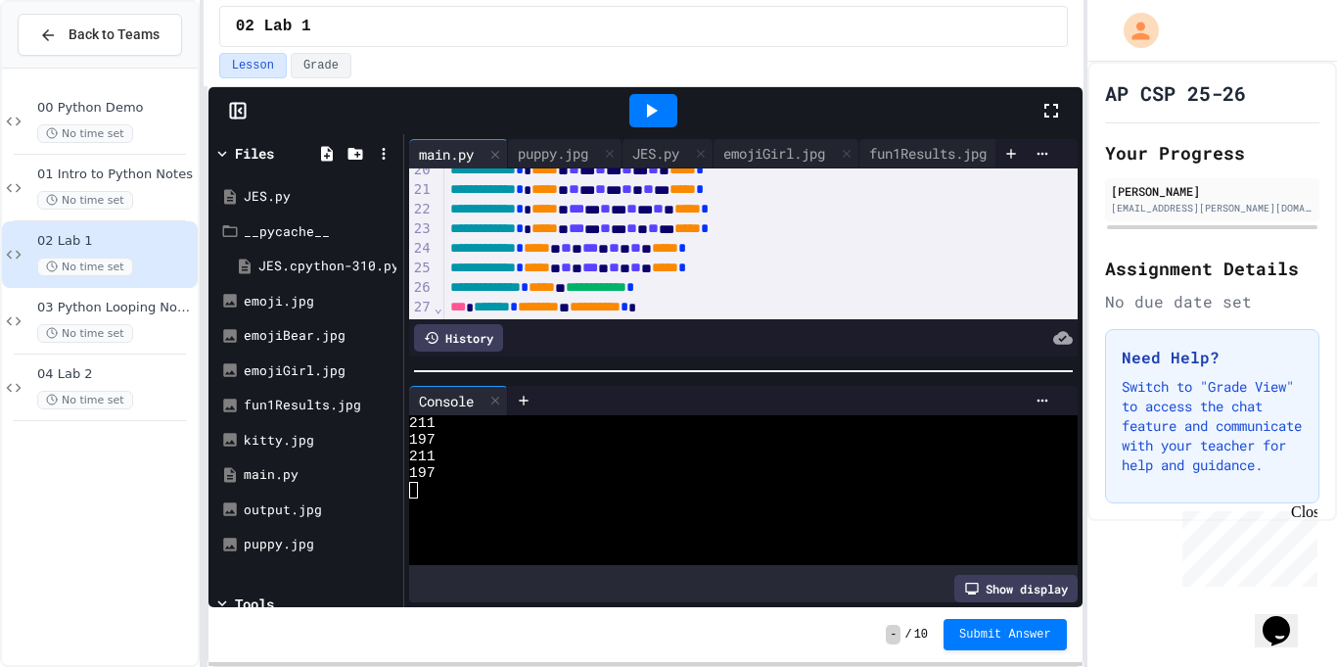
scroll to position [383, 0]
click at [752, 293] on div "**********" at bounding box center [761, 289] width 634 height 20
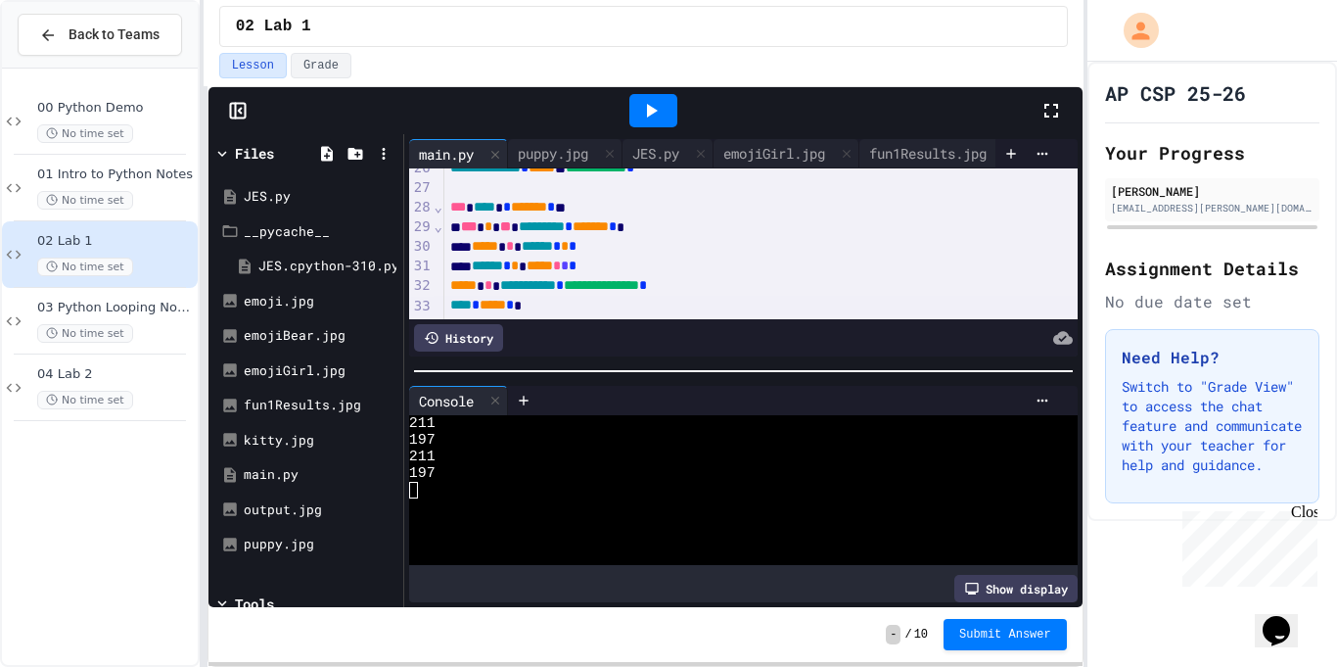
scroll to position [523, 0]
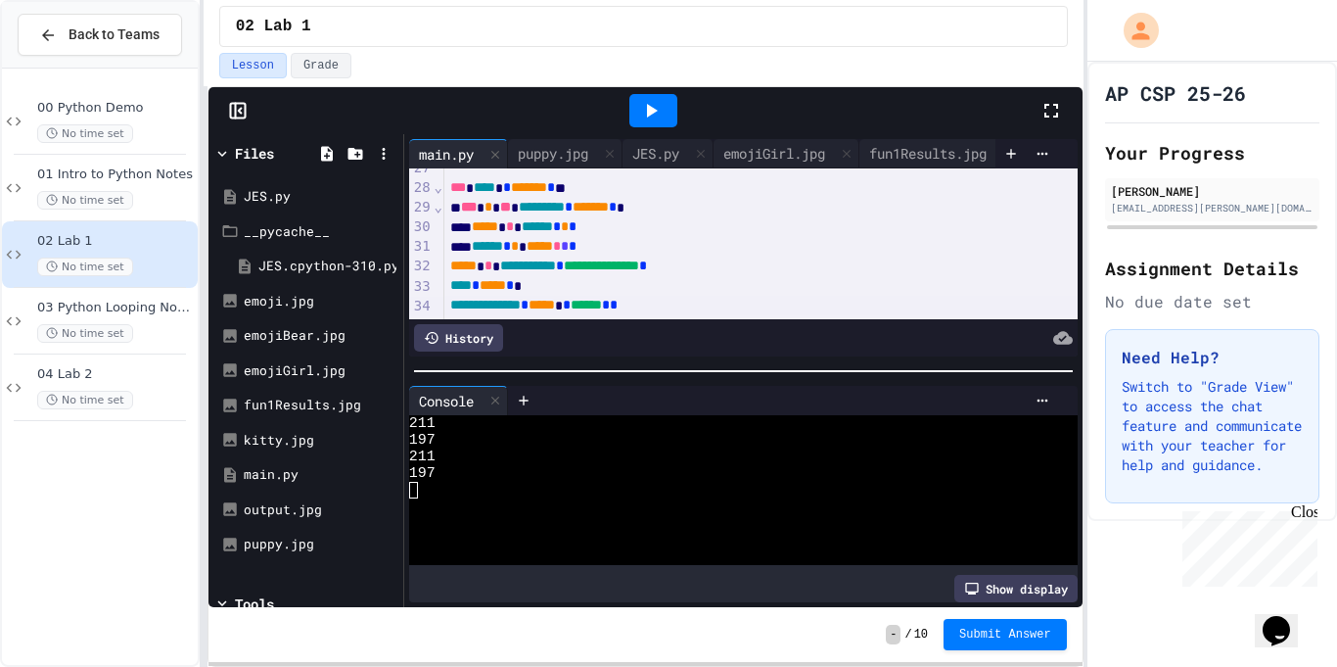
click at [602, 305] on span "******" at bounding box center [586, 305] width 31 height 14
click at [648, 303] on span "**********" at bounding box center [605, 305] width 85 height 14
click at [651, 118] on icon at bounding box center [650, 110] width 23 height 23
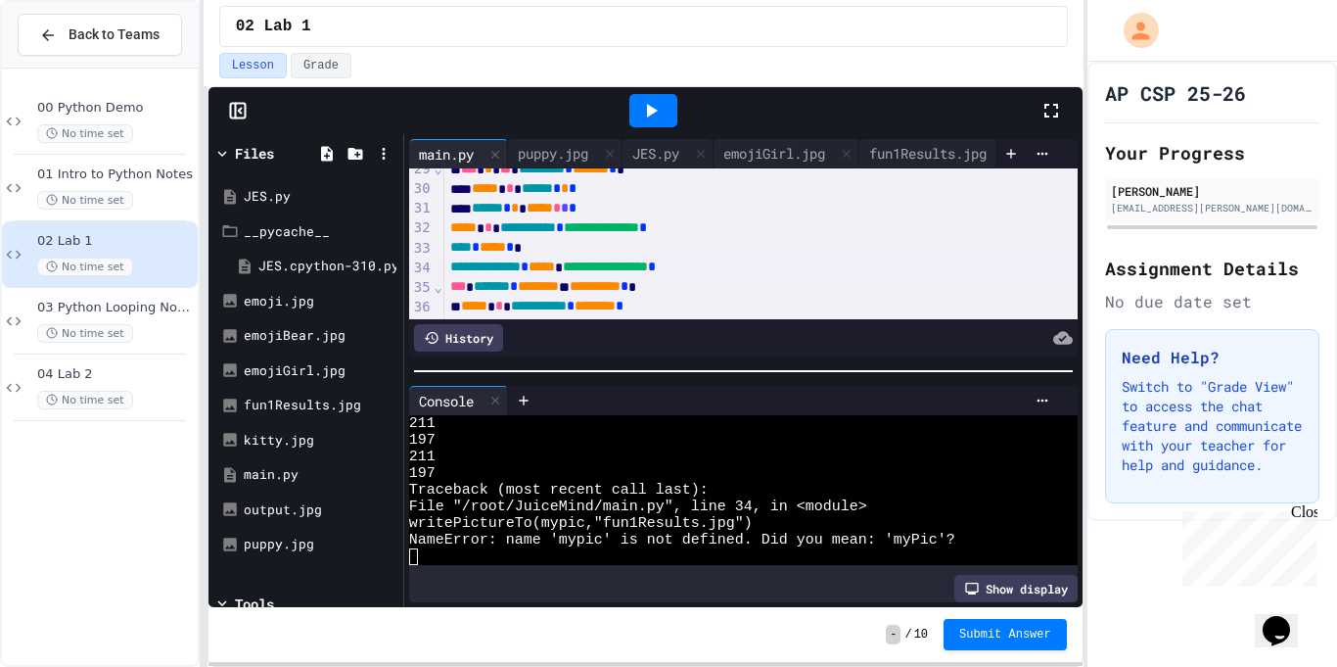
scroll to position [570, 0]
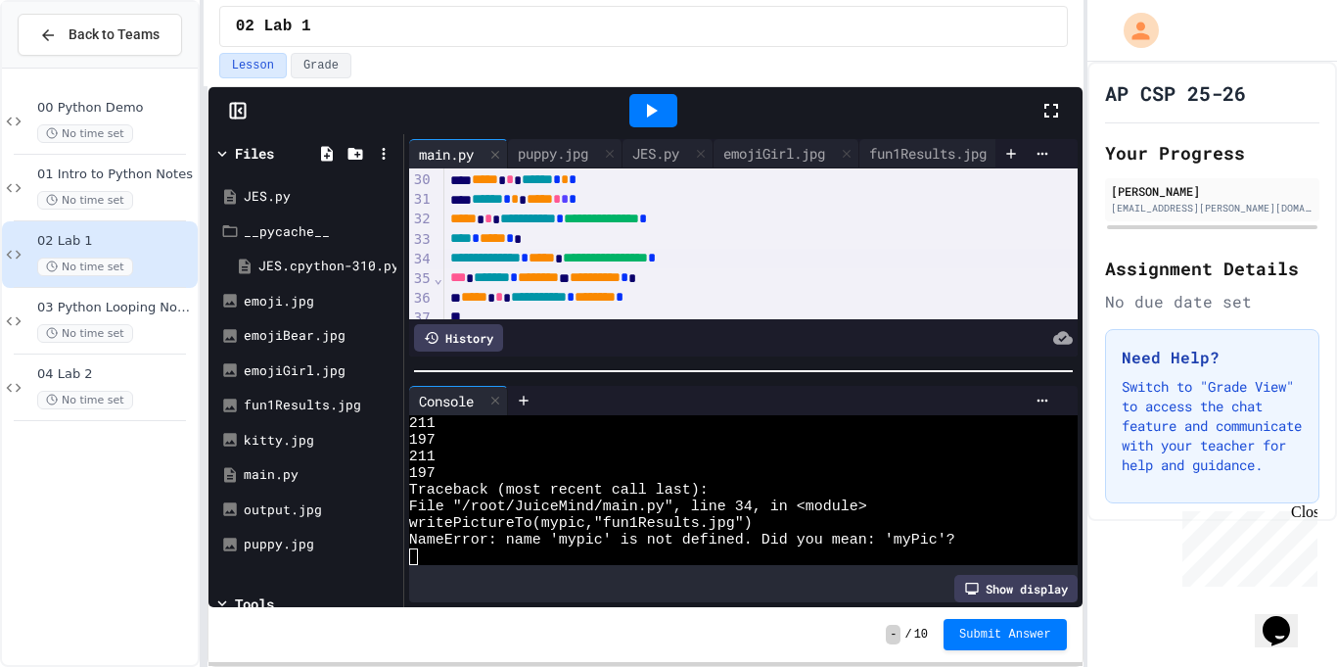
click at [780, 259] on div "**********" at bounding box center [761, 259] width 634 height 20
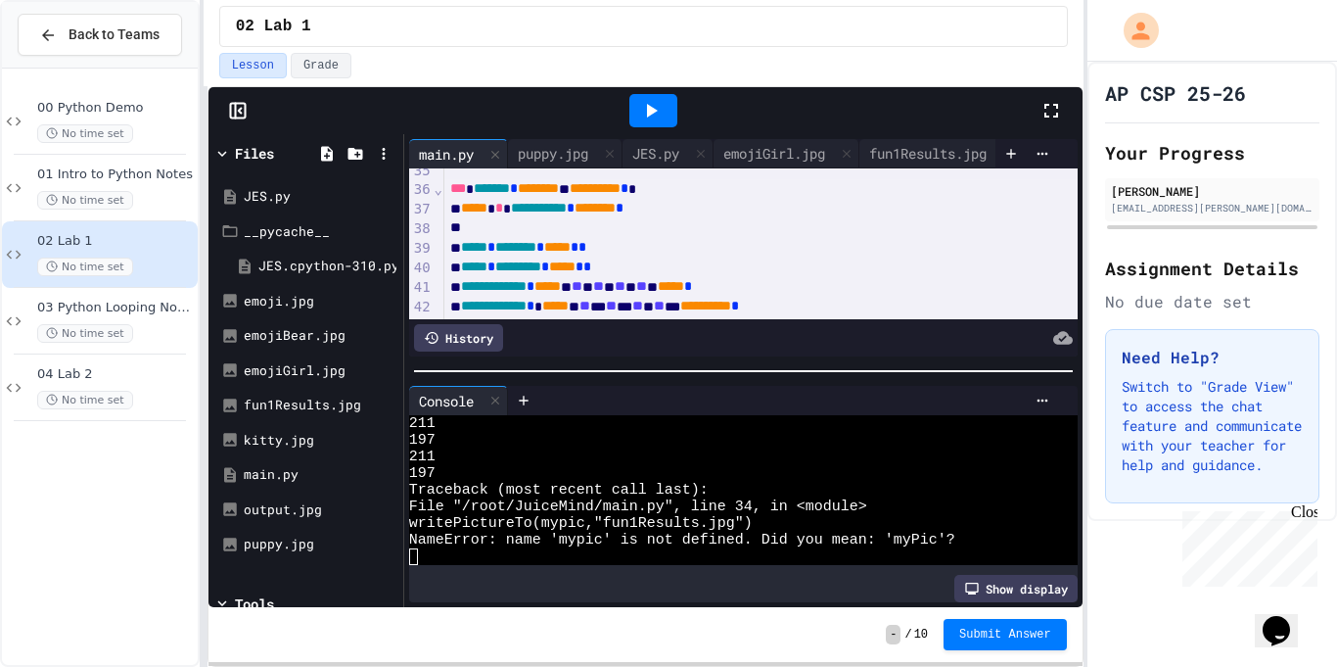
scroll to position [662, 0]
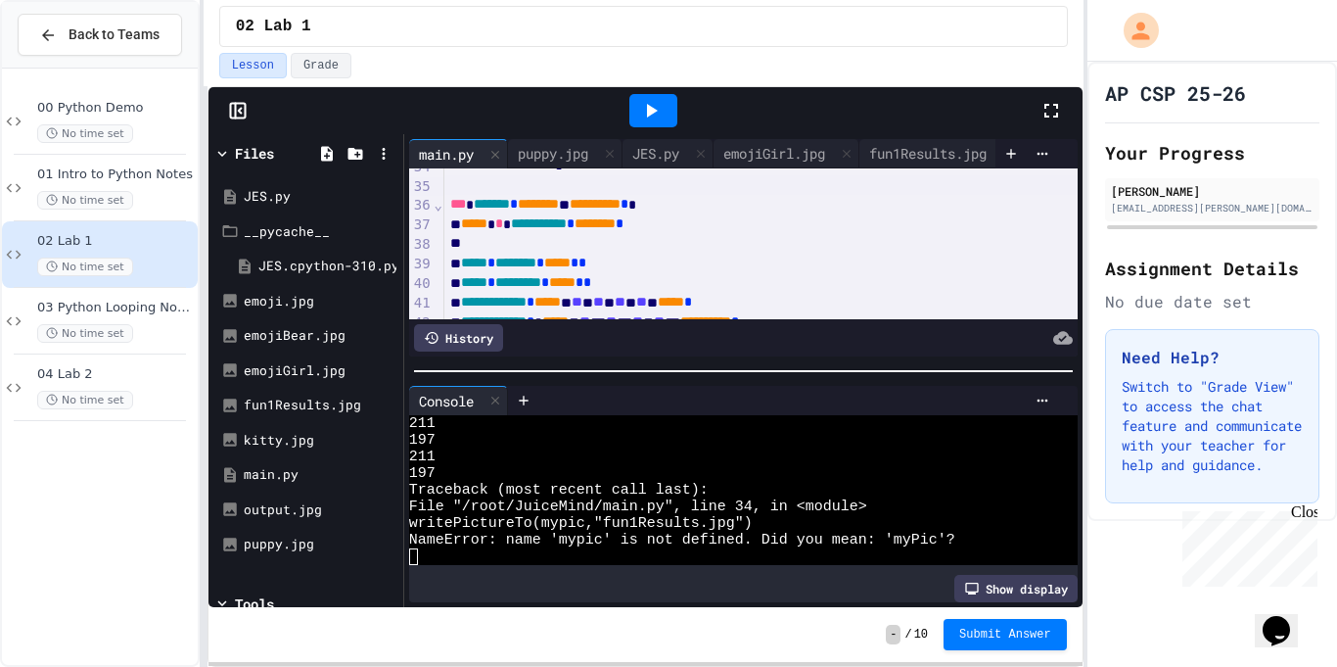
click at [462, 225] on div "**********" at bounding box center [761, 224] width 634 height 20
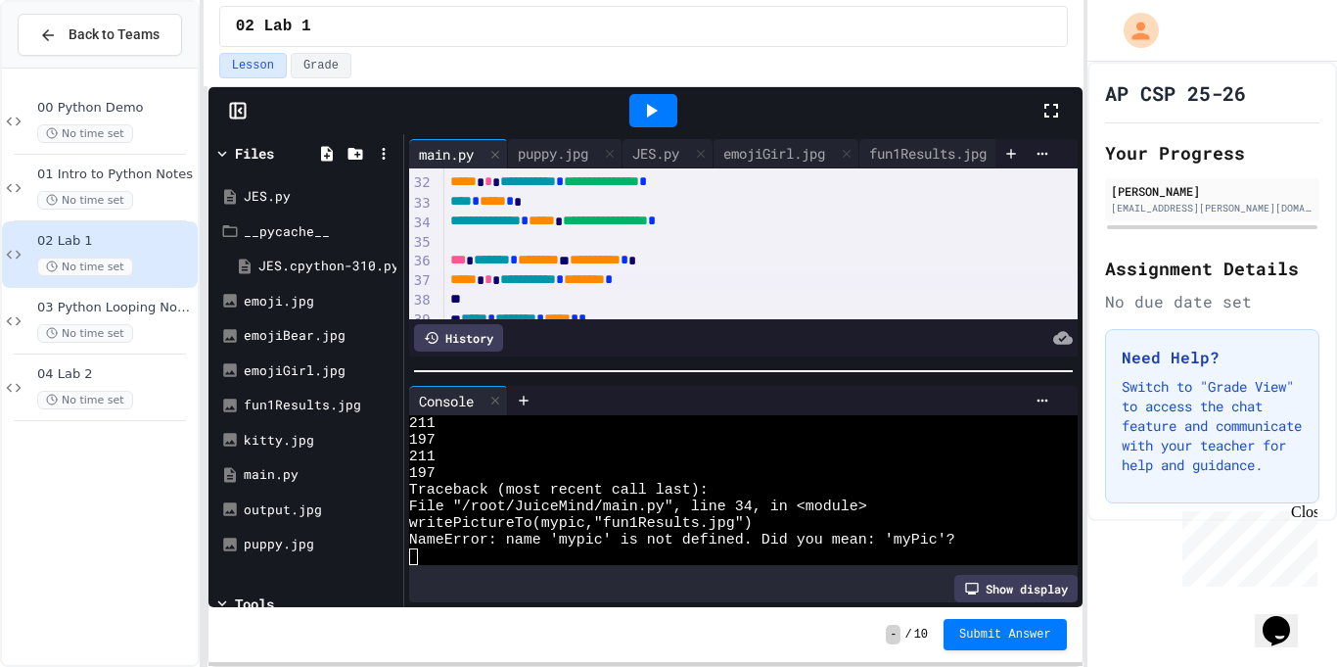
scroll to position [607, 0]
click at [450, 186] on span "*****" at bounding box center [463, 180] width 26 height 14
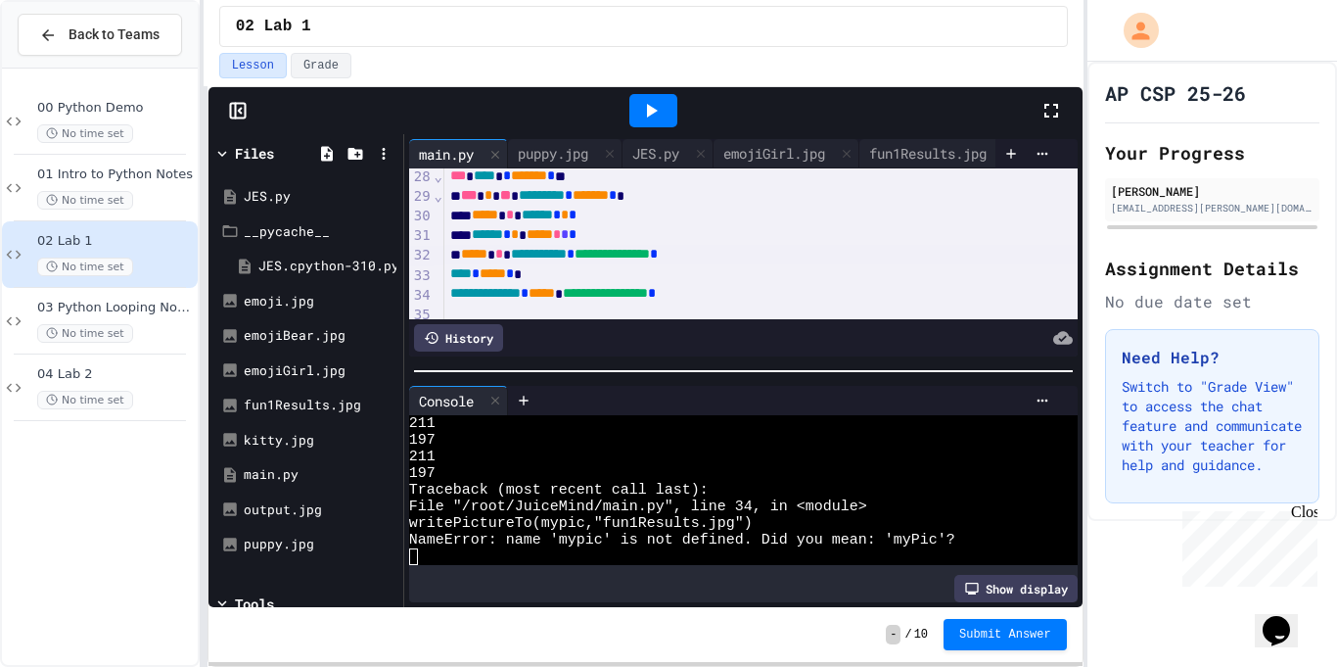
scroll to position [531, 0]
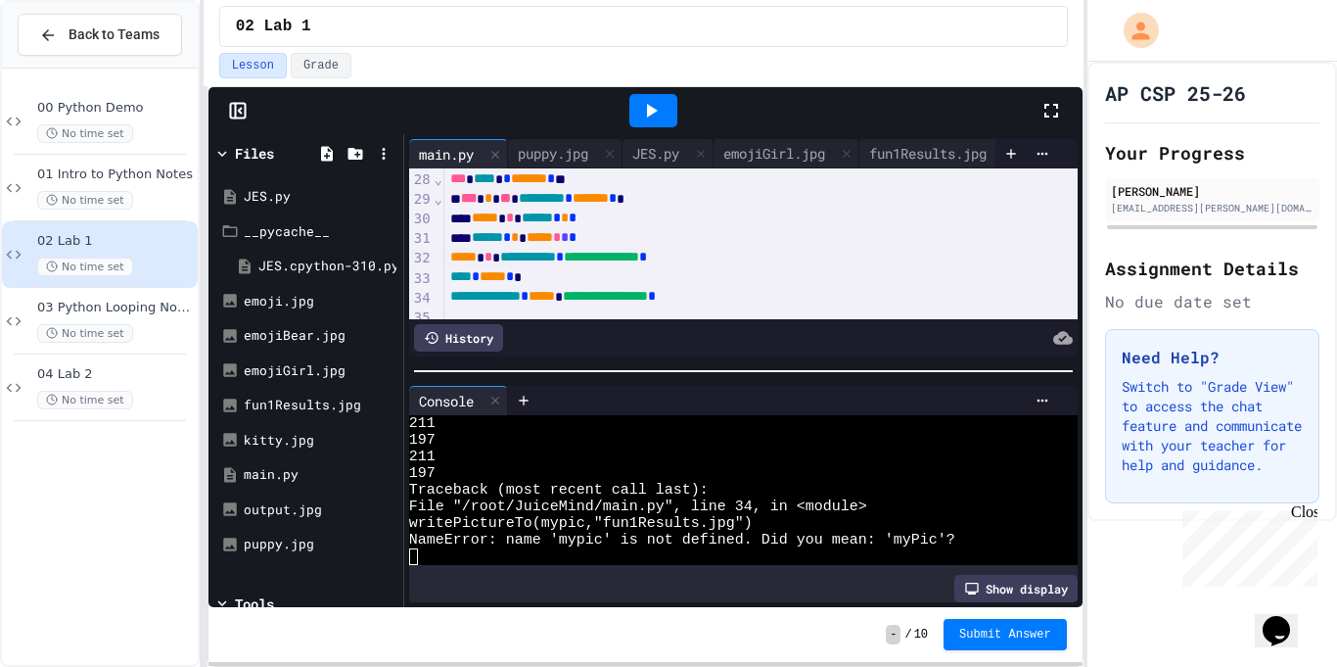
click at [667, 122] on div at bounding box center [653, 110] width 48 height 33
click at [555, 295] on span "*****" at bounding box center [542, 296] width 26 height 14
click at [659, 110] on icon at bounding box center [650, 110] width 23 height 23
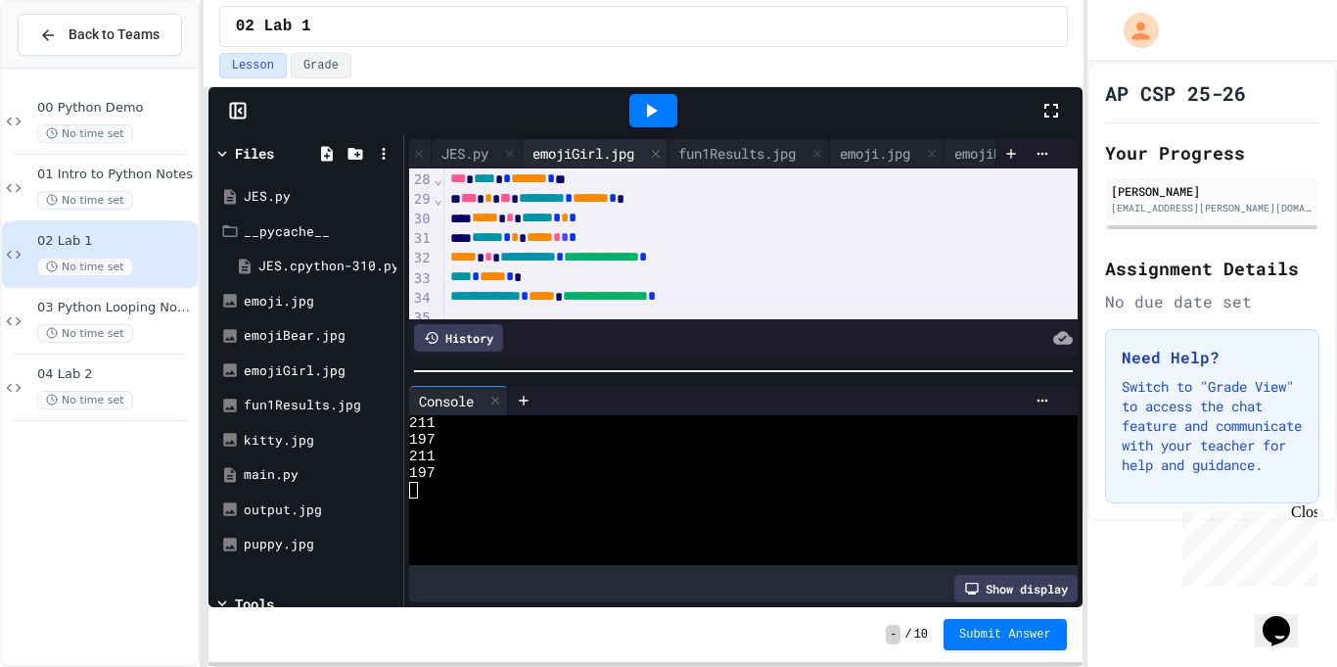
scroll to position [0, 187]
click at [791, 150] on div "fun1Results.jpg" at bounding box center [741, 153] width 137 height 21
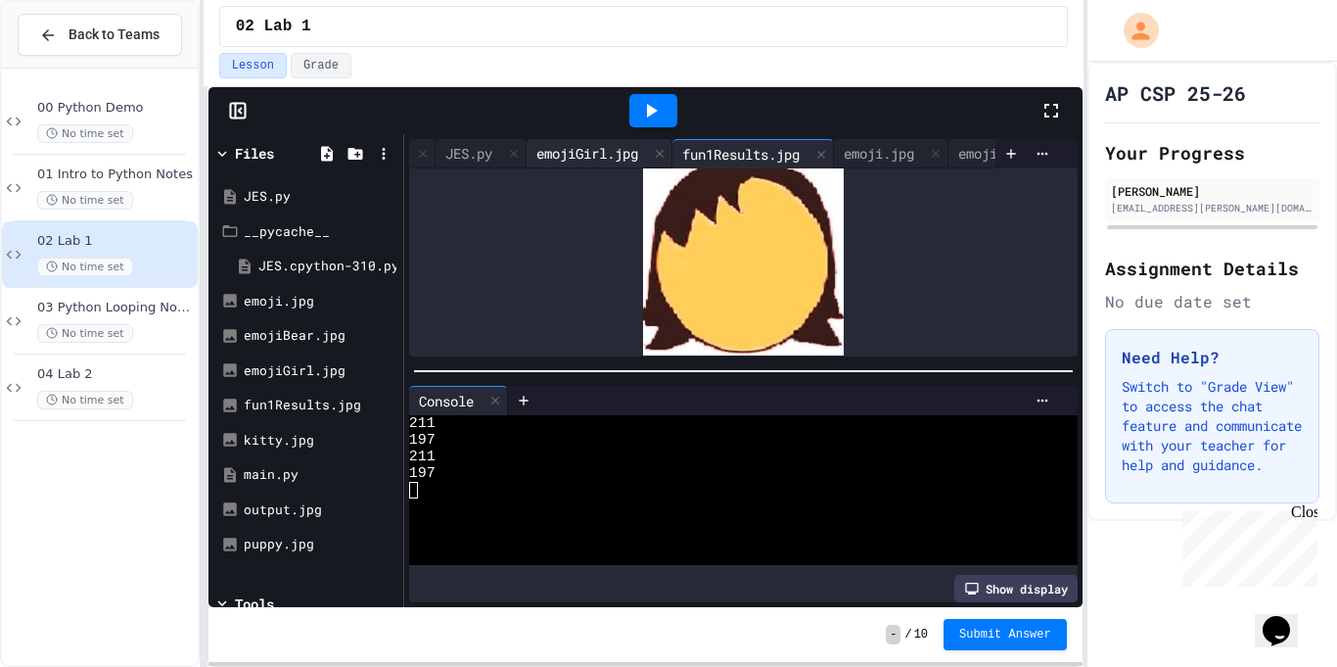
click at [639, 148] on div "emojiGirl.jpg" at bounding box center [587, 153] width 121 height 21
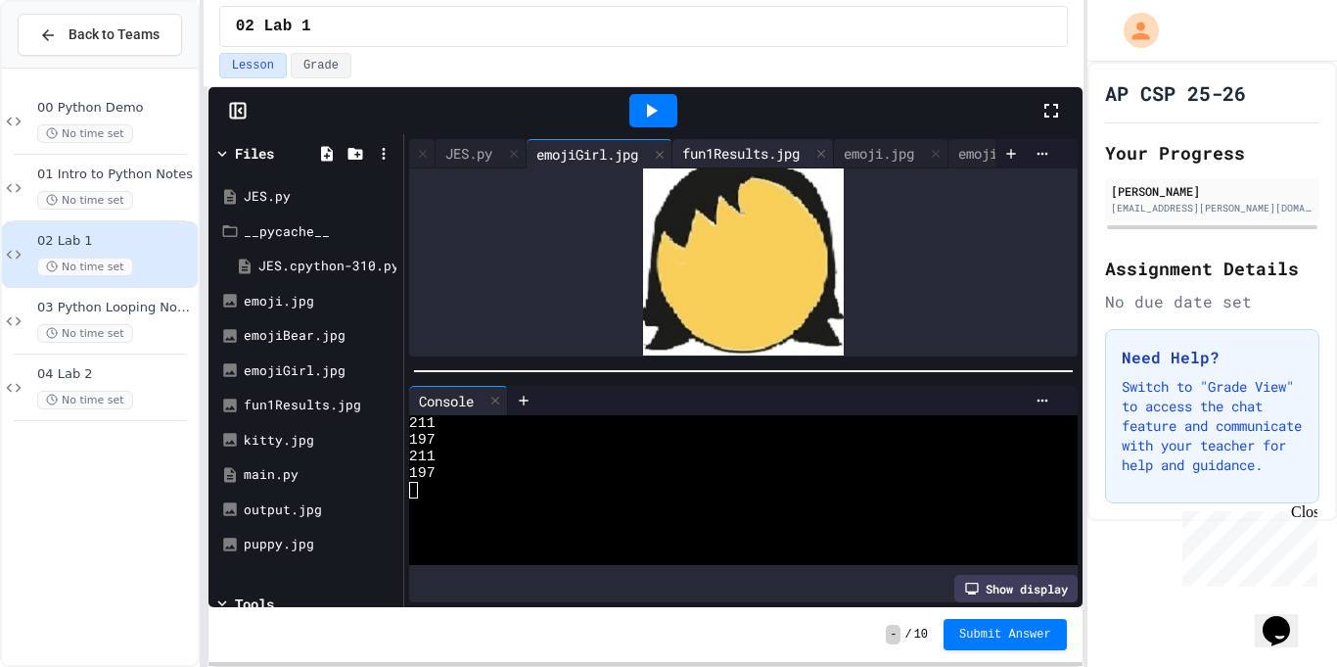
click at [731, 149] on div "fun1Results.jpg" at bounding box center [741, 153] width 137 height 21
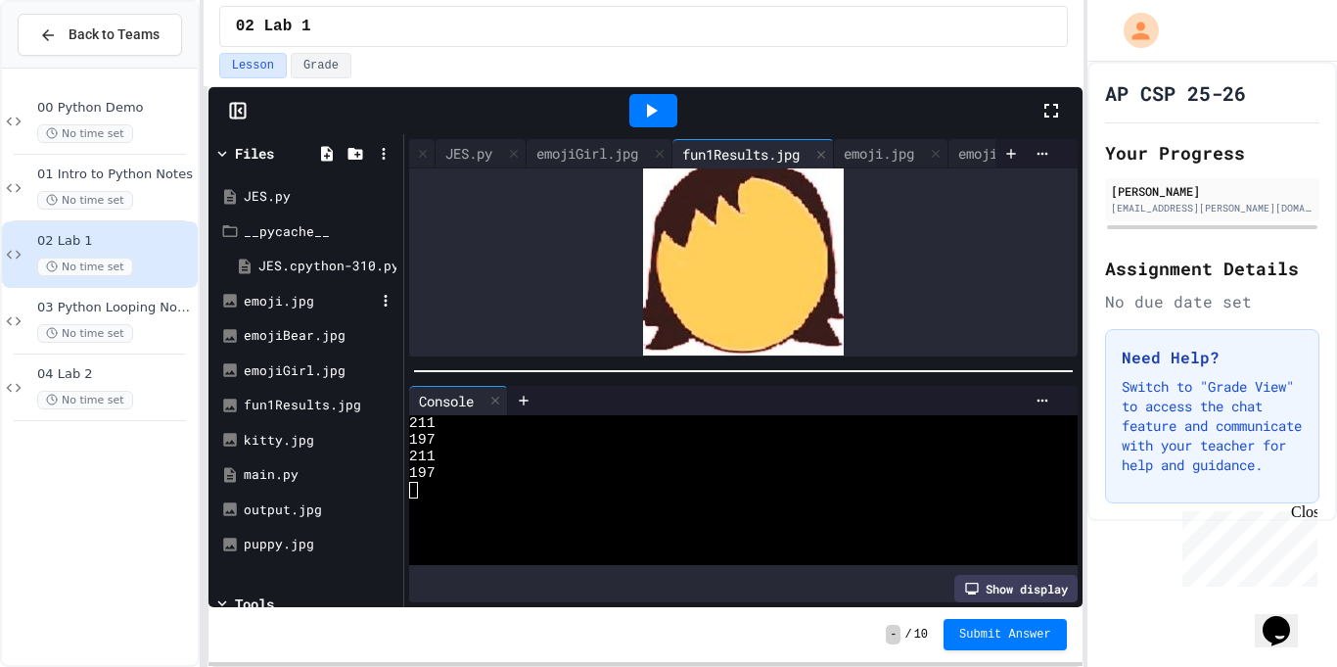
click at [300, 285] on div "emoji.jpg" at bounding box center [305, 301] width 185 height 35
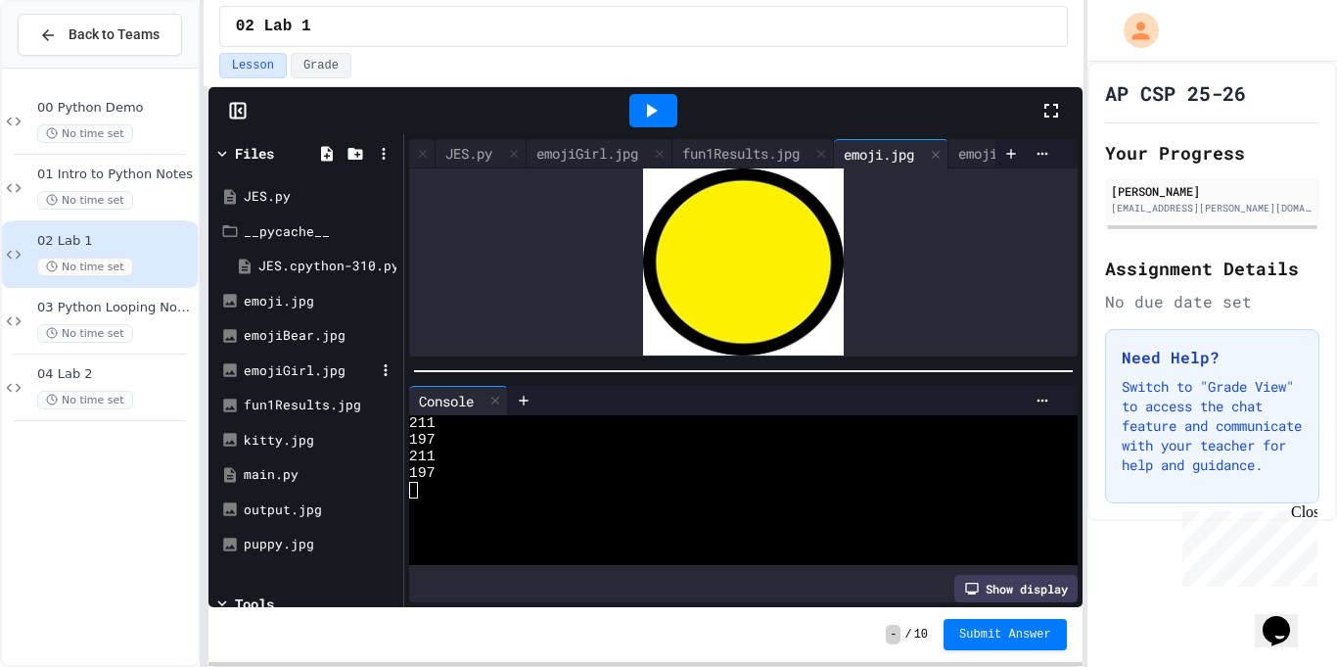
click at [309, 359] on div "emojiGirl.jpg" at bounding box center [305, 370] width 185 height 35
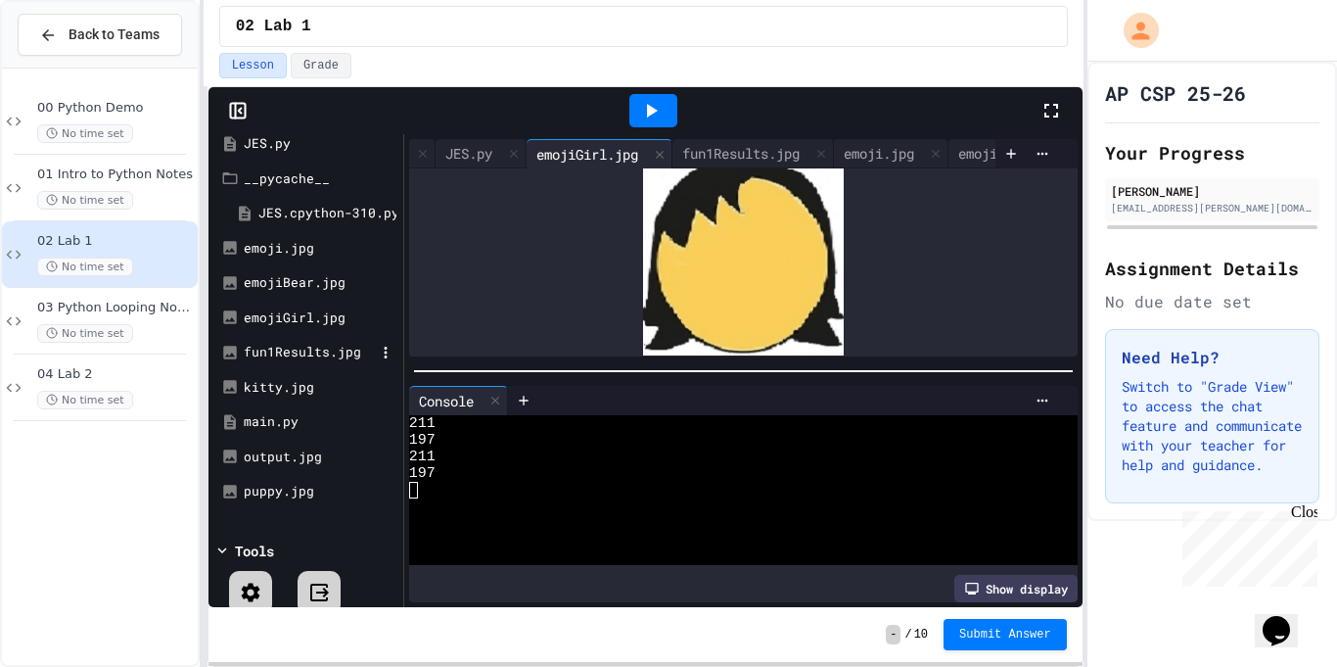
scroll to position [56, 0]
click at [322, 355] on div "fun1Results.jpg" at bounding box center [309, 350] width 131 height 20
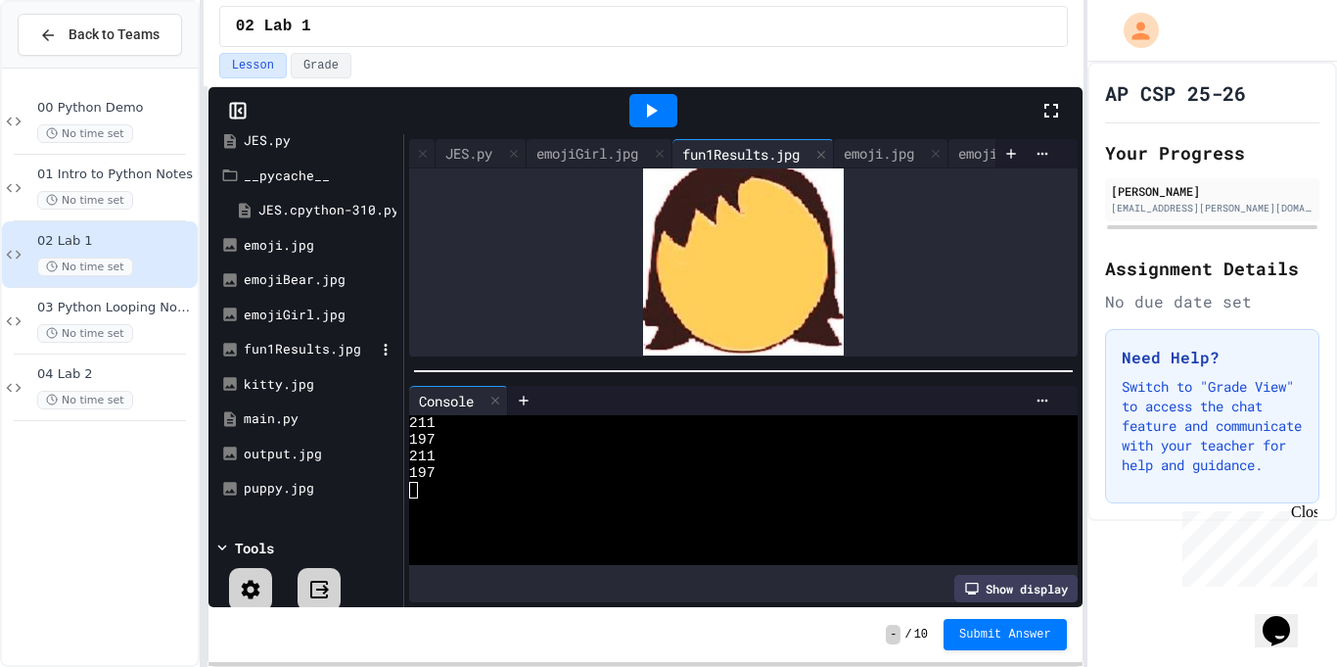
click at [321, 343] on div "fun1Results.jpg" at bounding box center [309, 350] width 131 height 20
click at [331, 353] on div "fun1Results.jpg" at bounding box center [309, 350] width 131 height 20
click at [607, 157] on div "emojiGirl.jpg" at bounding box center [587, 153] width 121 height 21
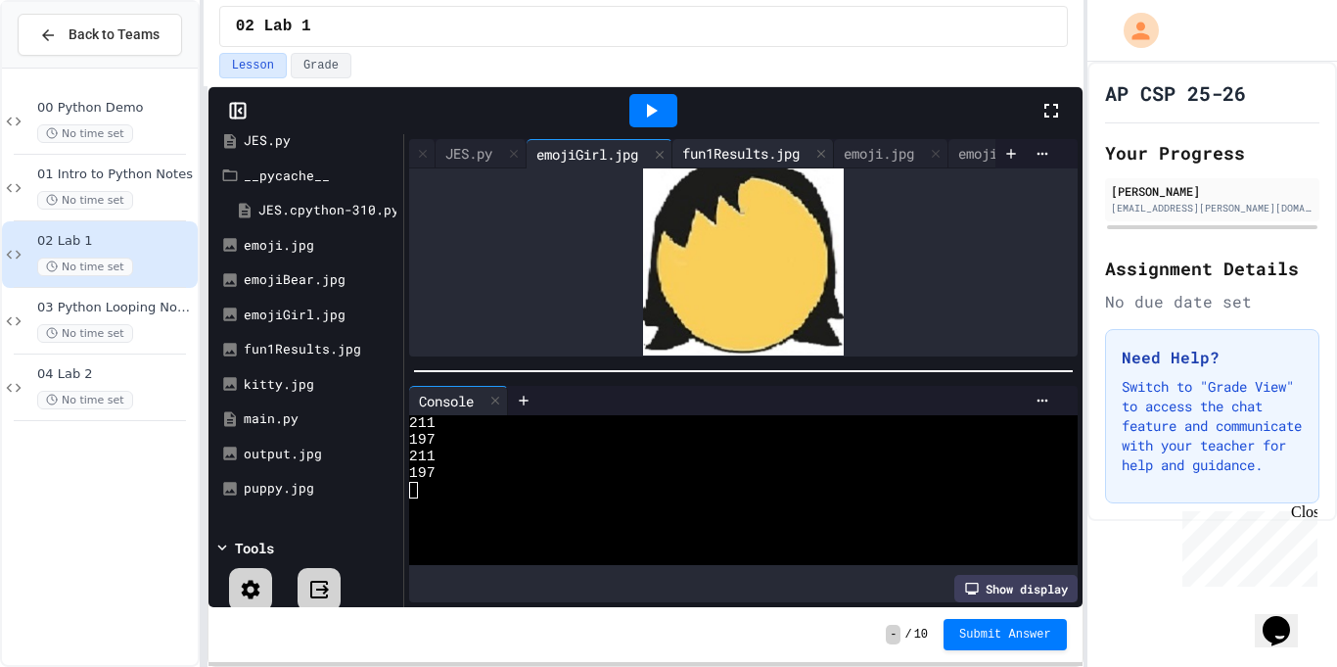
click at [696, 141] on div "fun1Results.jpg" at bounding box center [754, 153] width 162 height 29
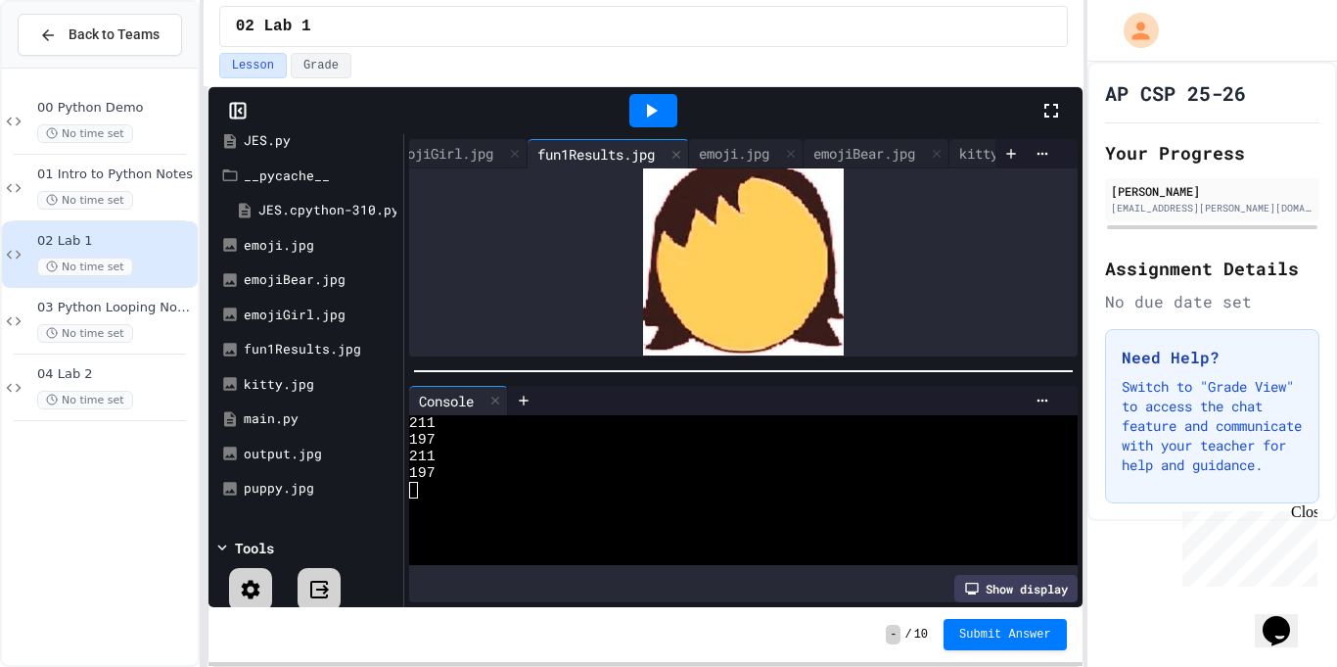
scroll to position [0, 354]
click at [704, 143] on div "emoji.jpg" at bounding box center [712, 153] width 90 height 21
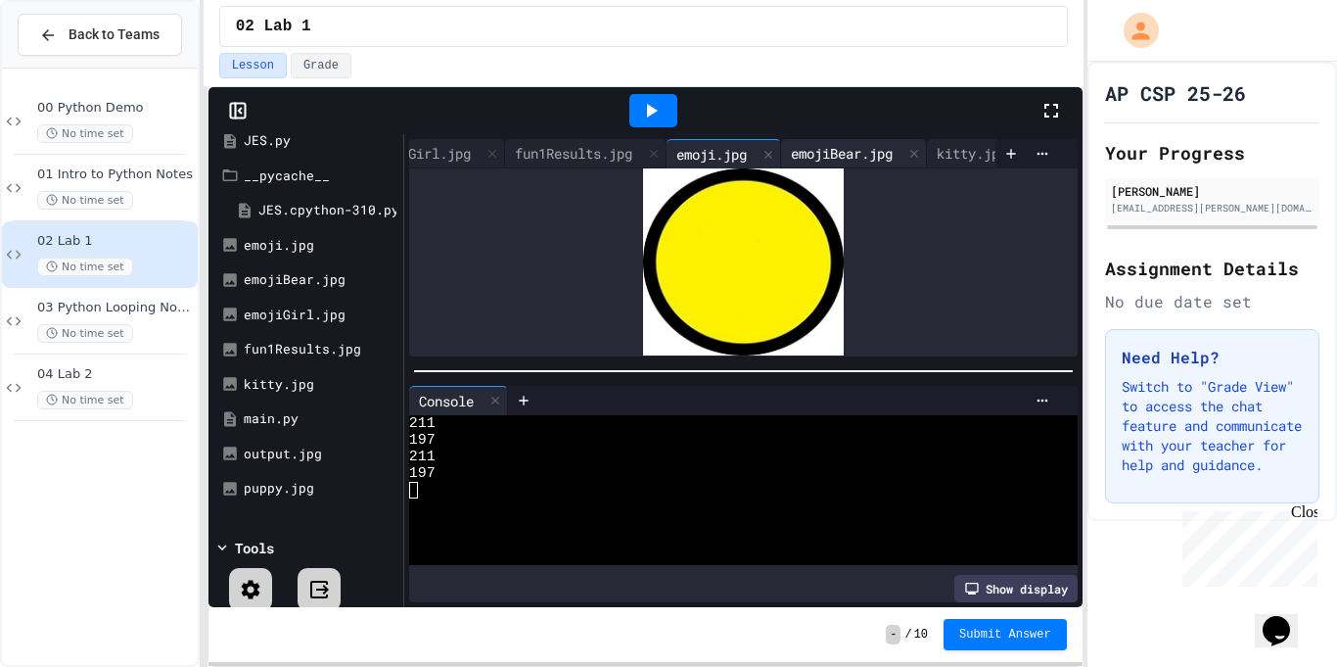
click at [828, 140] on div "emojiBear.jpg" at bounding box center [854, 153] width 146 height 29
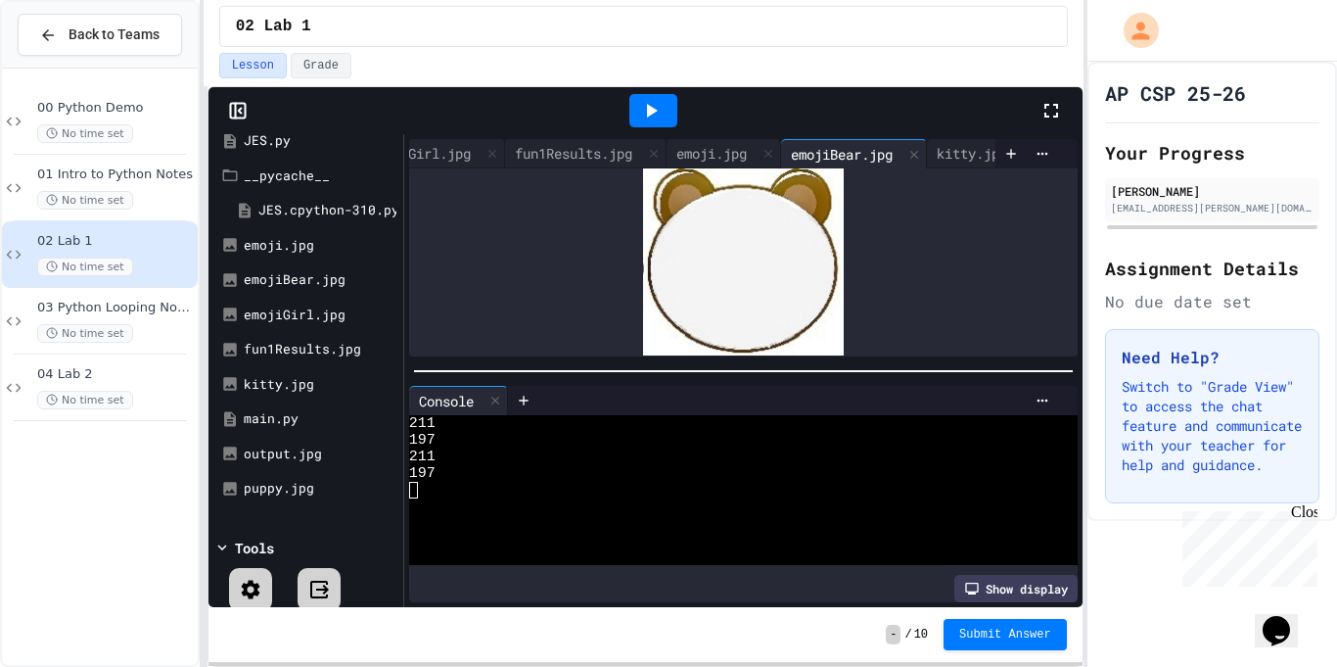
scroll to position [0, 432]
click at [828, 140] on div "emojiBear.jpg" at bounding box center [808, 153] width 146 height 29
click at [892, 140] on div "kitty.jpg" at bounding box center [938, 153] width 115 height 29
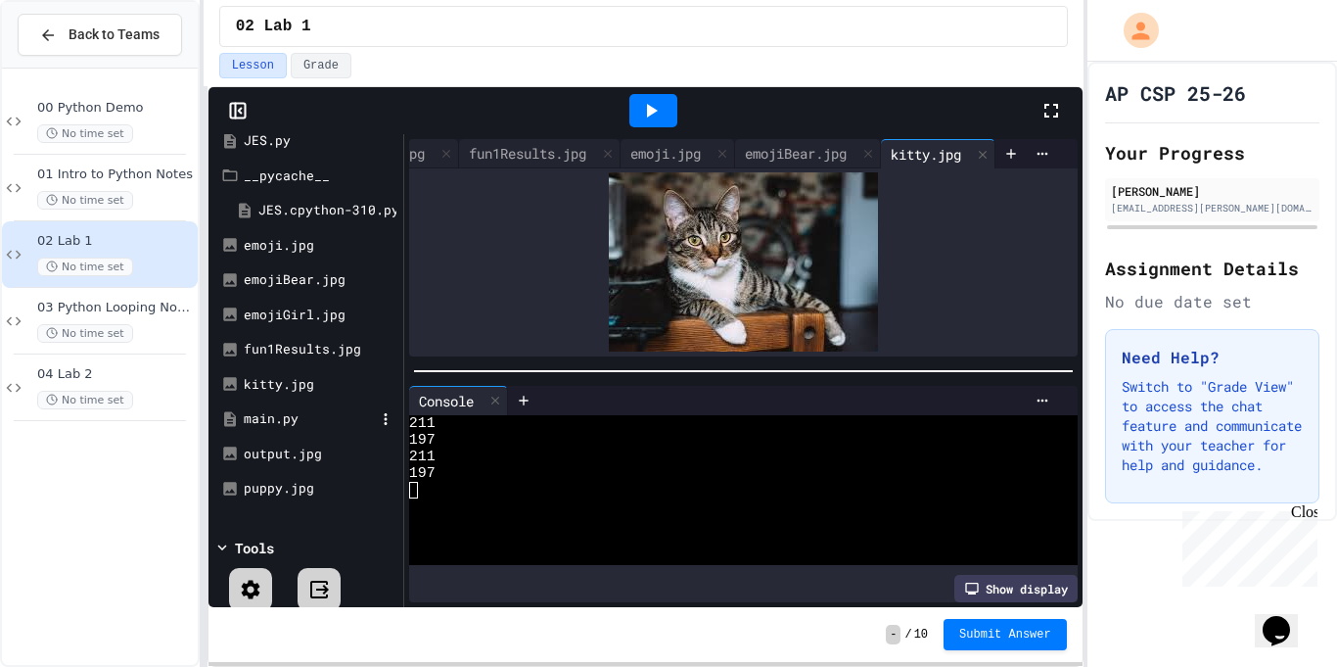
click at [295, 402] on div "main.py" at bounding box center [305, 418] width 185 height 35
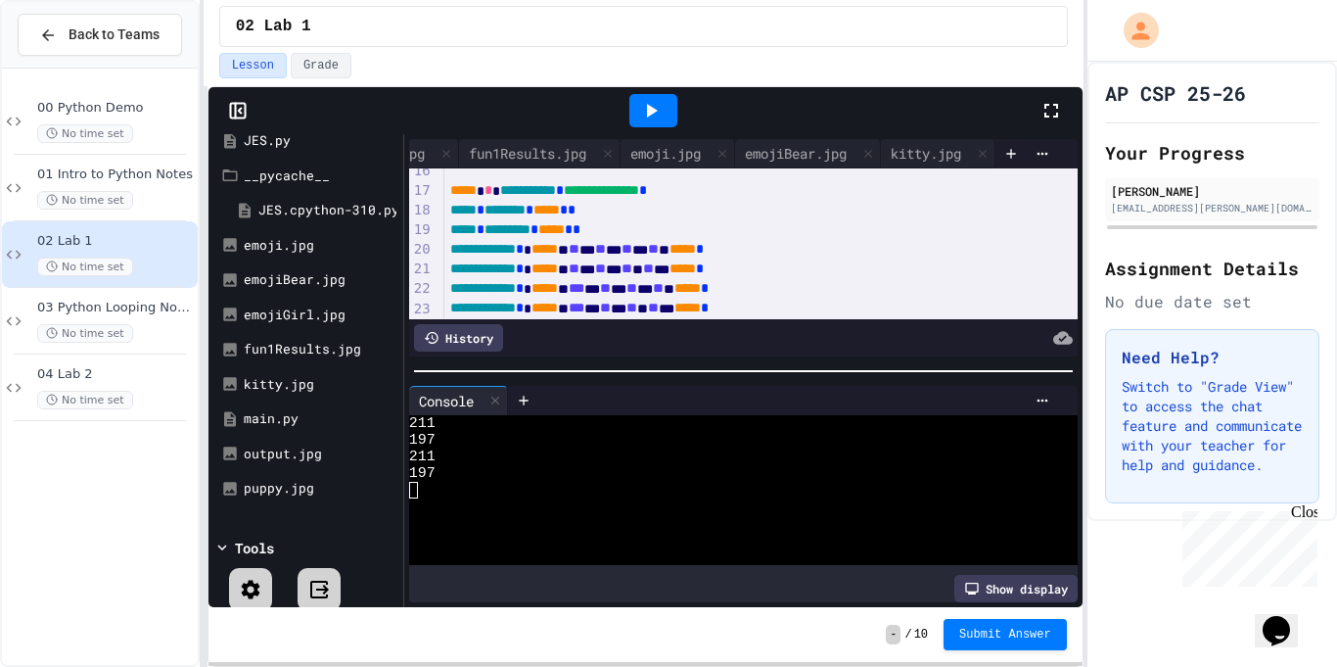
scroll to position [295, 0]
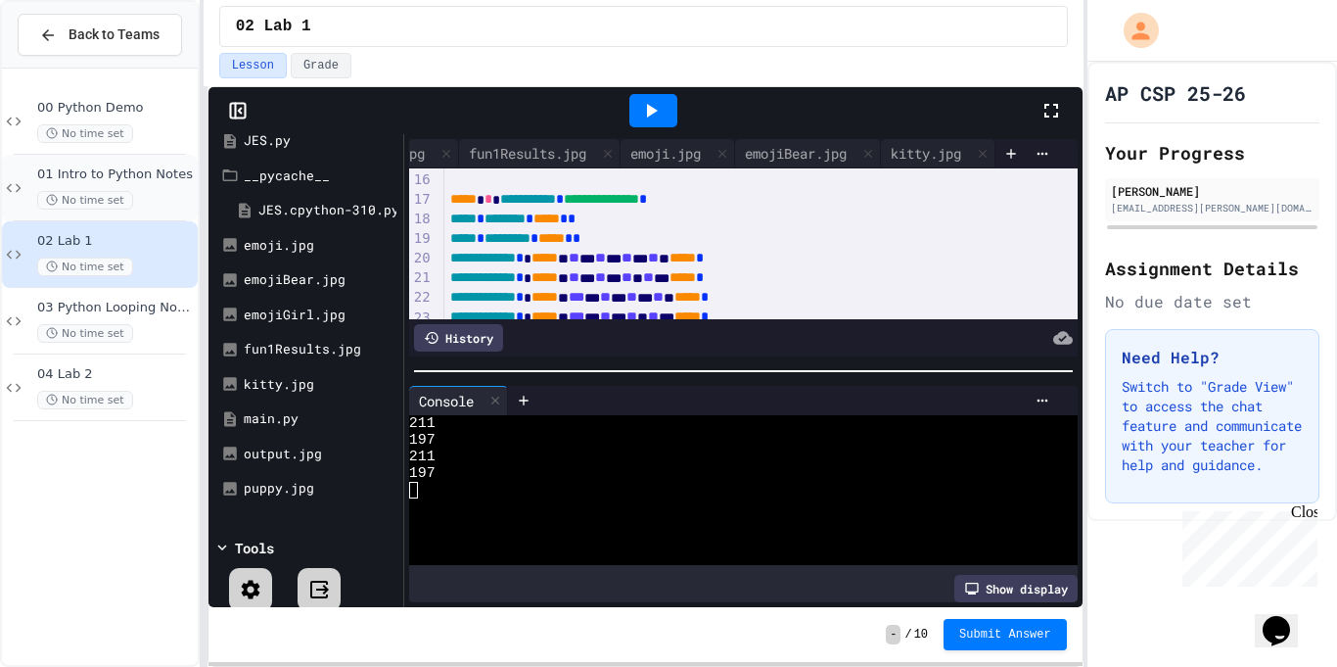
click at [140, 191] on div "No time set" at bounding box center [115, 200] width 157 height 19
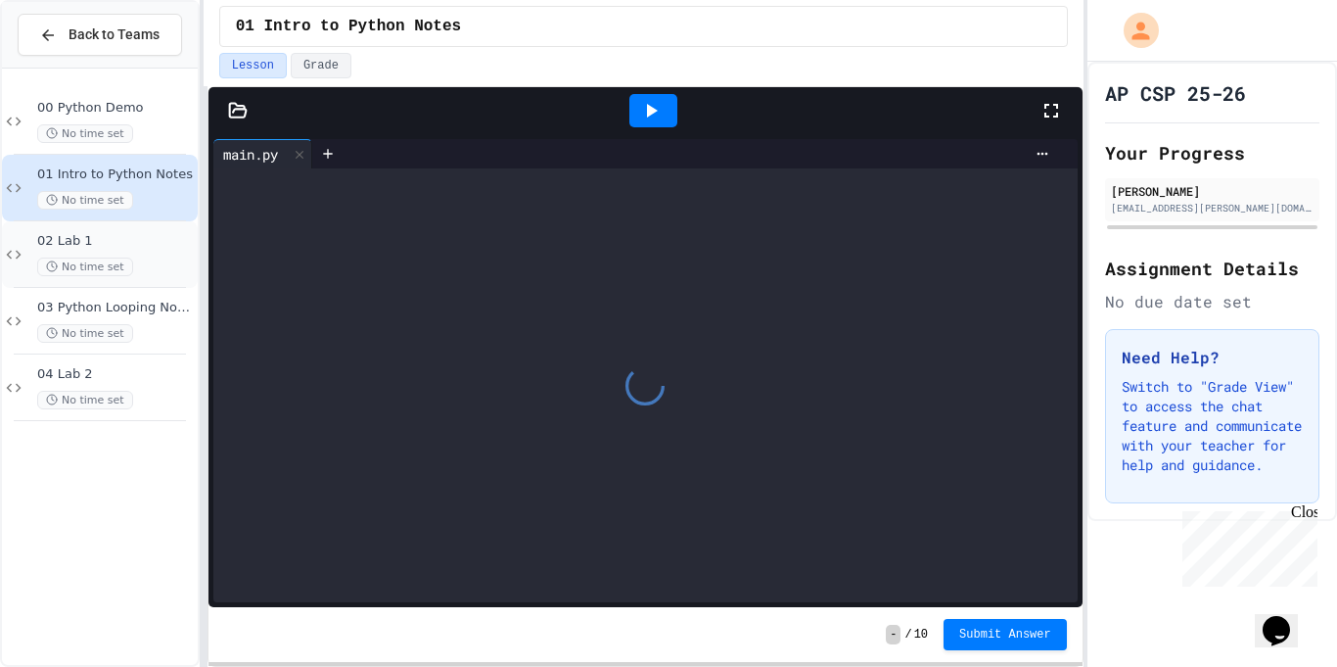
click at [148, 248] on span "02 Lab 1" at bounding box center [115, 241] width 157 height 17
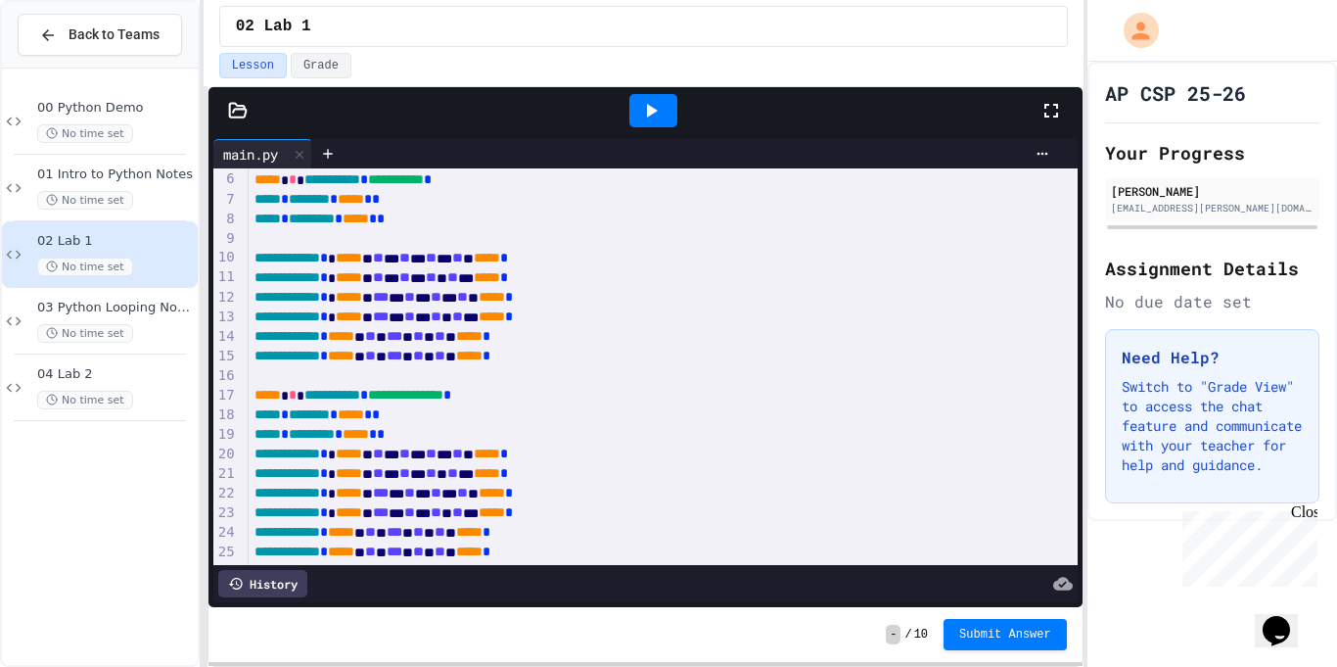
scroll to position [552, 0]
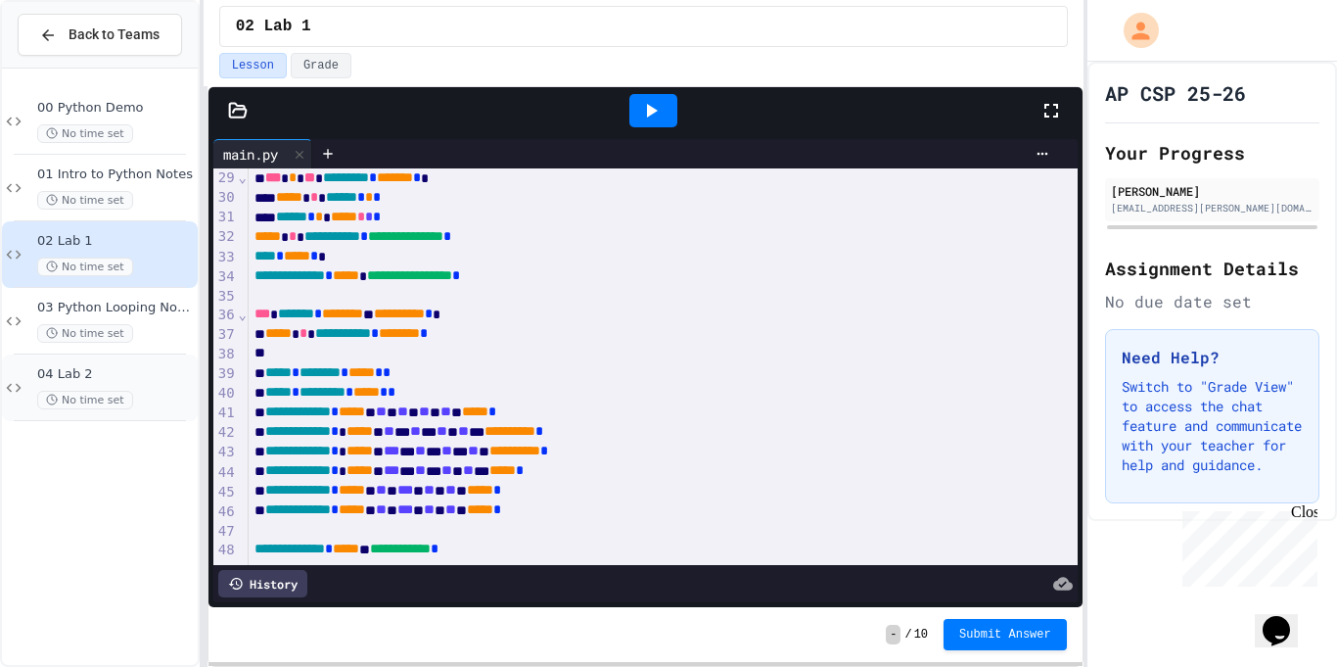
click at [196, 356] on div "**********" at bounding box center [668, 333] width 1337 height 667
click at [138, 332] on div "No time set" at bounding box center [115, 333] width 157 height 19
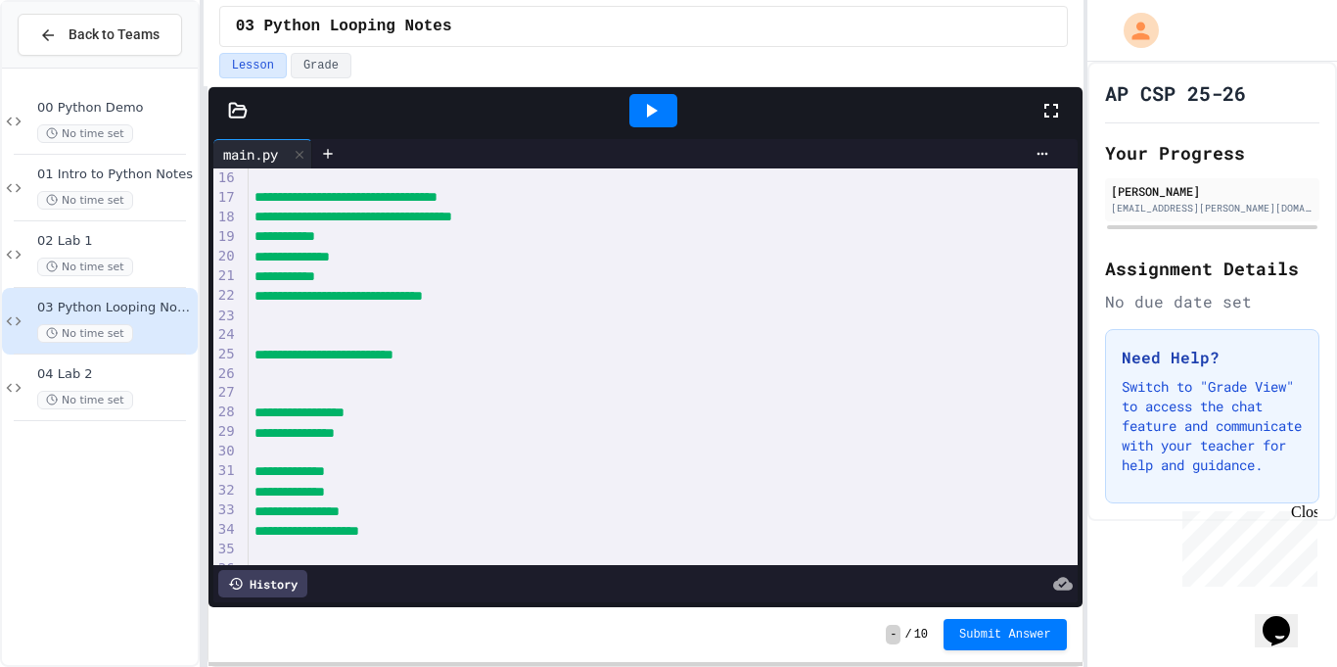
scroll to position [332, 0]
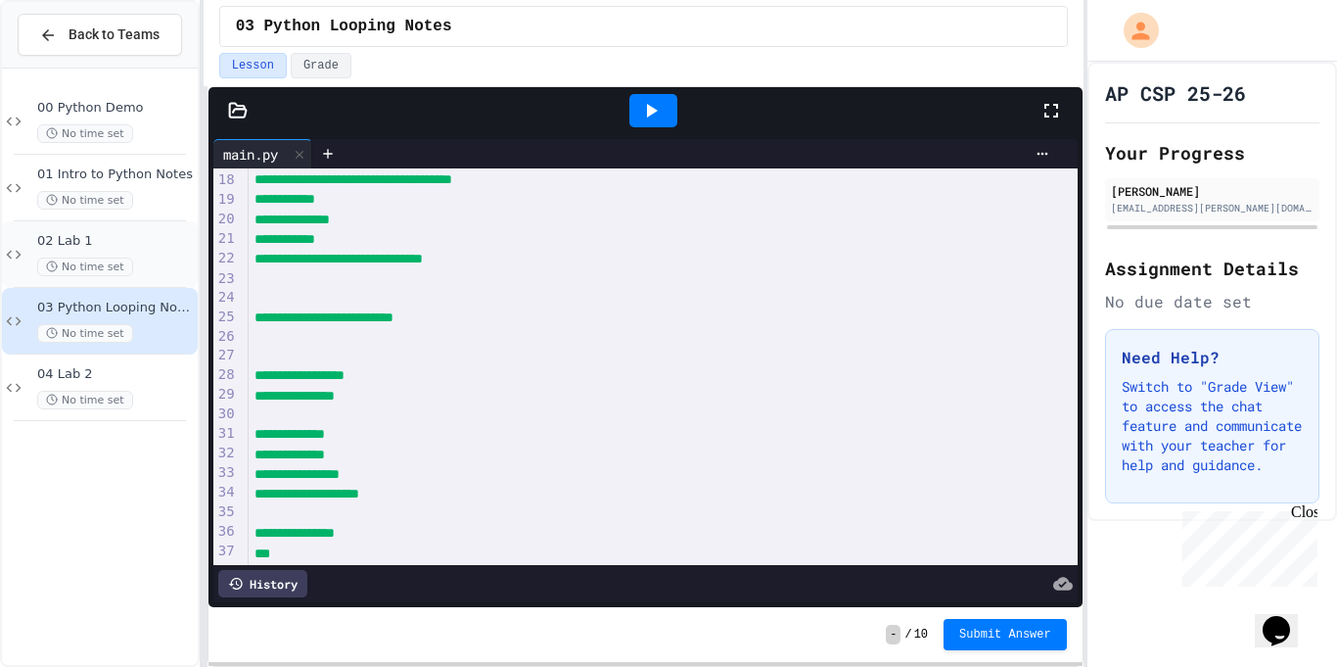
click at [35, 239] on div "02 Lab 1 No time set" at bounding box center [100, 254] width 196 height 67
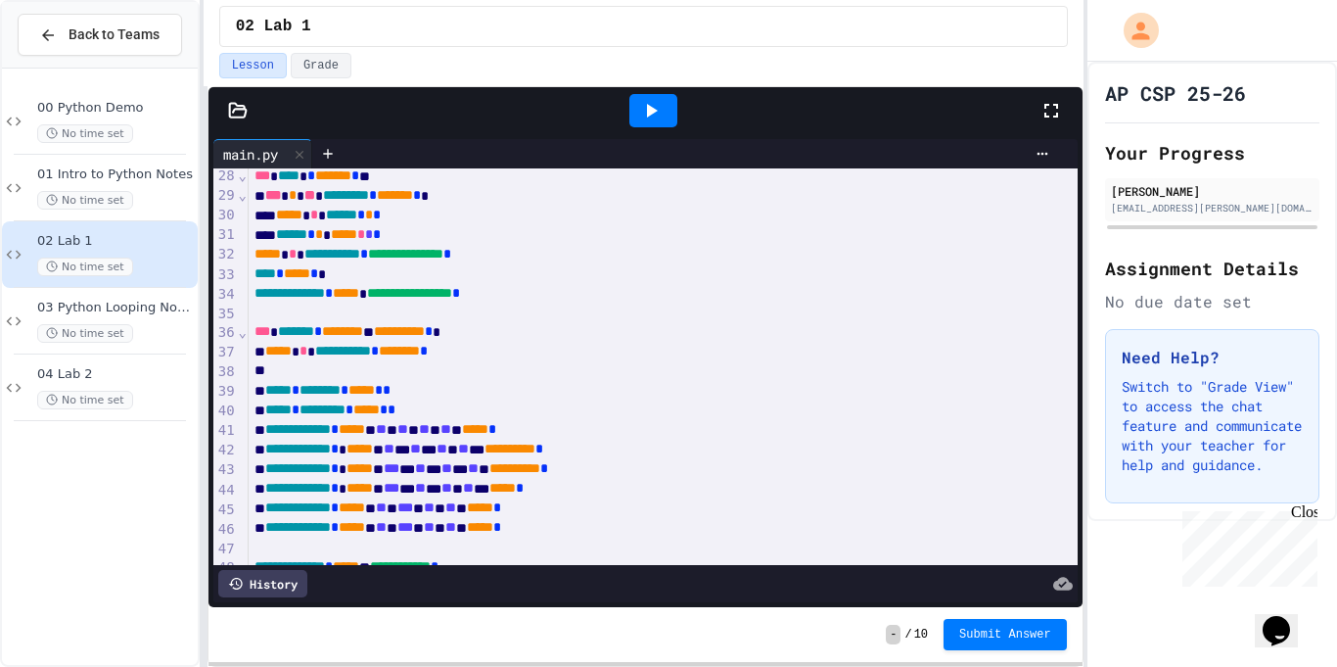
scroll to position [552, 0]
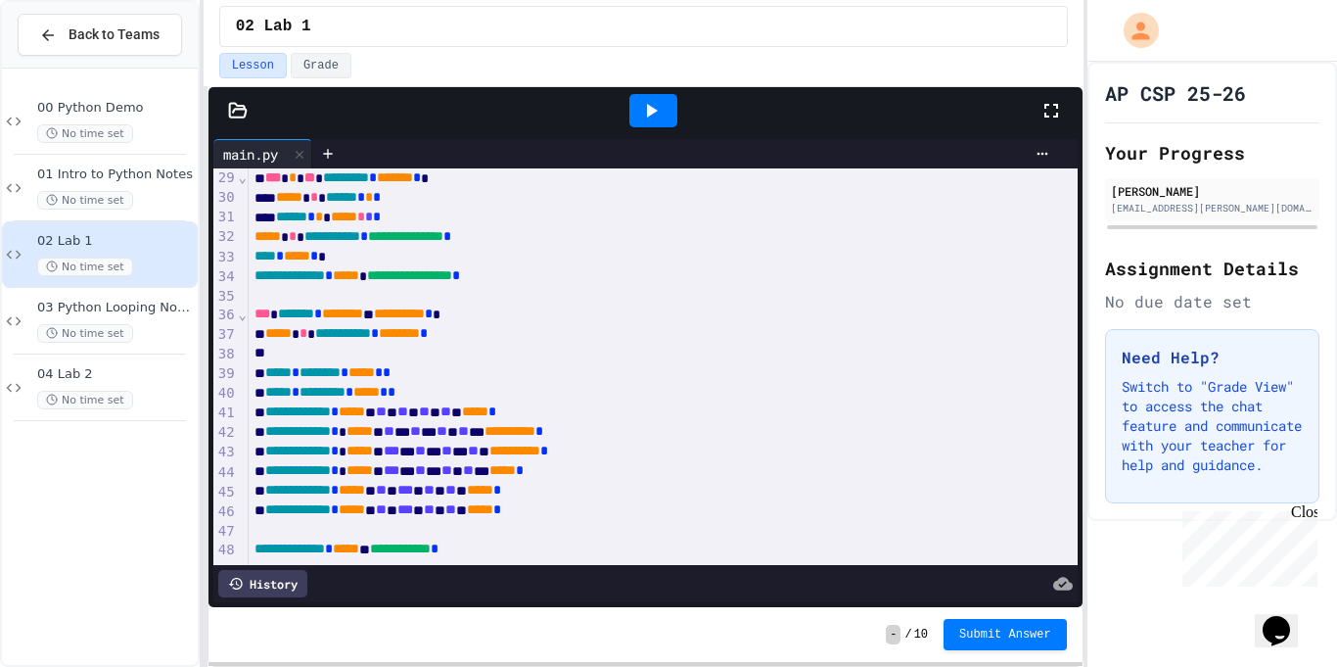
click at [805, 306] on div "**********" at bounding box center [664, 314] width 830 height 20
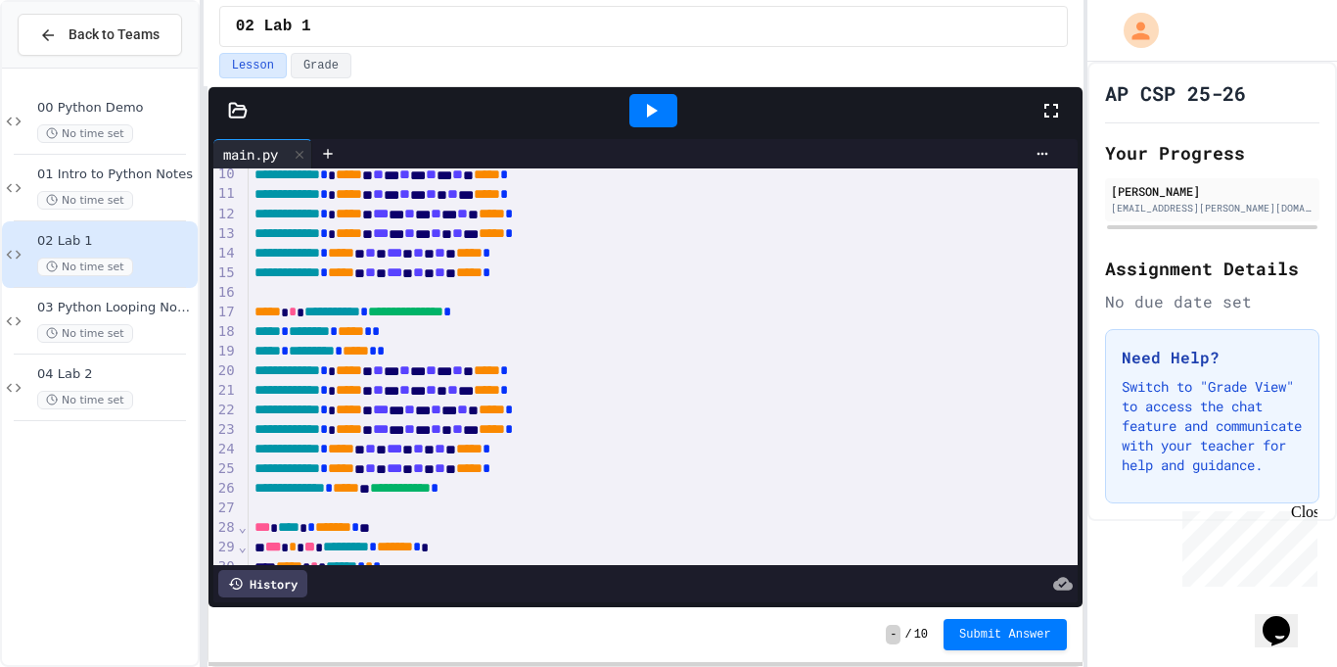
scroll to position [184, 0]
click at [441, 371] on div "**********" at bounding box center [664, 370] width 830 height 20
click at [674, 94] on div at bounding box center [653, 110] width 48 height 33
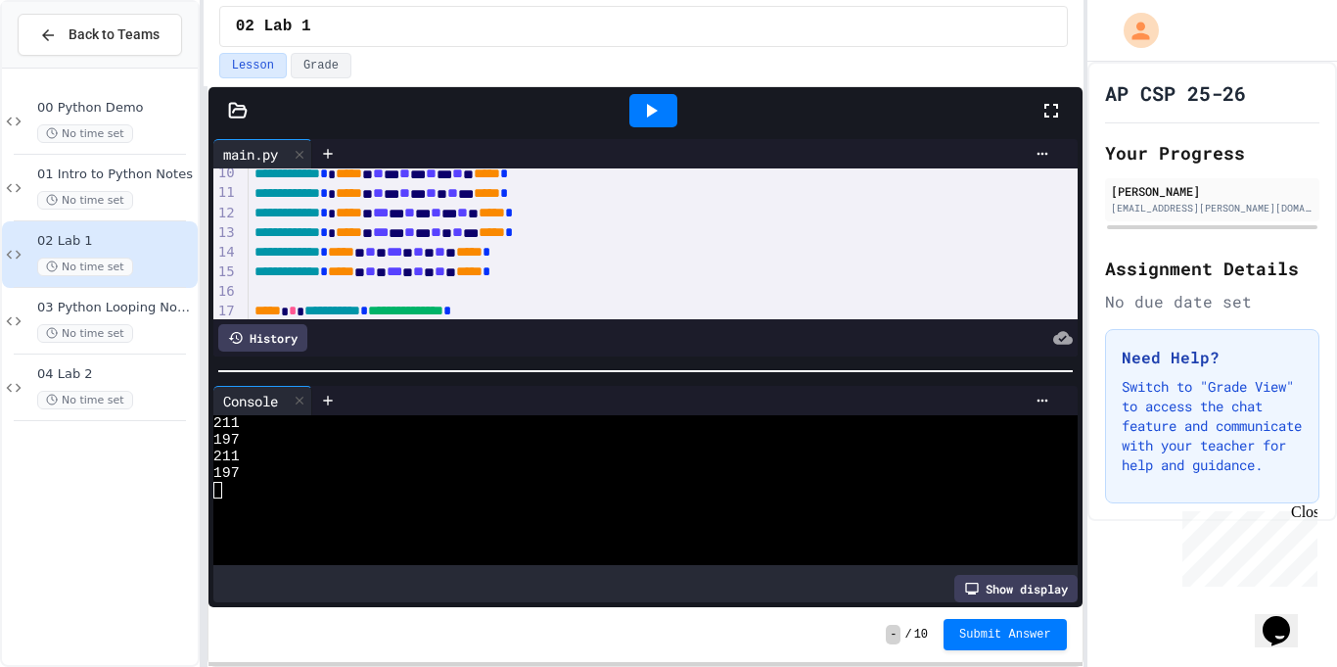
click at [234, 111] on icon at bounding box center [237, 110] width 17 height 14
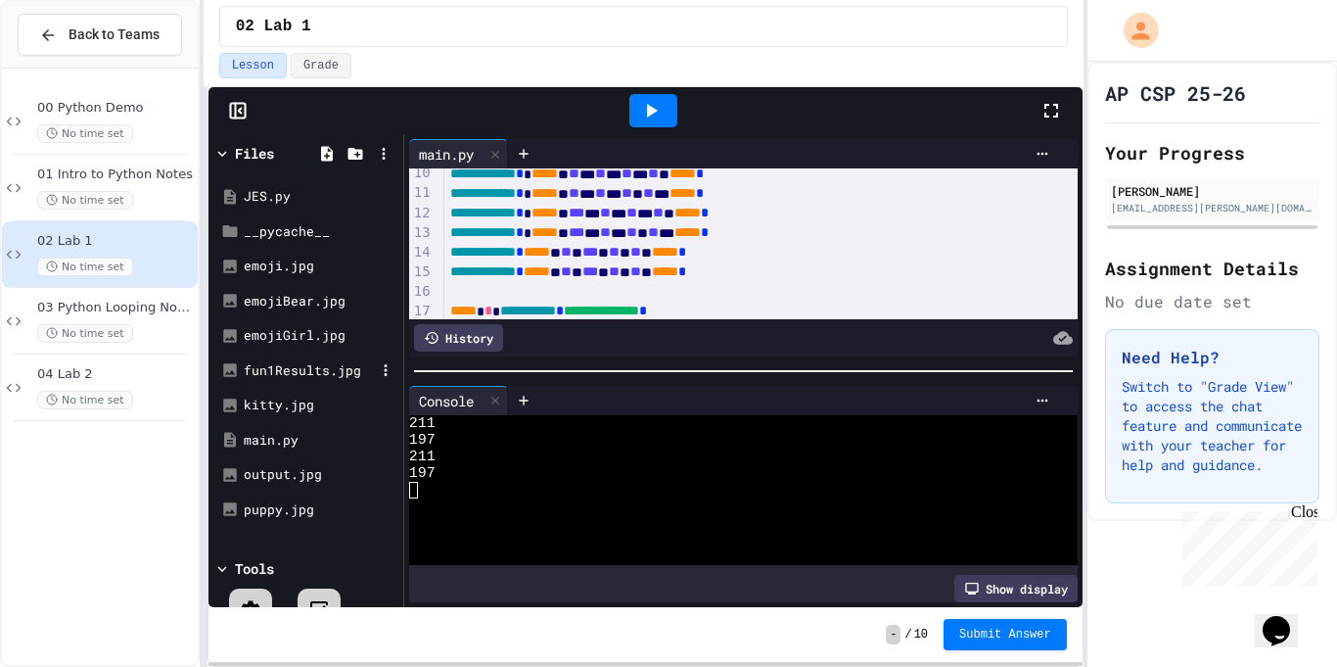
click at [294, 367] on div "fun1Results.jpg" at bounding box center [309, 371] width 131 height 20
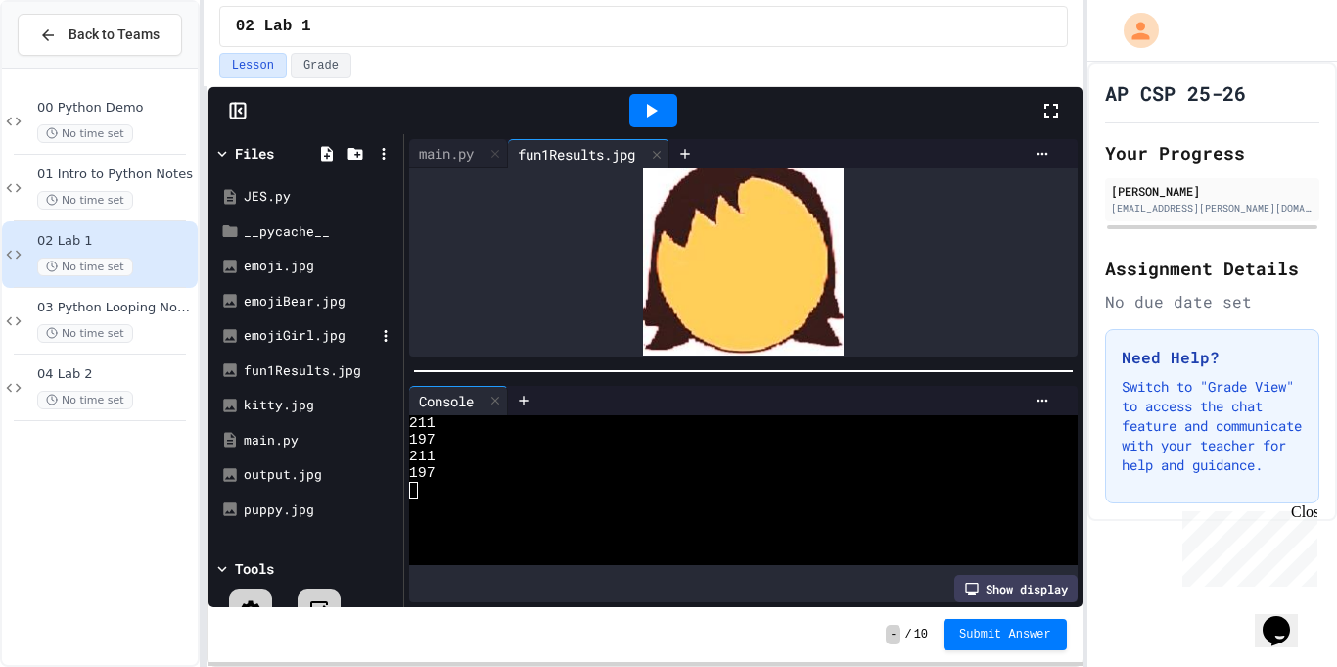
click at [288, 318] on div "emojiGirl.jpg" at bounding box center [305, 335] width 185 height 35
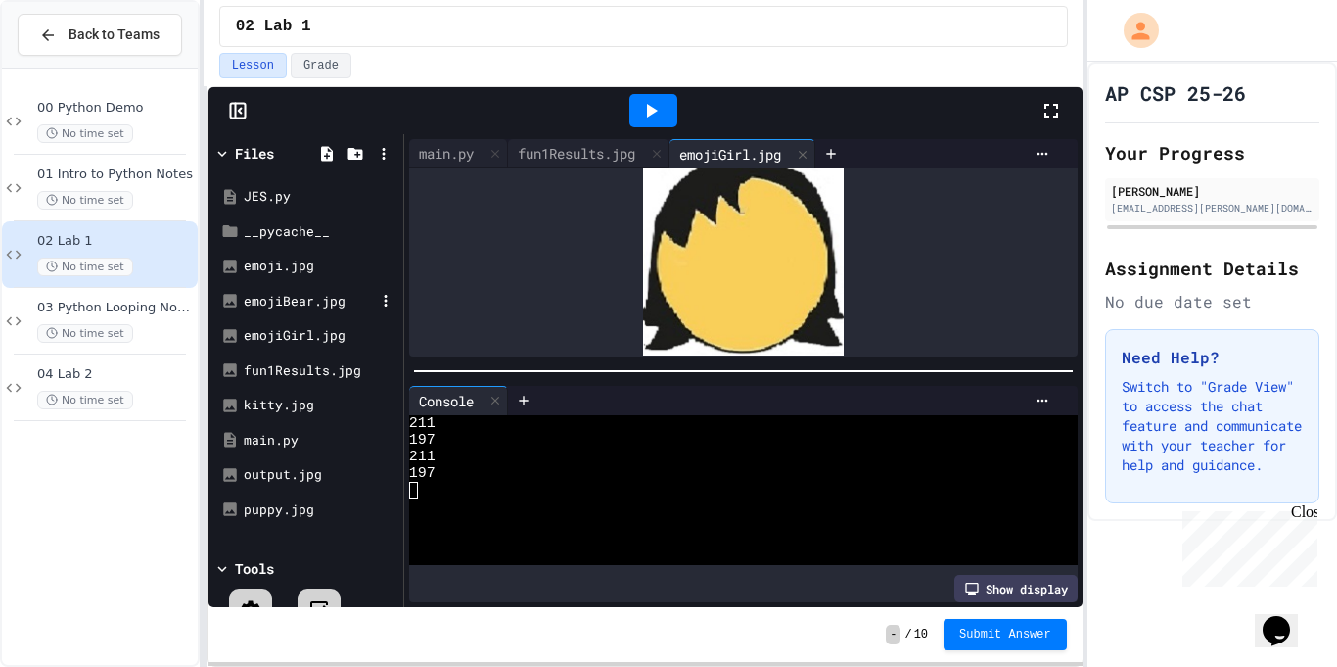
click at [284, 296] on div "emojiBear.jpg" at bounding box center [309, 302] width 131 height 20
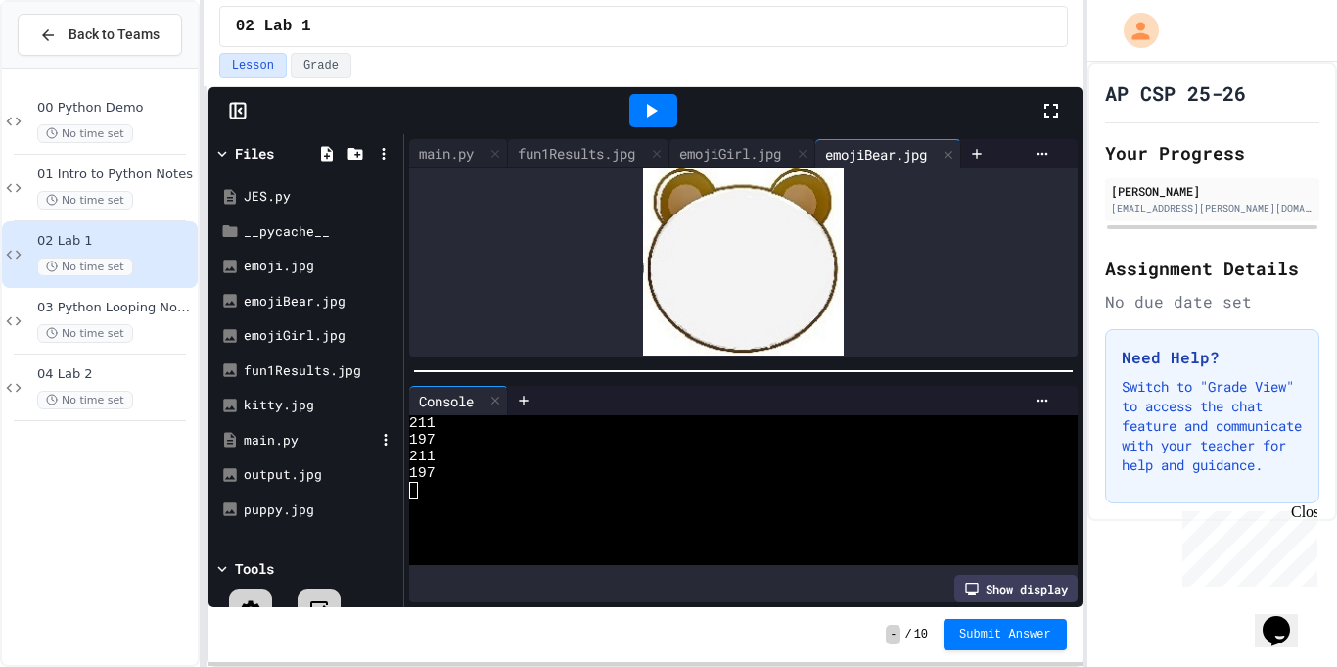
click at [305, 427] on div "main.py" at bounding box center [305, 440] width 185 height 35
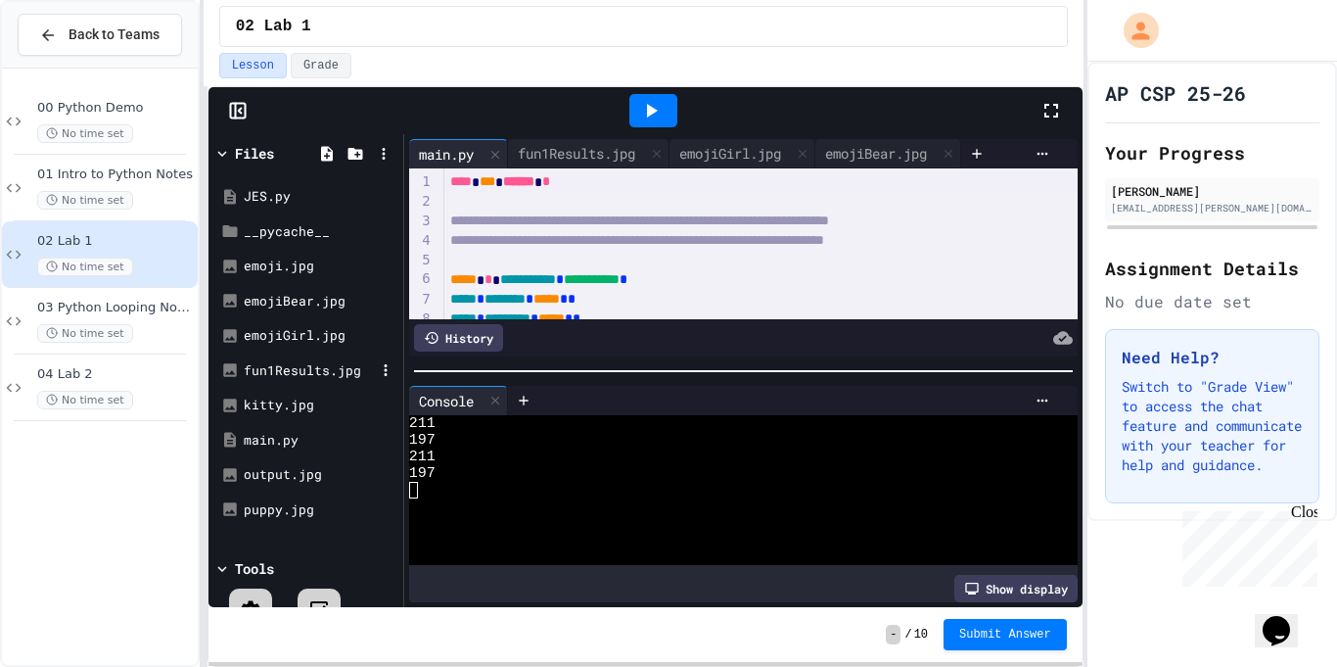
click at [286, 376] on div "fun1Results.jpg" at bounding box center [309, 371] width 131 height 20
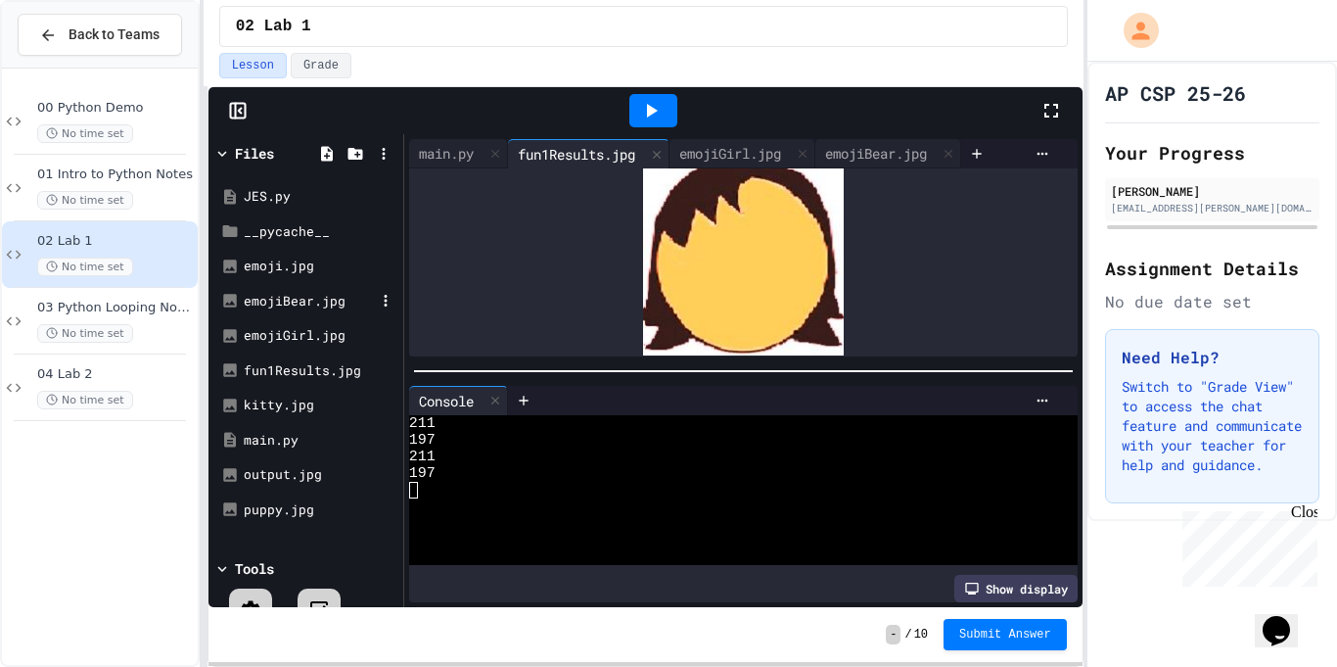
click at [300, 301] on div "emojiBear.jpg" at bounding box center [309, 302] width 131 height 20
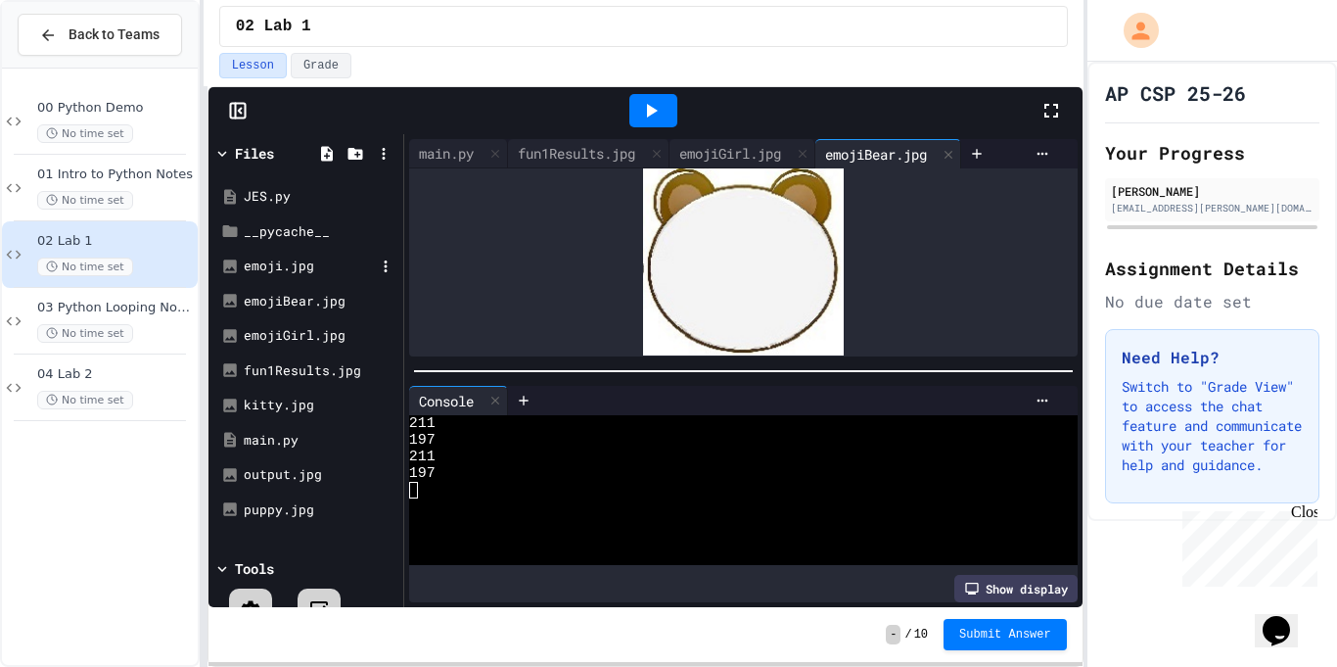
click at [295, 262] on div "emoji.jpg" at bounding box center [309, 266] width 131 height 20
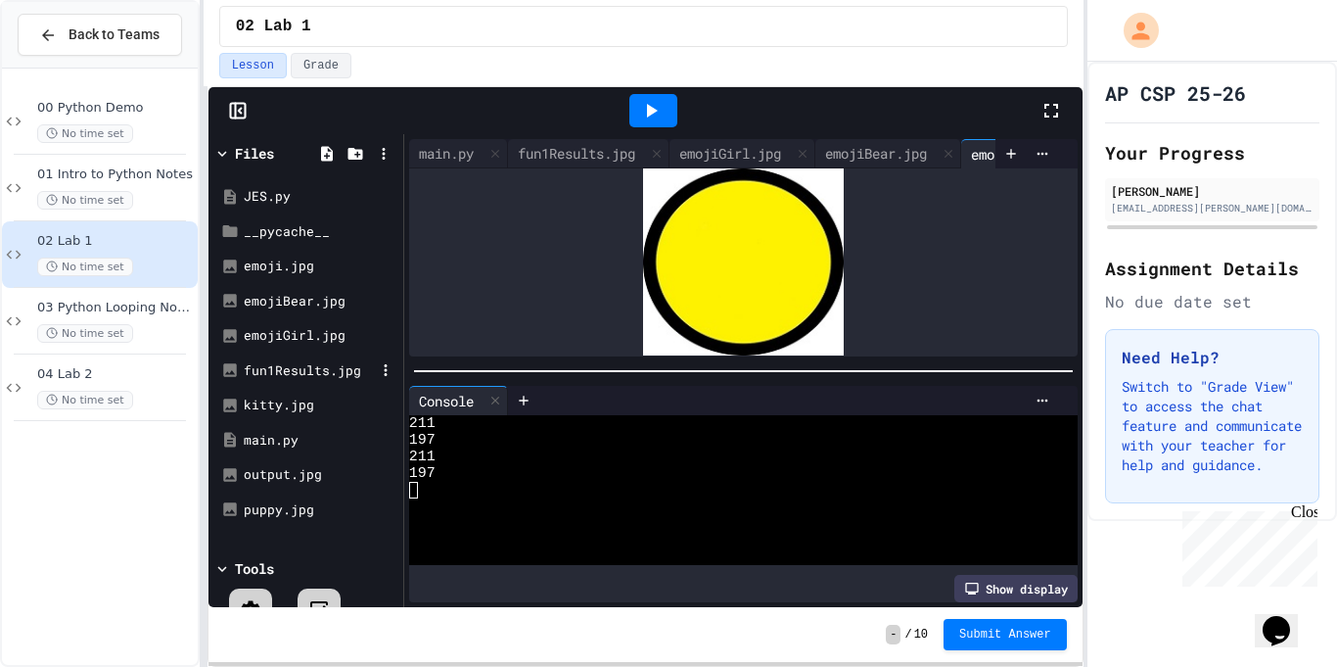
click at [300, 380] on div "fun1Results.jpg" at bounding box center [305, 370] width 185 height 35
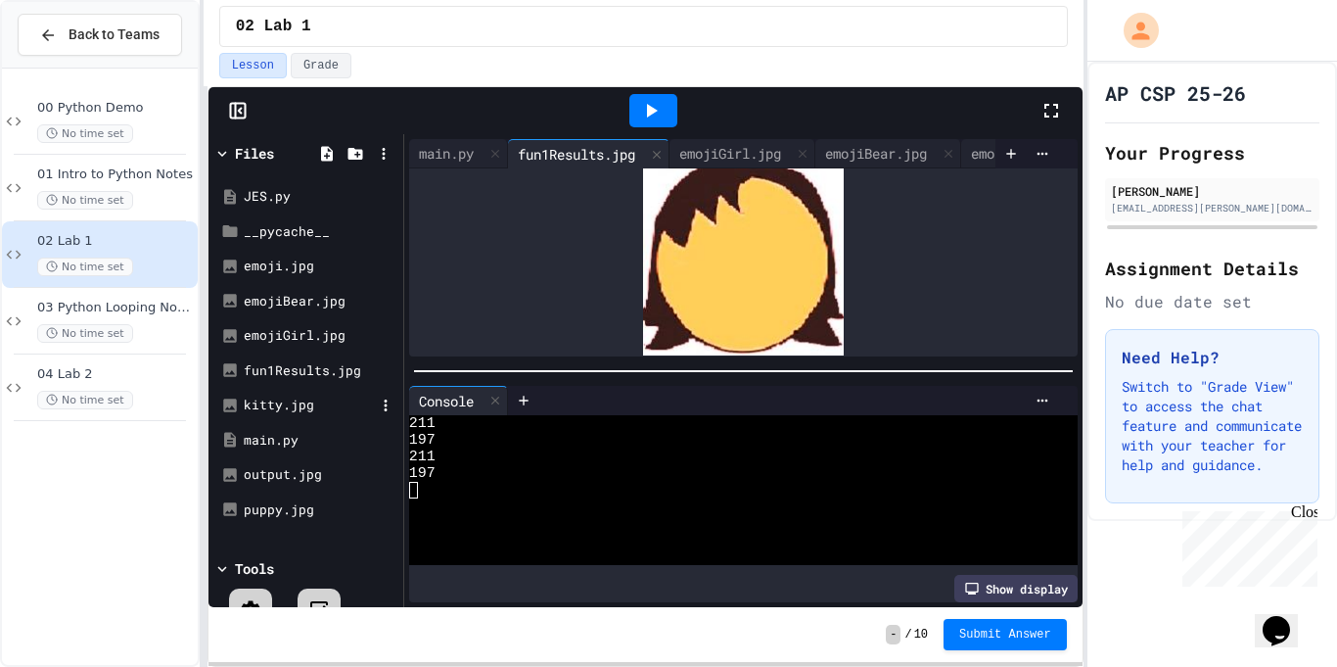
click at [316, 409] on div "kitty.jpg" at bounding box center [309, 405] width 131 height 20
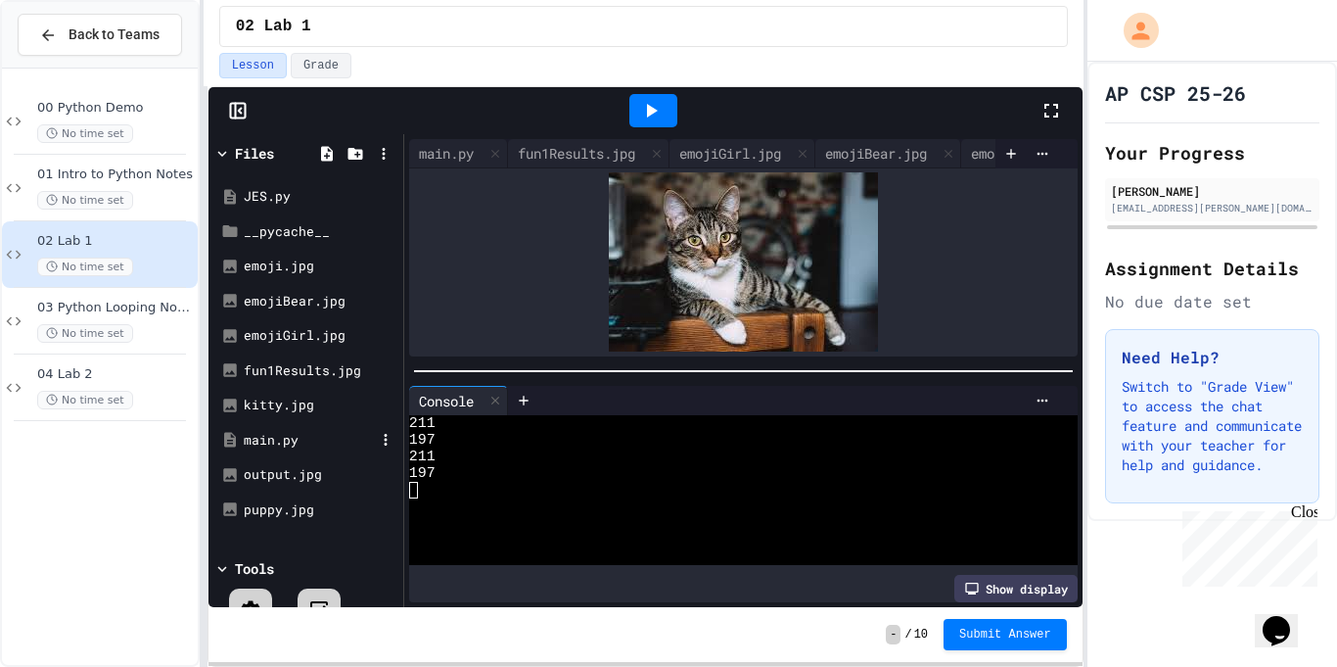
click at [317, 426] on div "main.py" at bounding box center [305, 440] width 185 height 35
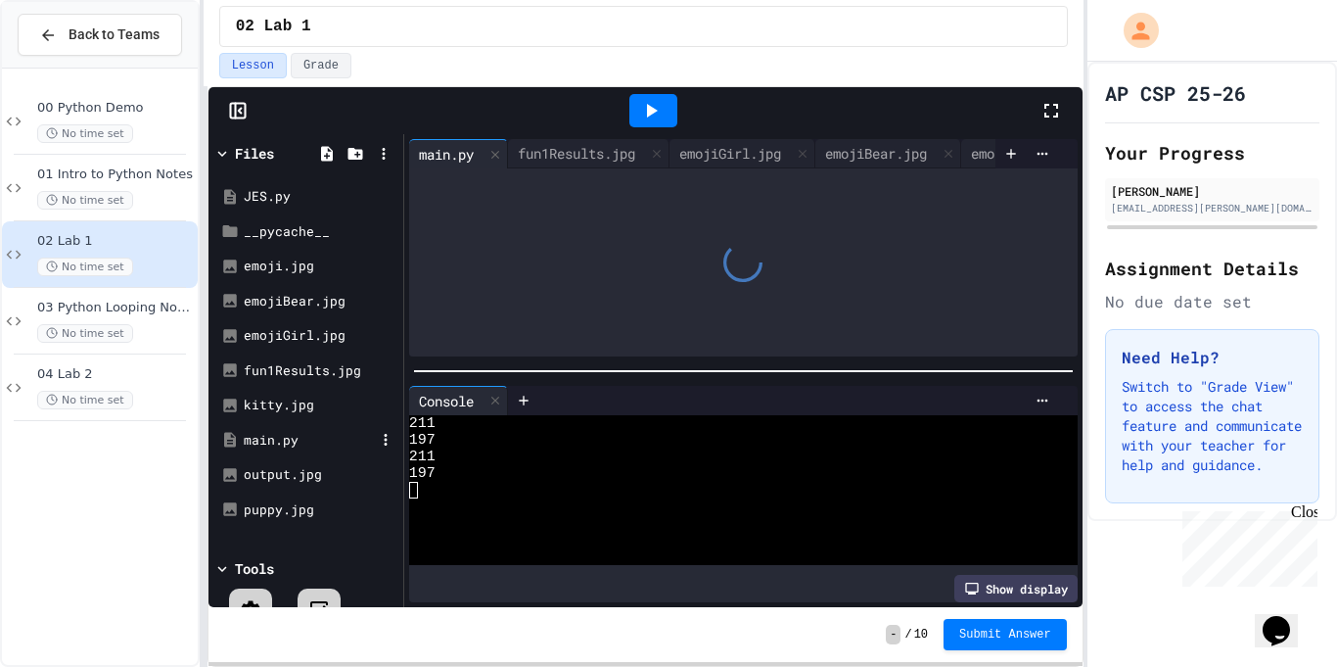
click at [317, 431] on div "main.py" at bounding box center [309, 441] width 131 height 20
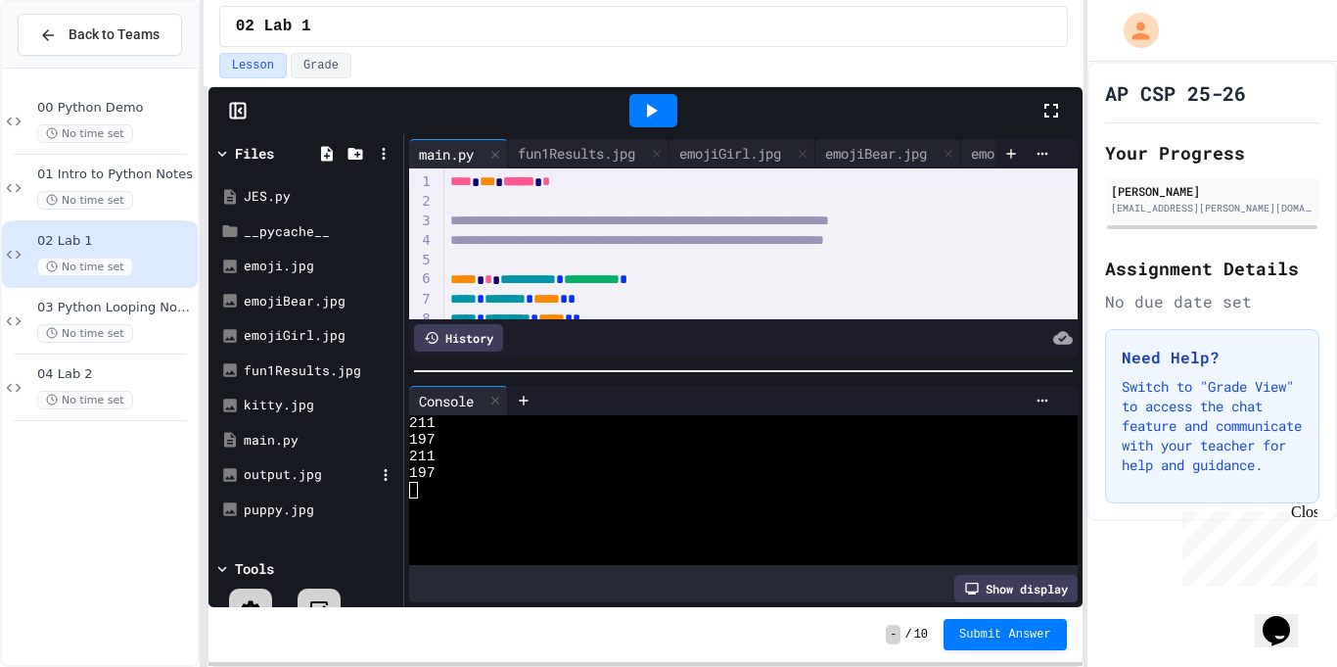
click at [313, 461] on div "output.jpg" at bounding box center [305, 474] width 185 height 35
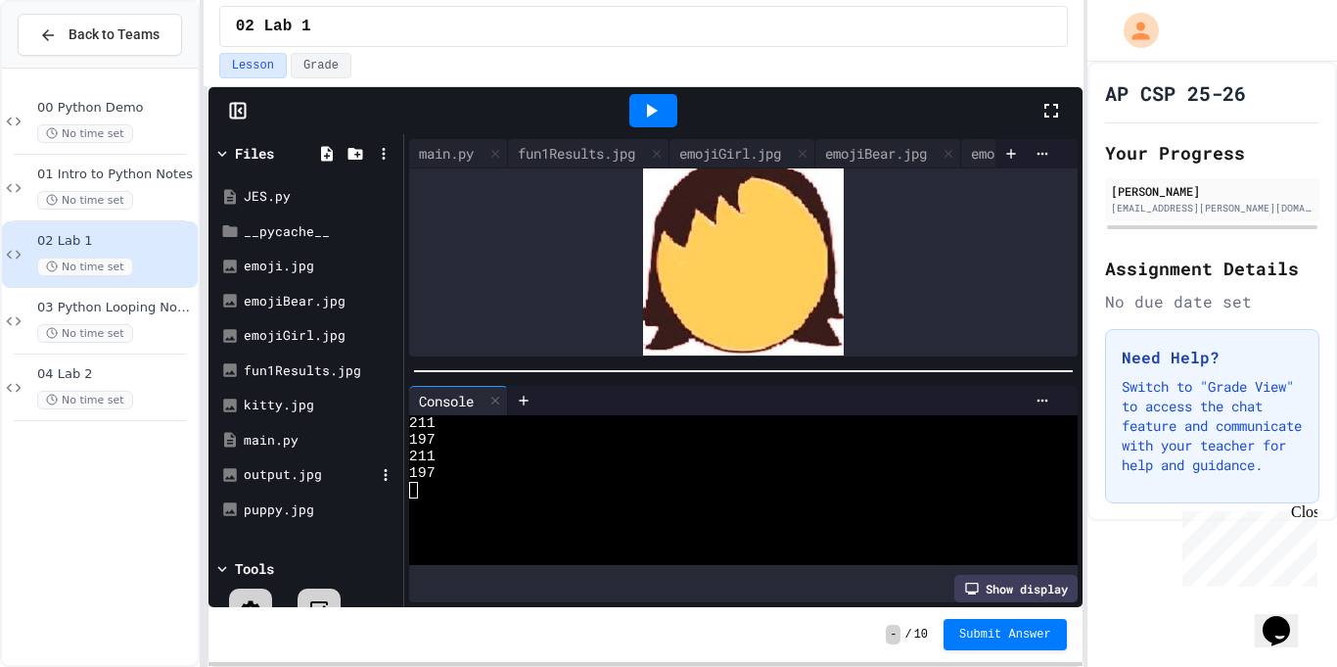
click at [313, 470] on div "output.jpg" at bounding box center [309, 475] width 131 height 20
click at [287, 483] on div "output.jpg" at bounding box center [309, 475] width 131 height 20
click at [270, 467] on div "output.jpg" at bounding box center [309, 475] width 131 height 20
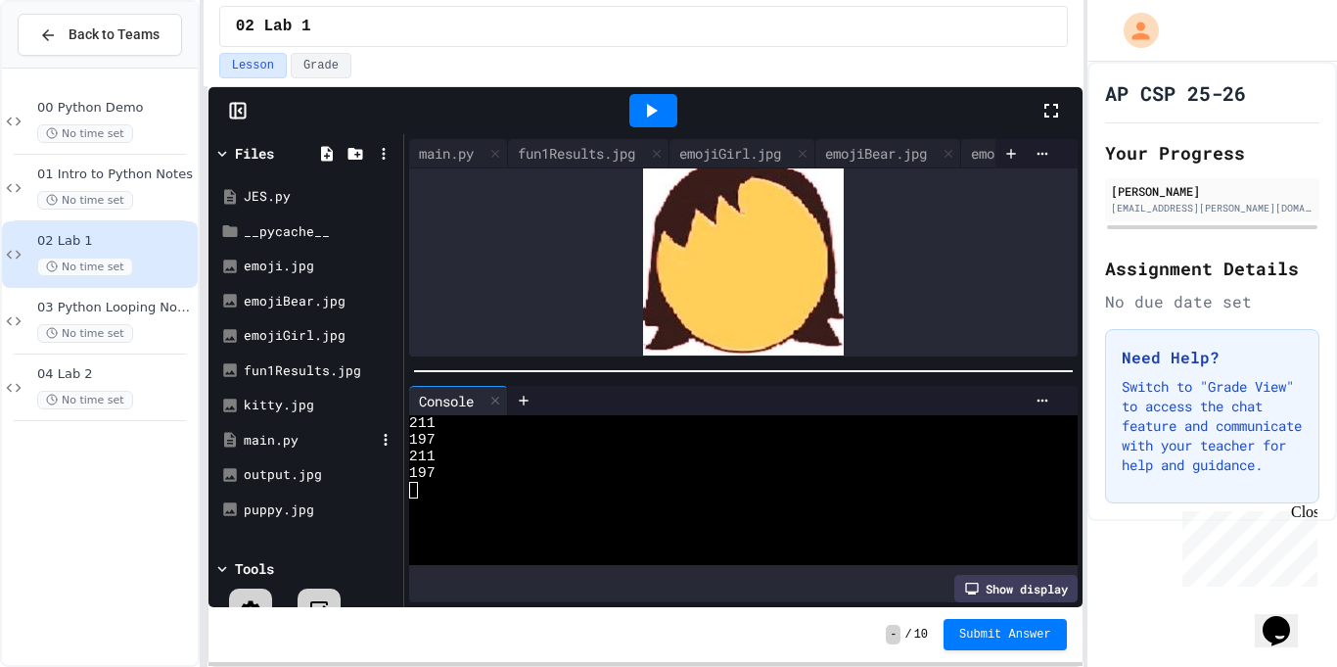
click at [330, 435] on div "main.py" at bounding box center [309, 441] width 131 height 20
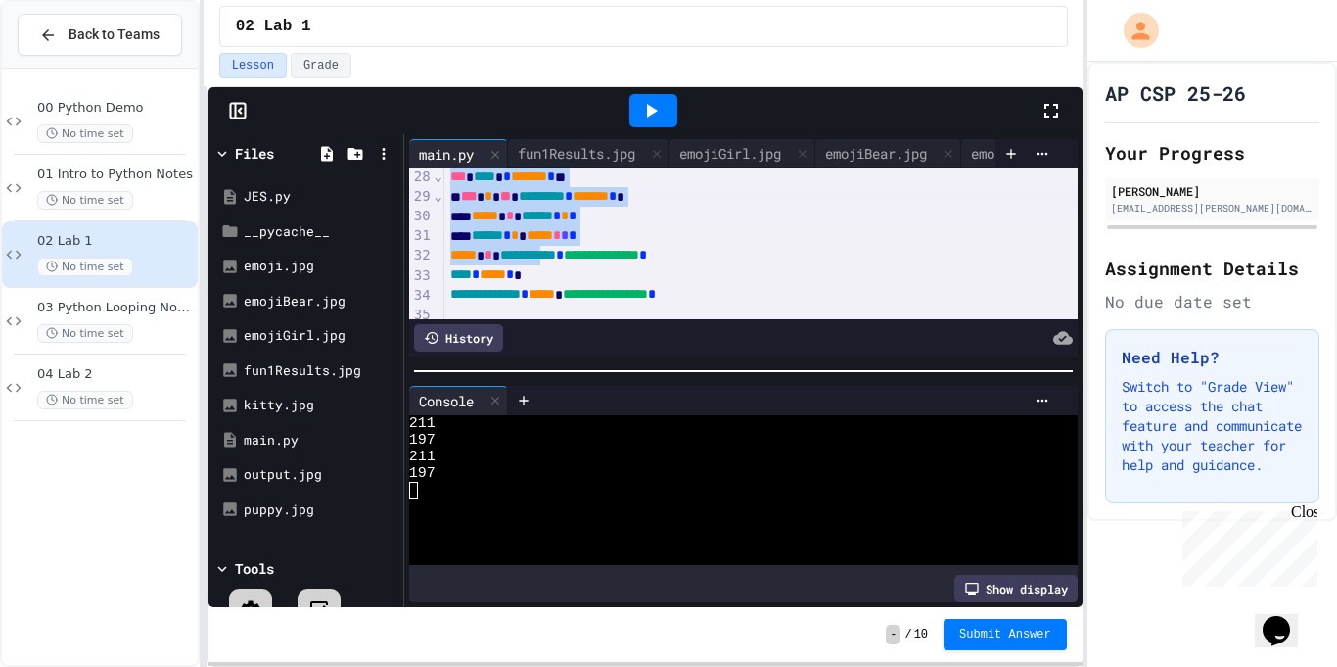
scroll to position [534, 0]
drag, startPoint x: 449, startPoint y: 173, endPoint x: 826, endPoint y: 302, distance: 398.4
click at [826, 302] on div "**********" at bounding box center [761, 106] width 634 height 943
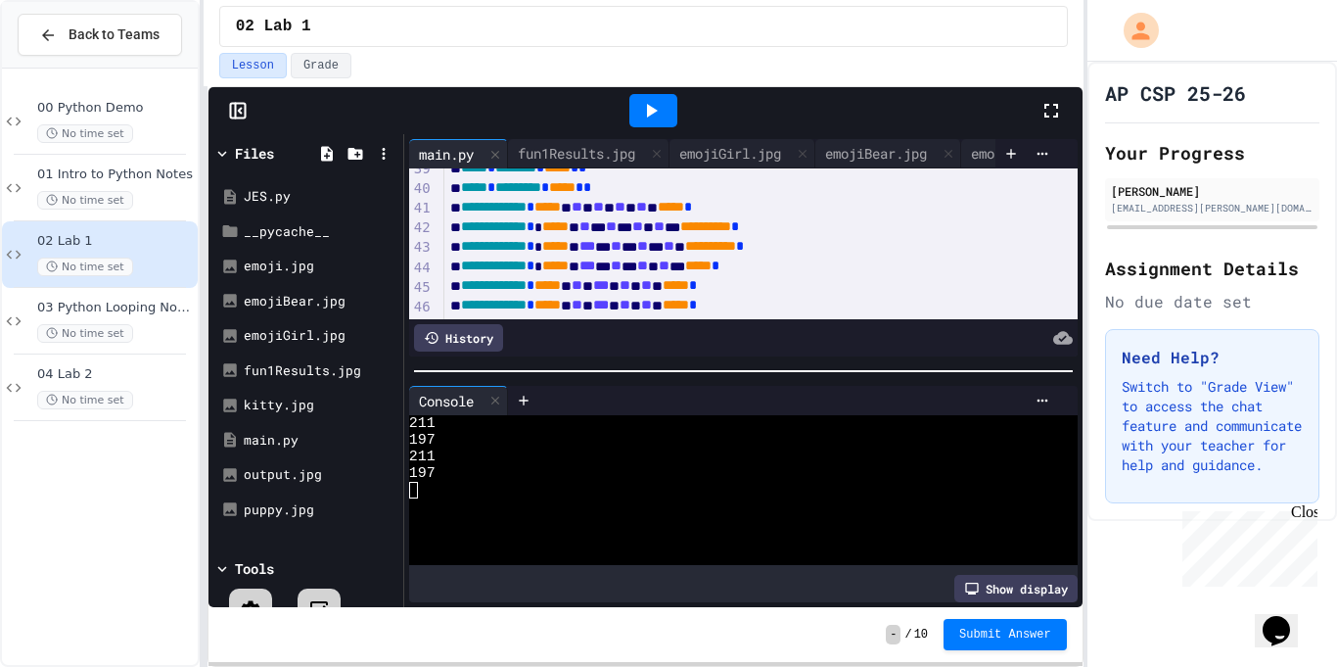
scroll to position [798, 0]
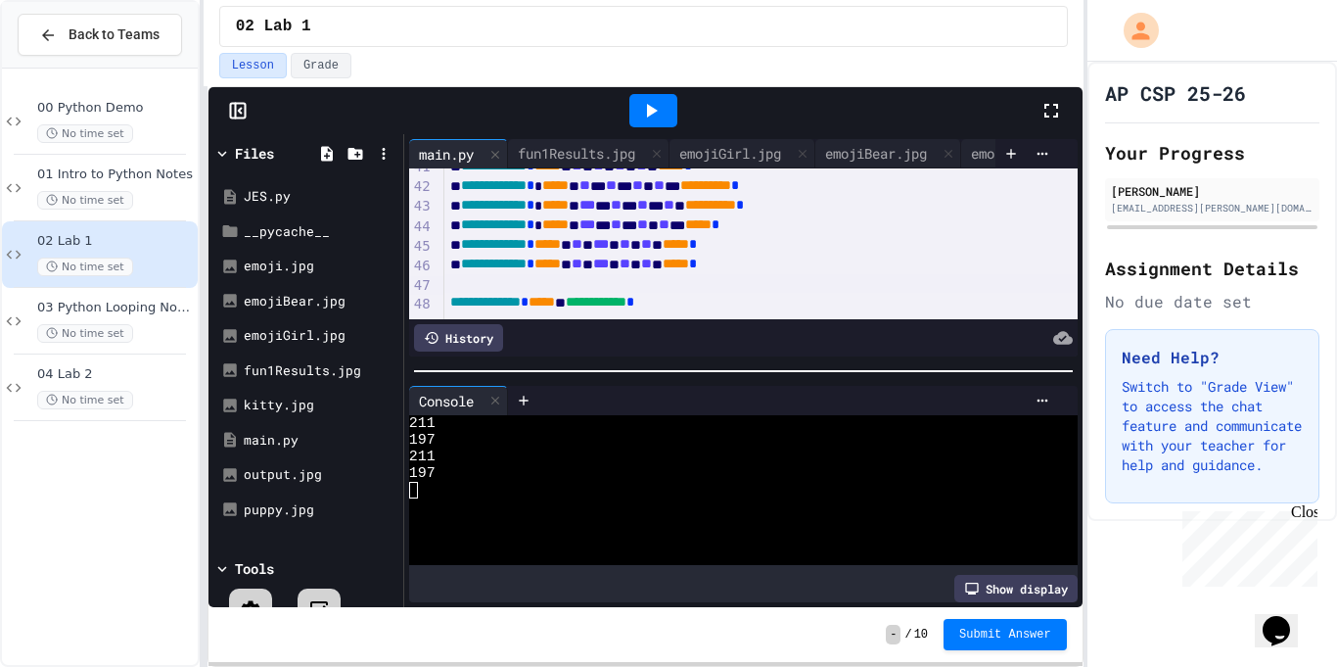
click at [679, 280] on div at bounding box center [761, 284] width 634 height 20
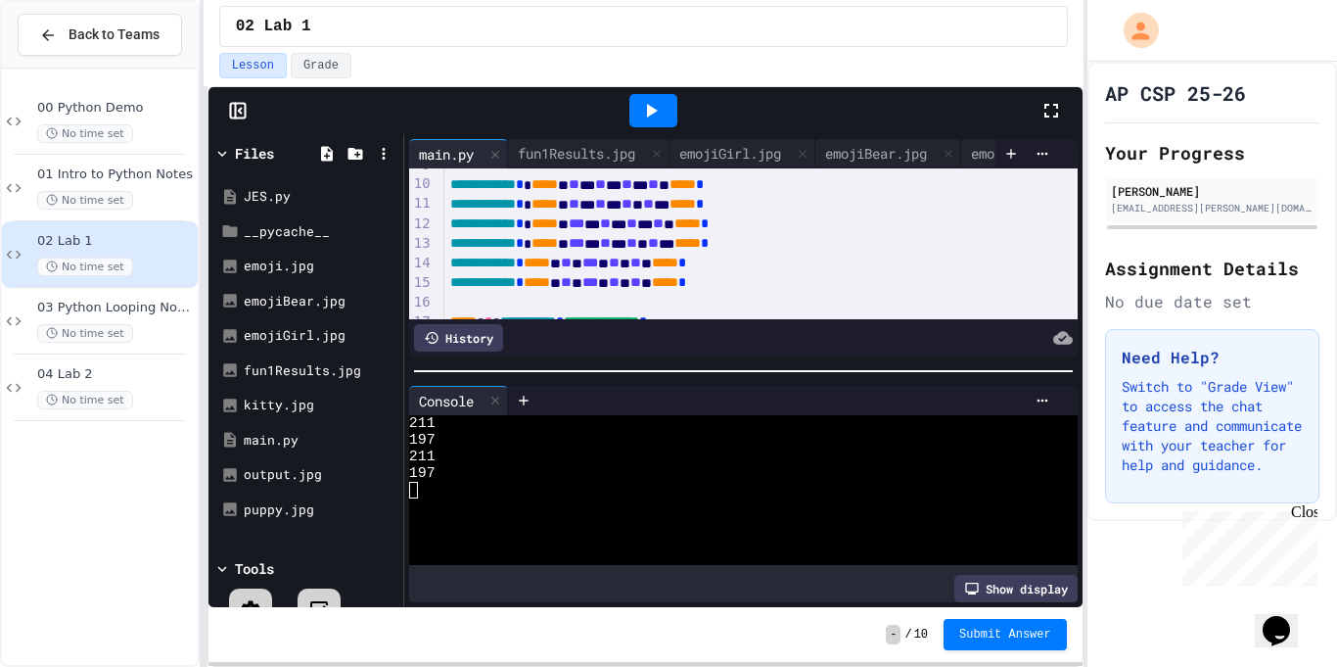
scroll to position [176, 0]
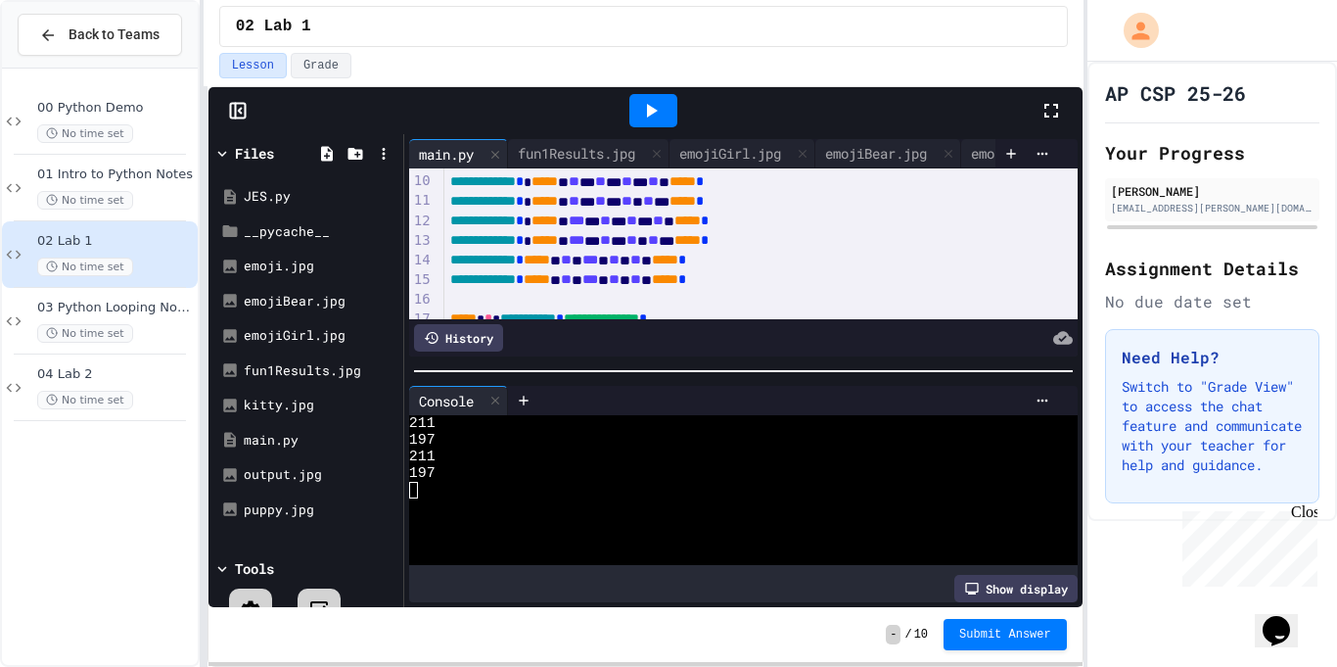
click at [695, 294] on div at bounding box center [761, 300] width 634 height 20
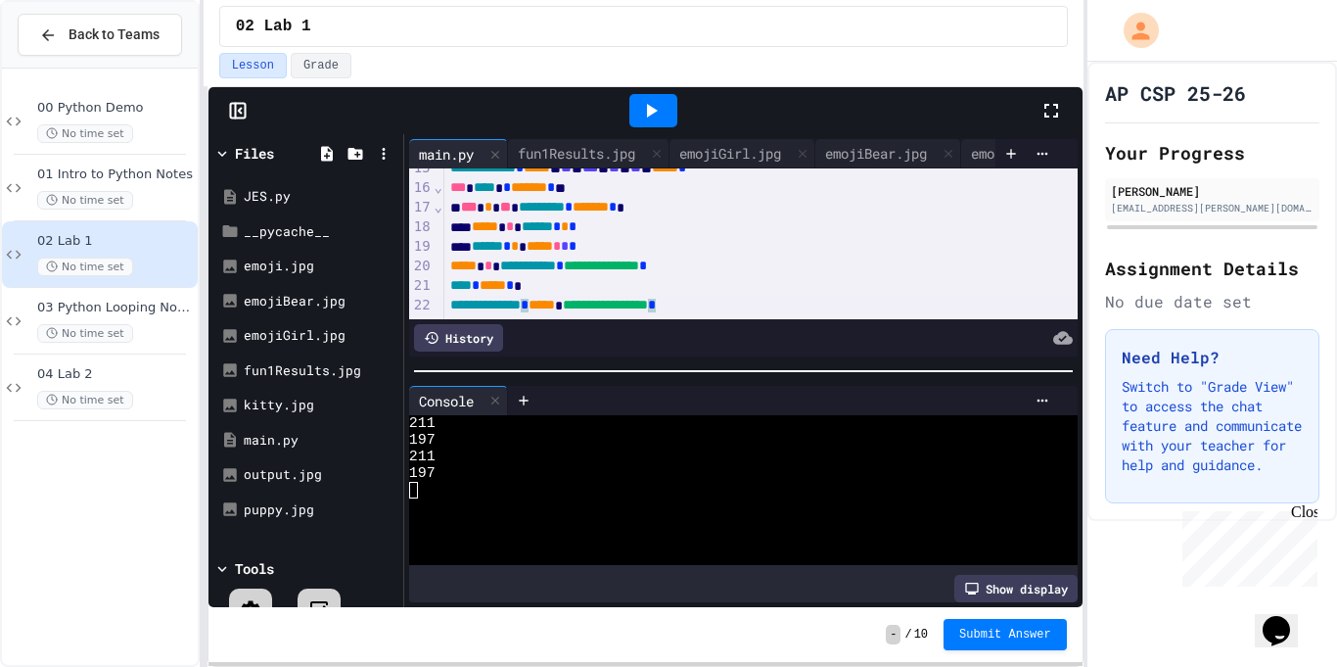
click at [654, 105] on icon at bounding box center [650, 110] width 23 height 23
click at [705, 153] on div "emoji.jpg" at bounding box center [689, 153] width 90 height 21
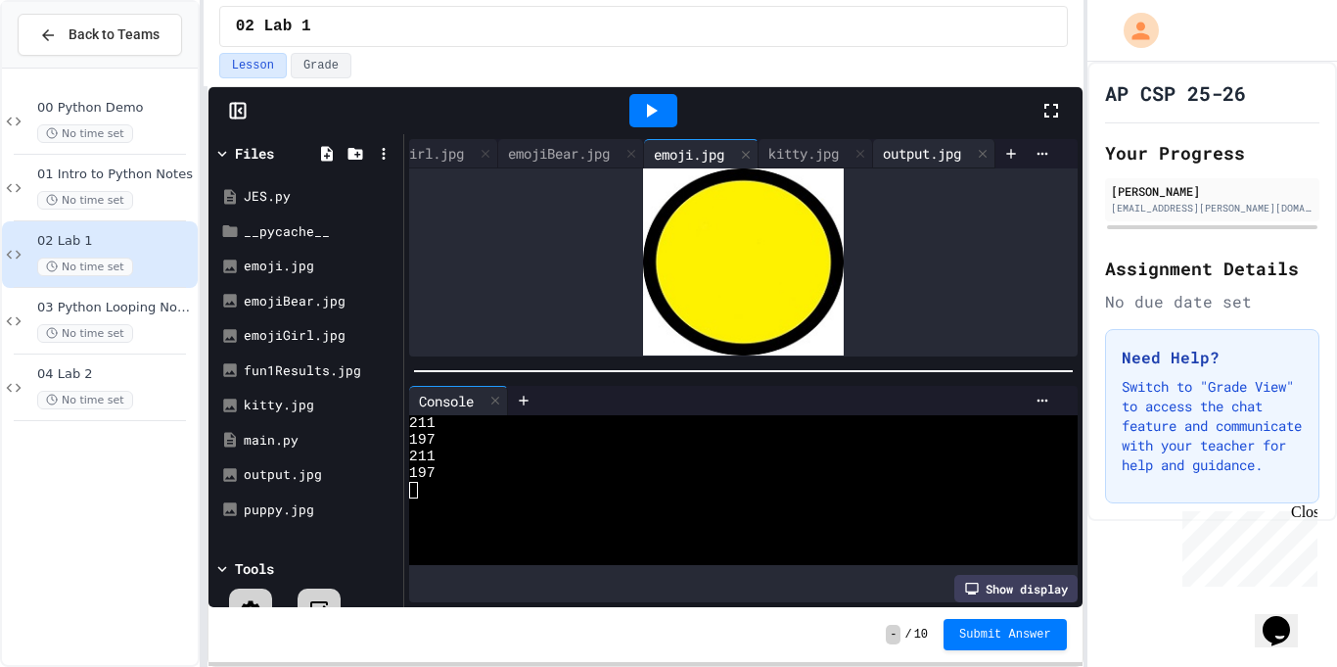
click at [924, 159] on div "output.jpg" at bounding box center [922, 153] width 98 height 21
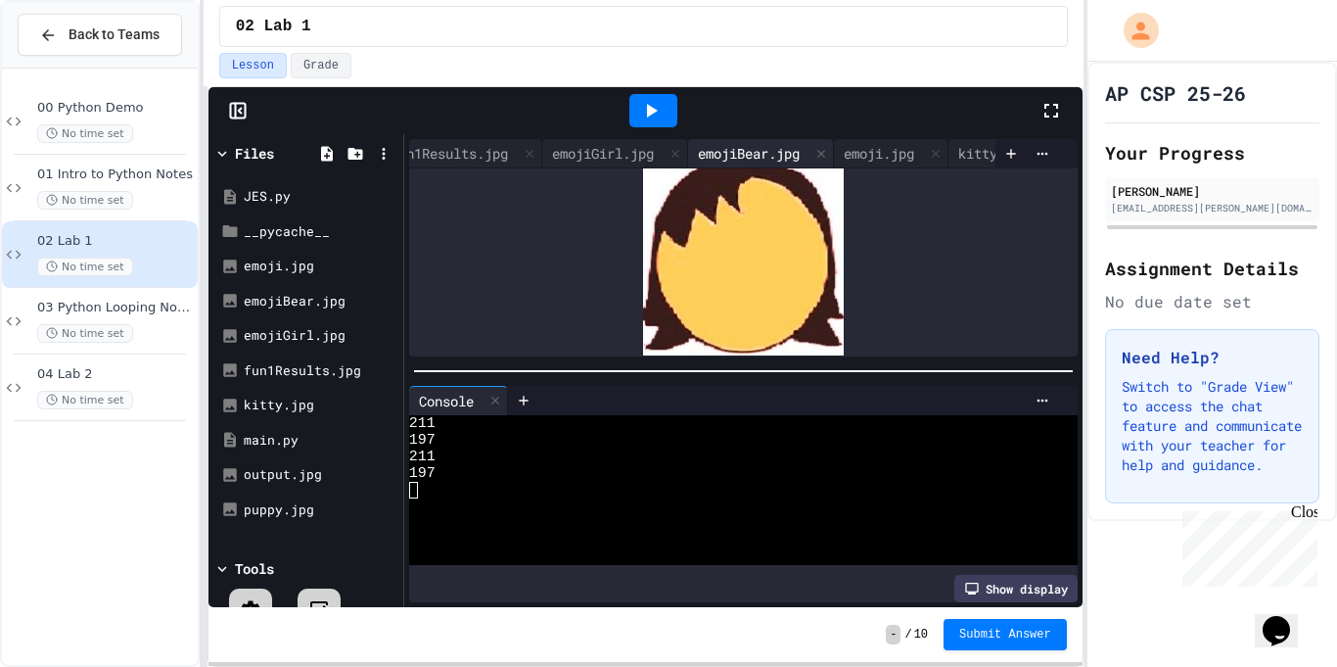
scroll to position [0, 121]
click at [580, 151] on div "emojiGirl.jpg" at bounding box center [608, 153] width 121 height 21
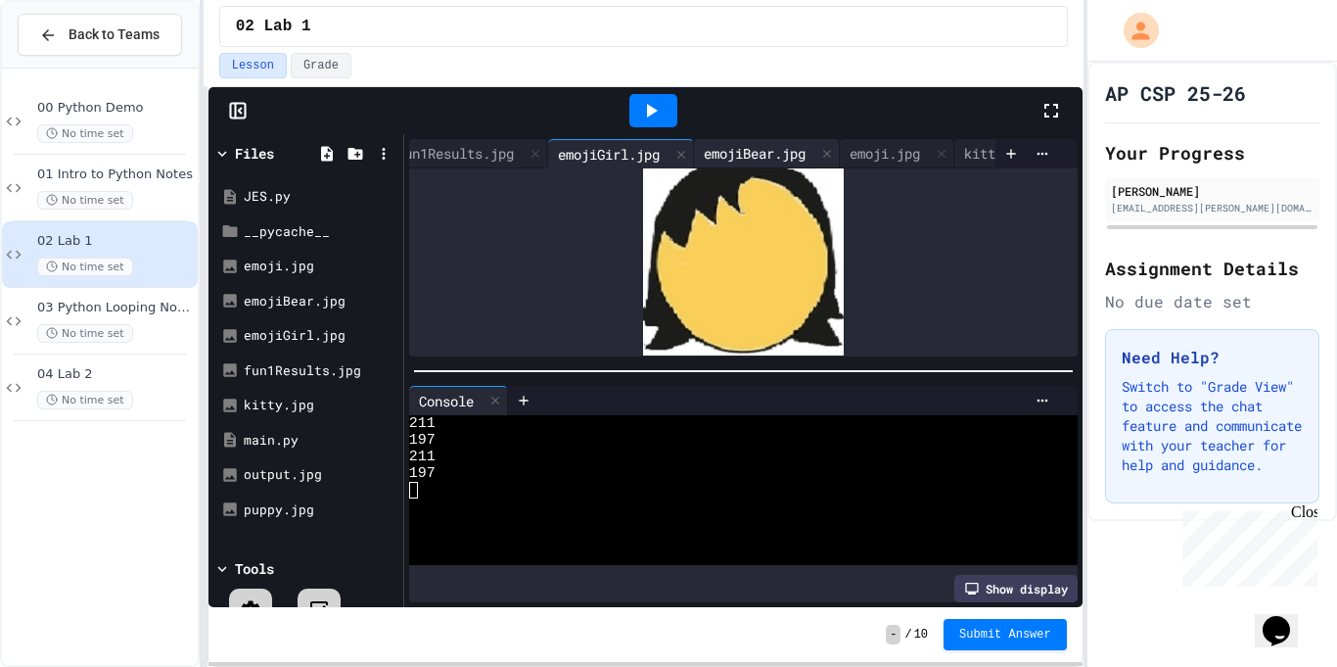
click at [580, 151] on div "emojiGirl.jpg" at bounding box center [608, 154] width 121 height 21
click at [487, 143] on div "fun1Results.jpg" at bounding box center [455, 153] width 137 height 21
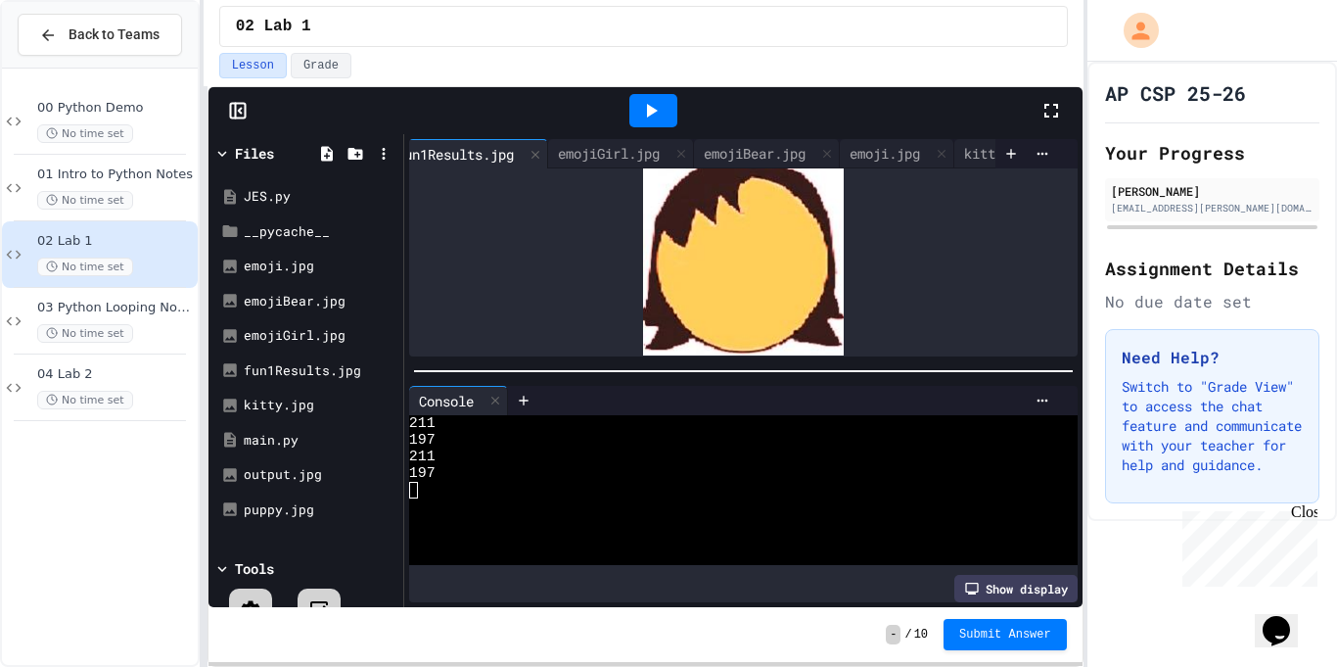
scroll to position [0, 0]
click at [464, 143] on div "main.py" at bounding box center [446, 153] width 74 height 21
